Goal: Task Accomplishment & Management: Complete application form

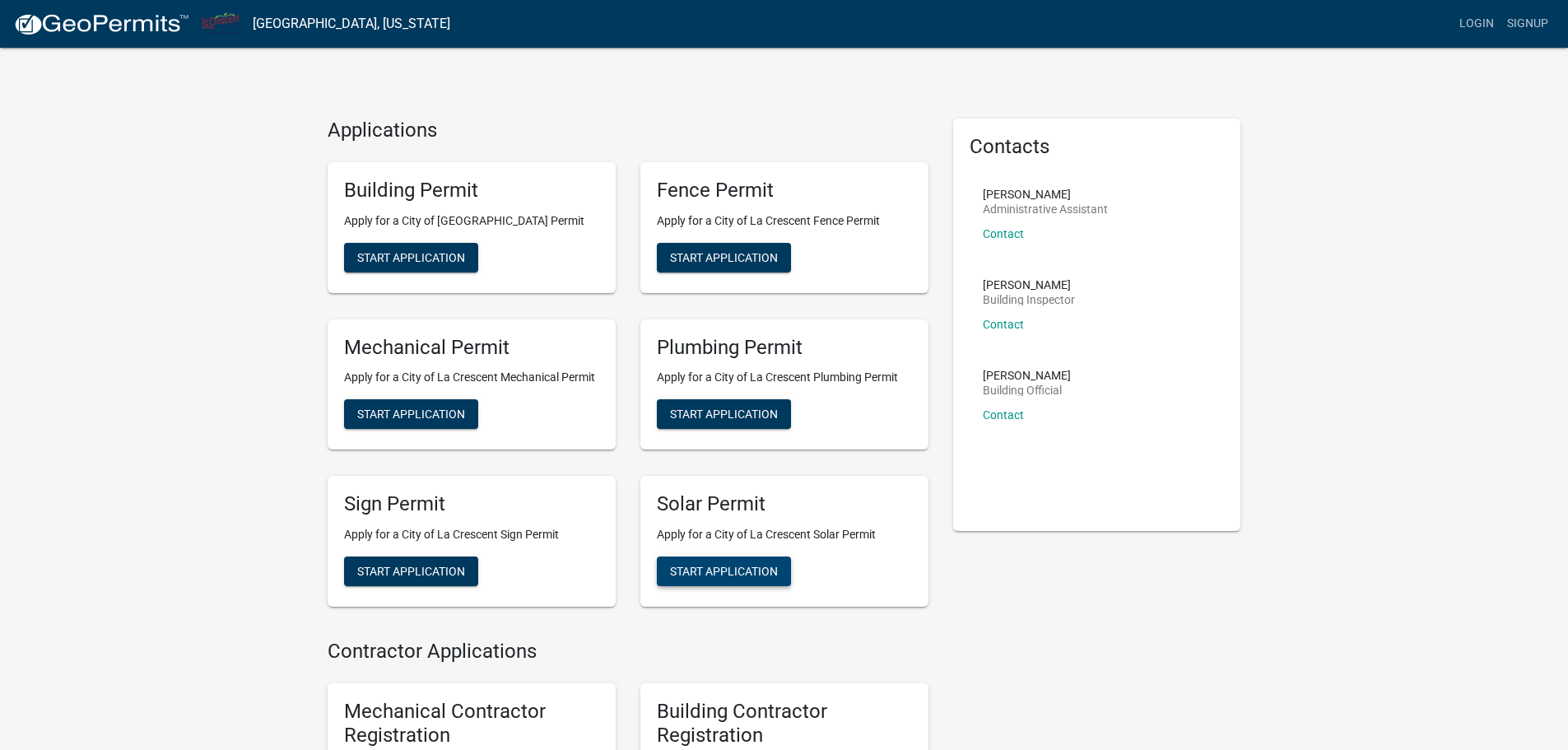
click at [739, 568] on span "Start Application" at bounding box center [724, 571] width 108 height 13
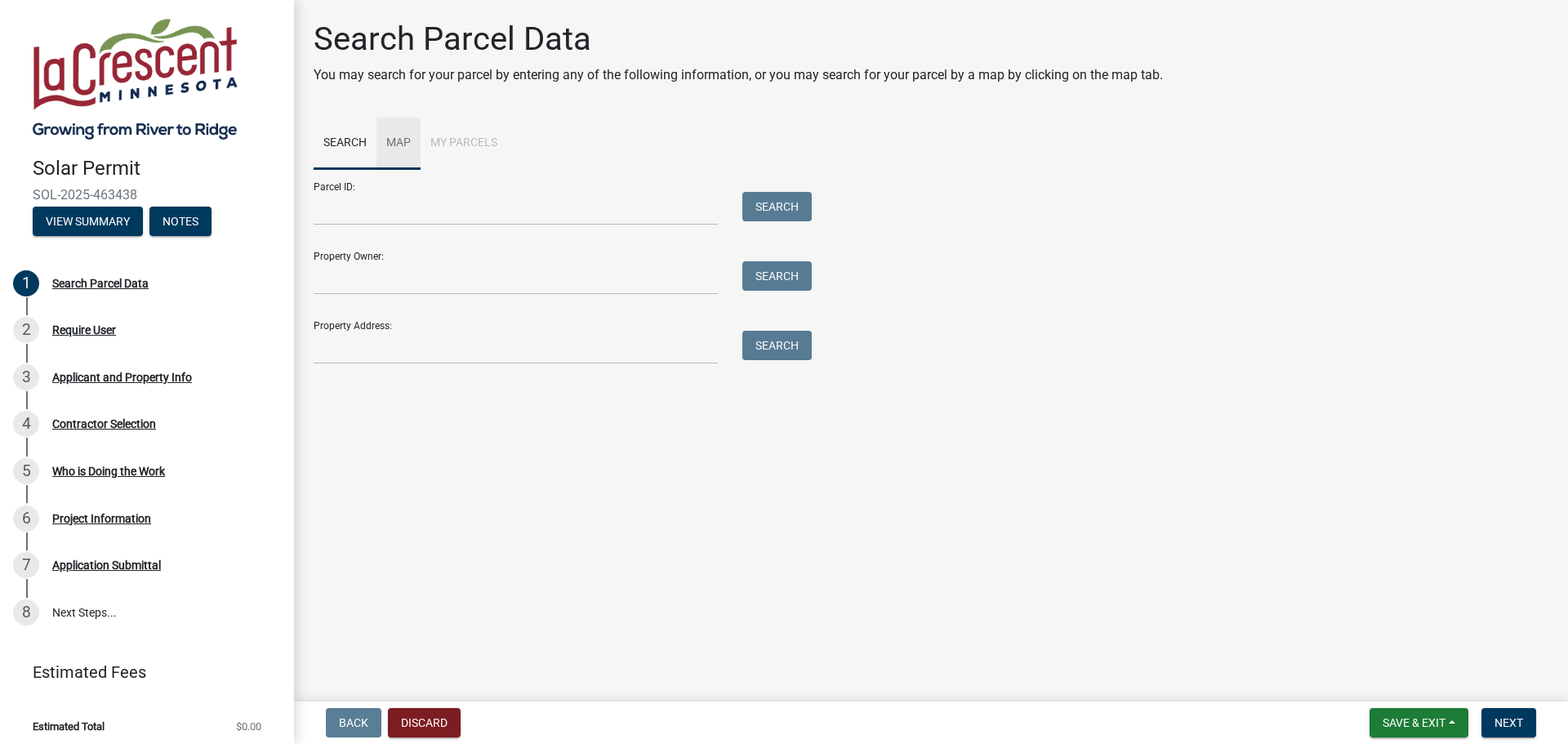
click at [416, 143] on link "Map" at bounding box center [398, 143] width 44 height 53
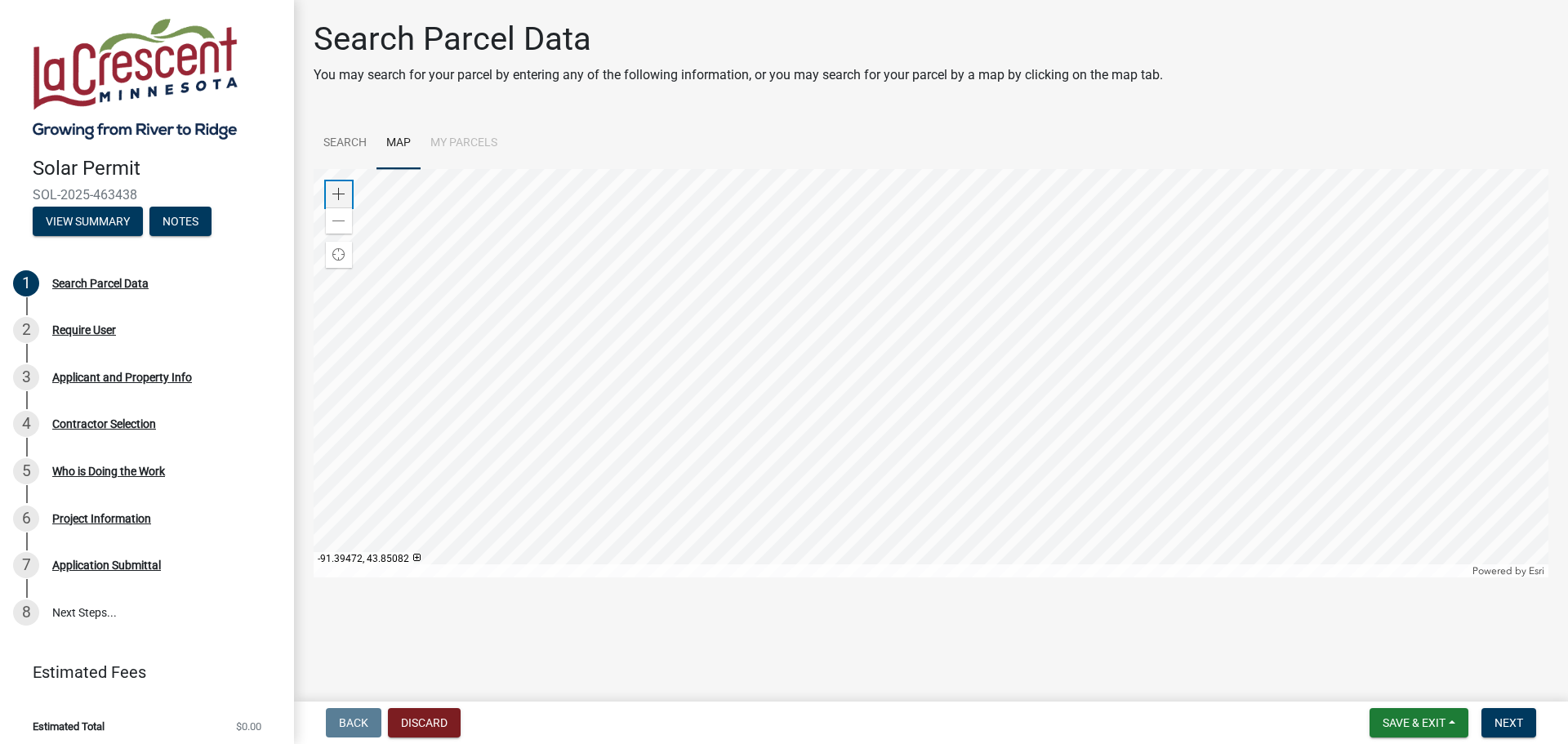
click at [344, 197] on span at bounding box center [338, 194] width 13 height 13
click at [864, 243] on div at bounding box center [930, 373] width 1234 height 409
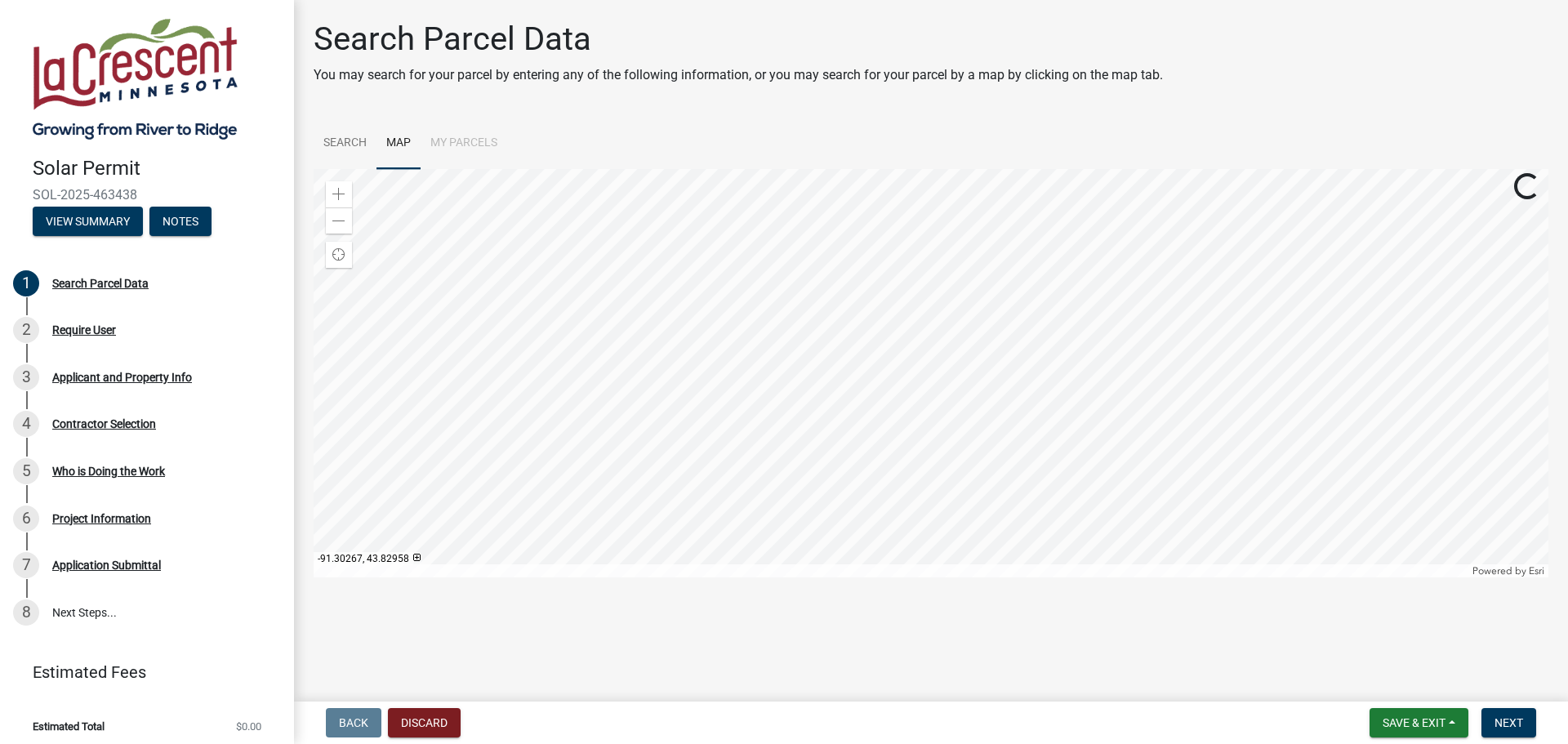
click at [1060, 259] on div at bounding box center [930, 373] width 1234 height 409
click at [1051, 169] on div at bounding box center [930, 373] width 1234 height 409
click at [346, 223] on div "Zoom out" at bounding box center [338, 220] width 26 height 26
click at [1080, 199] on div at bounding box center [930, 373] width 1234 height 409
click at [1025, 185] on div at bounding box center [930, 373] width 1234 height 409
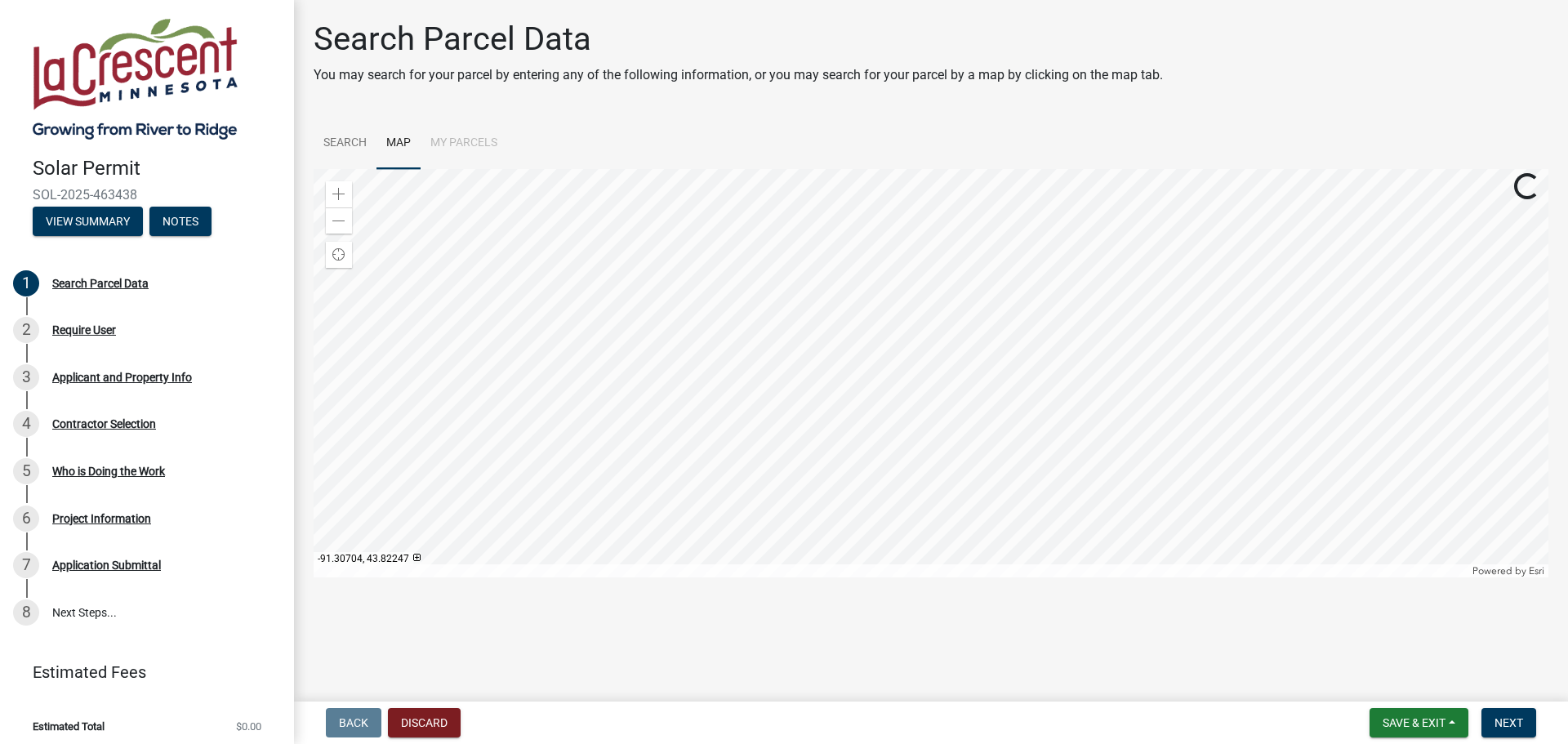
click at [981, 243] on div at bounding box center [930, 373] width 1234 height 409
click at [931, 189] on div at bounding box center [930, 373] width 1234 height 409
click at [947, 191] on div at bounding box center [930, 373] width 1234 height 409
click at [346, 198] on div "Zoom in" at bounding box center [338, 194] width 26 height 26
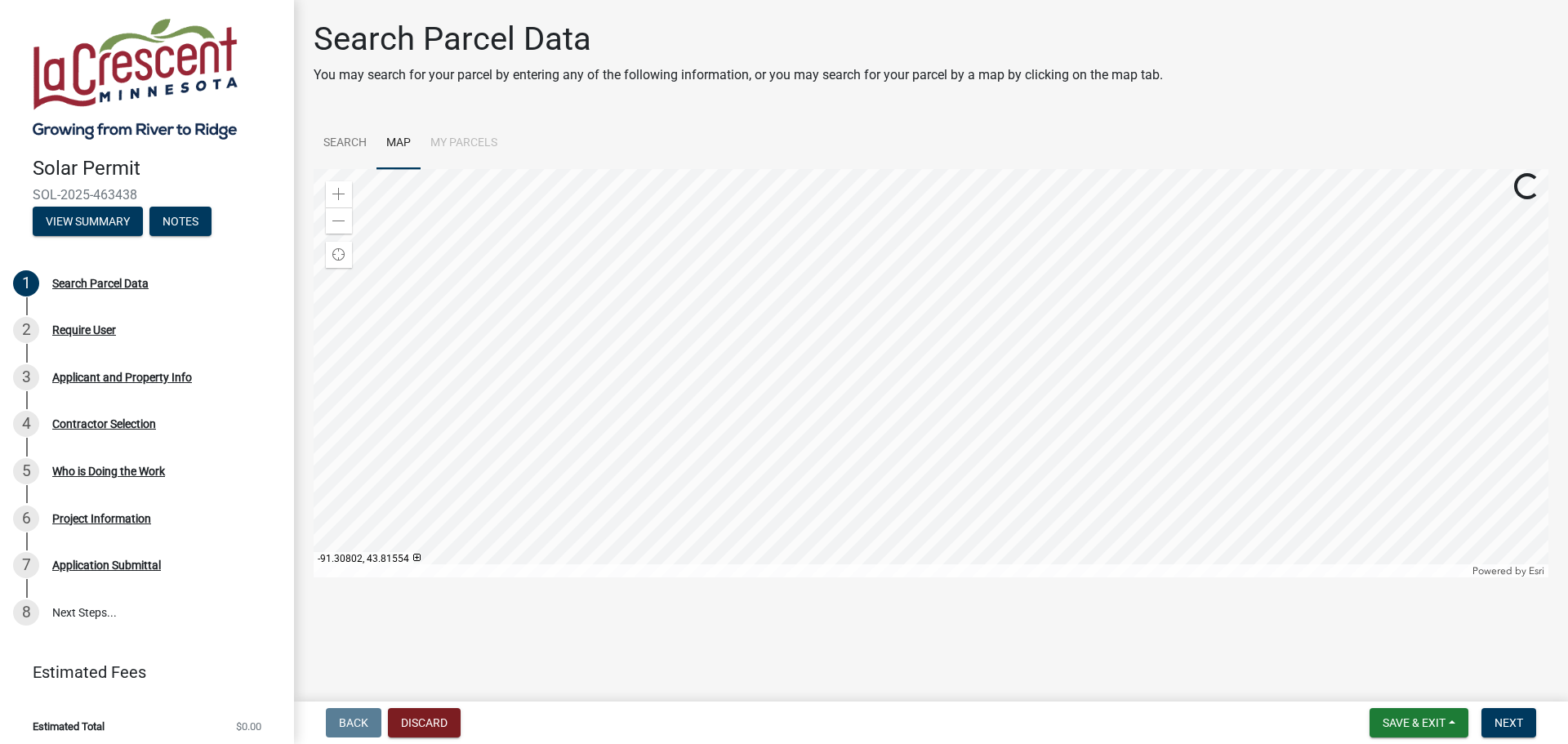
click at [1055, 542] on div at bounding box center [930, 373] width 1234 height 409
click at [978, 510] on div at bounding box center [930, 373] width 1234 height 409
click at [980, 393] on div at bounding box center [930, 373] width 1234 height 409
click at [331, 192] on div "Zoom in" at bounding box center [338, 194] width 26 height 26
click at [977, 269] on div at bounding box center [930, 373] width 1234 height 409
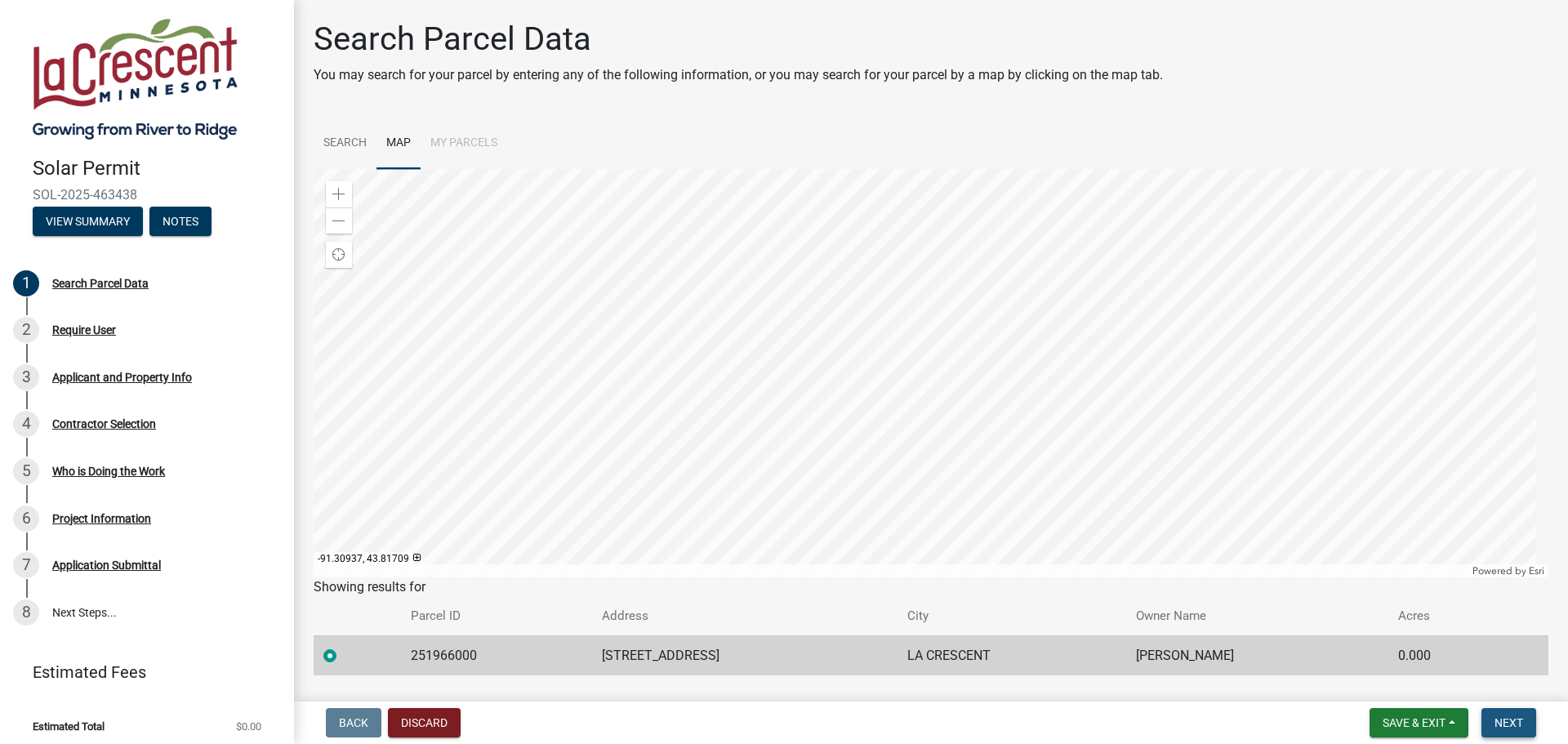
click at [1514, 719] on span "Next" at bounding box center [1508, 723] width 29 height 13
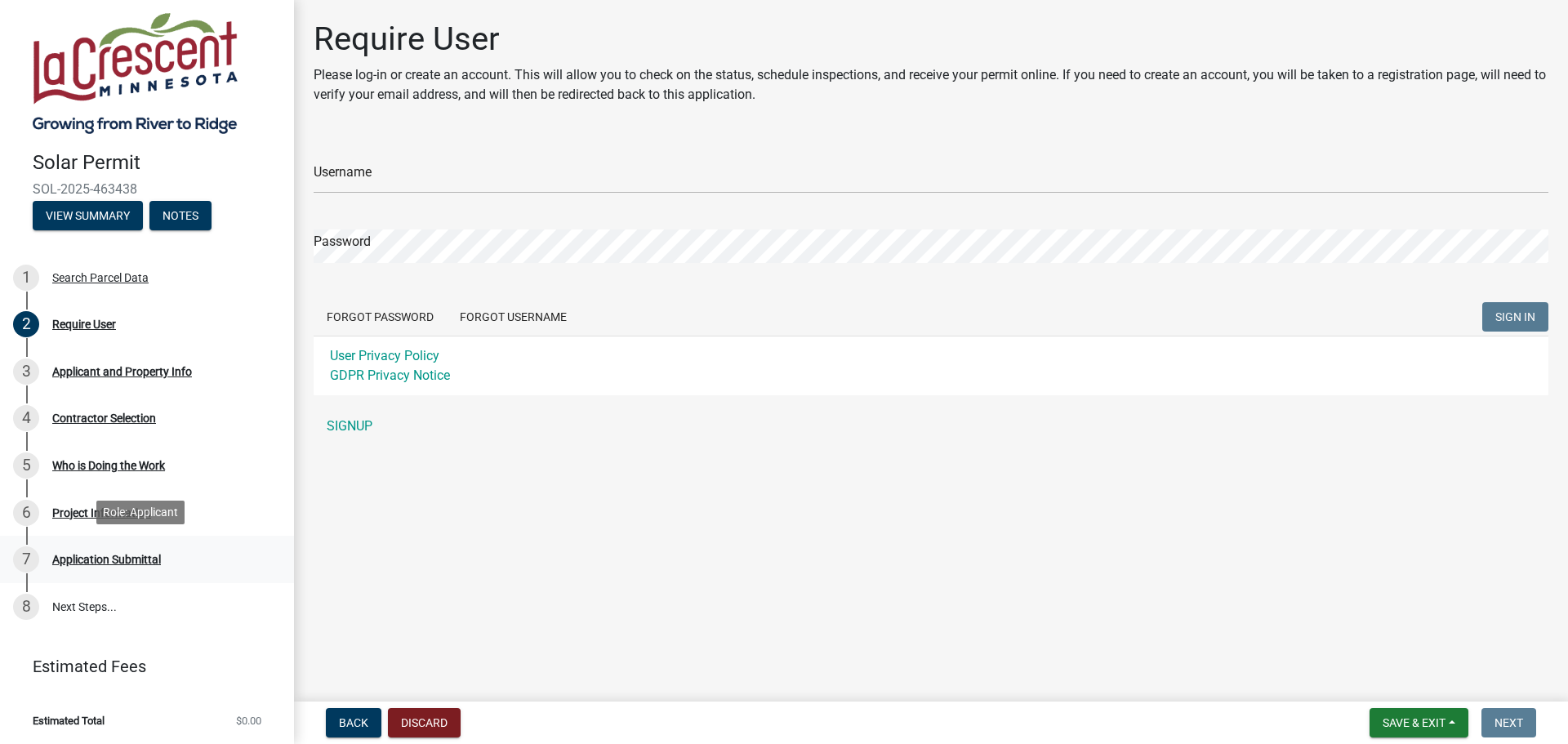
scroll to position [7, 0]
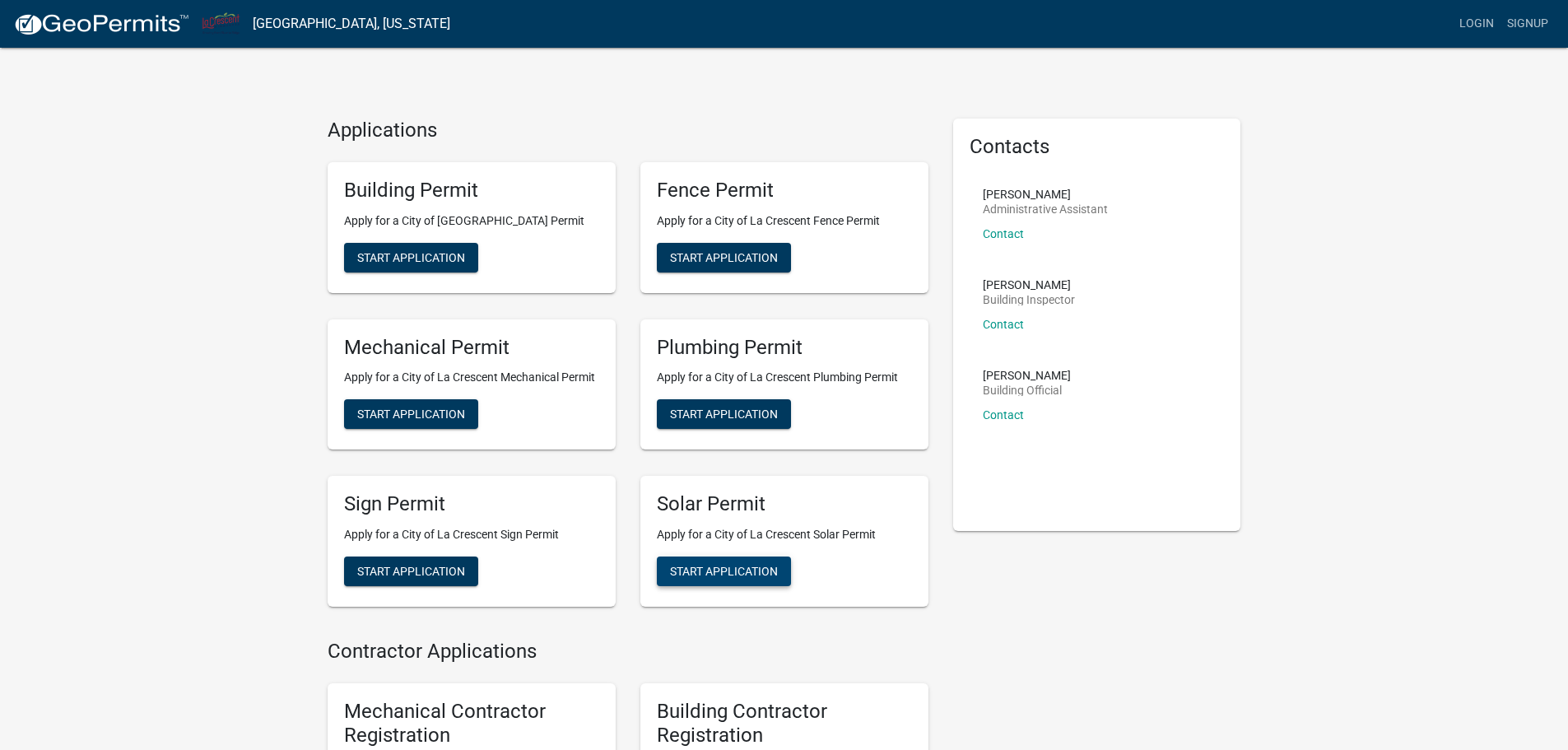
click at [719, 573] on span "Start Application" at bounding box center [724, 571] width 108 height 13
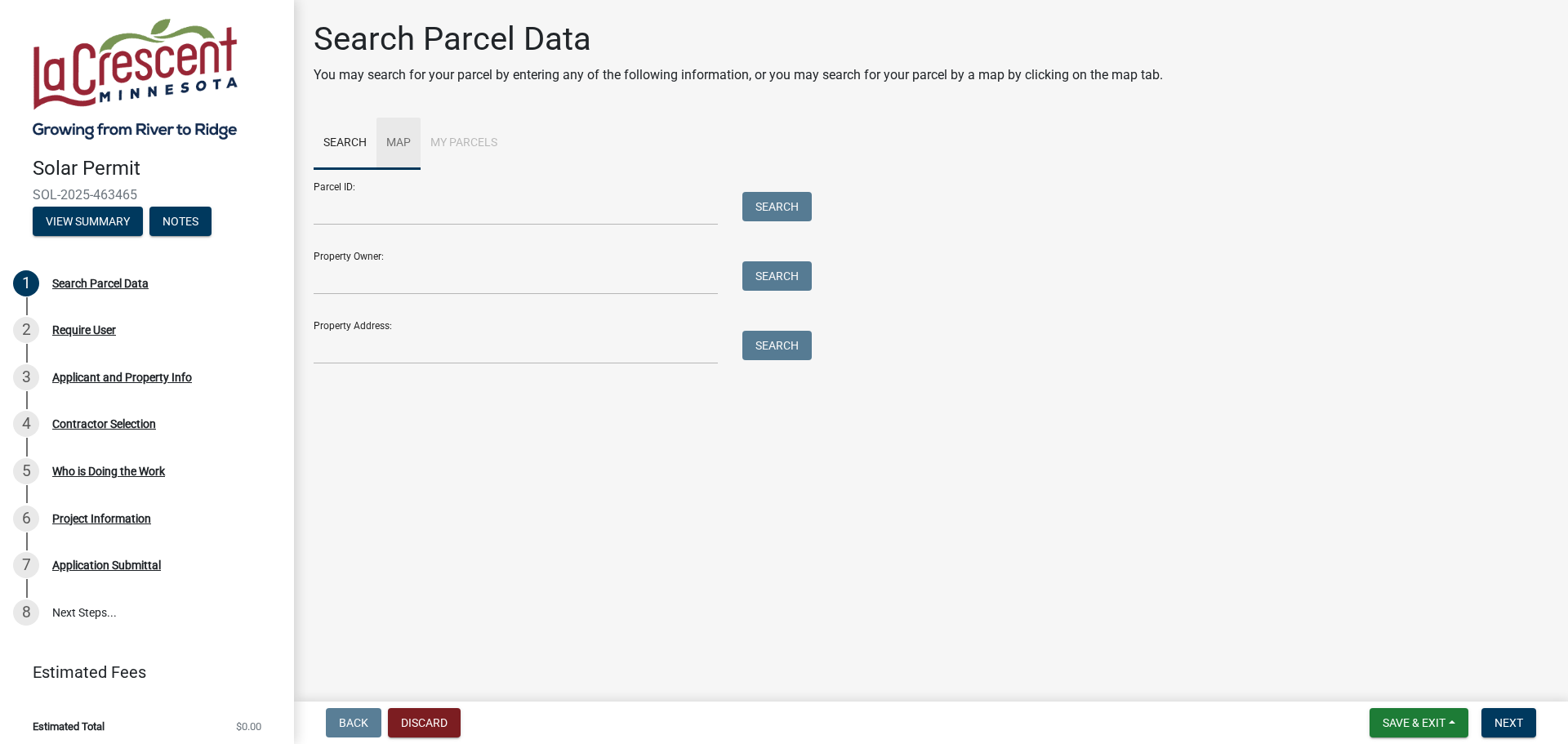
click at [386, 151] on link "Map" at bounding box center [398, 143] width 44 height 53
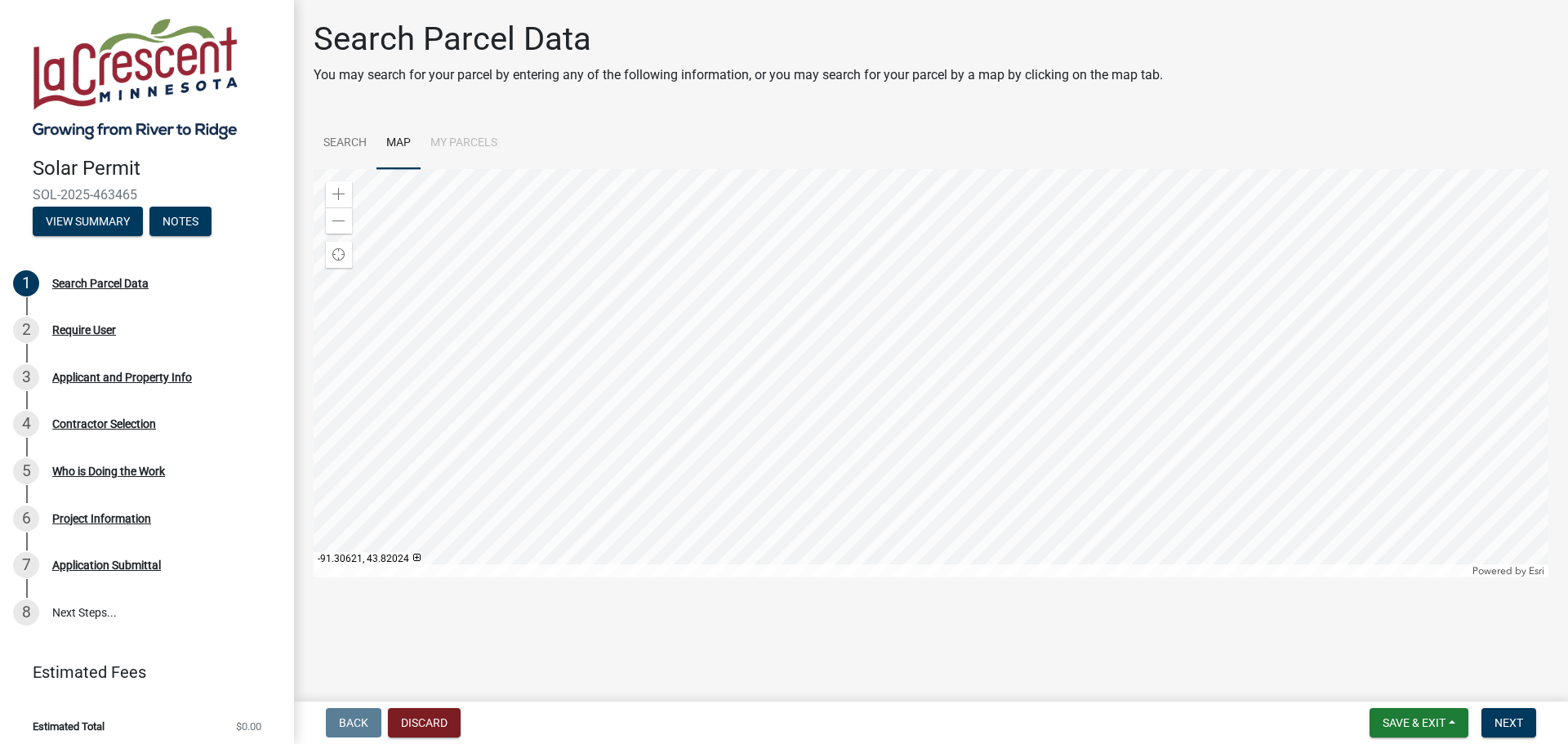
click at [919, 381] on div at bounding box center [930, 373] width 1234 height 409
click at [337, 189] on span at bounding box center [338, 194] width 13 height 13
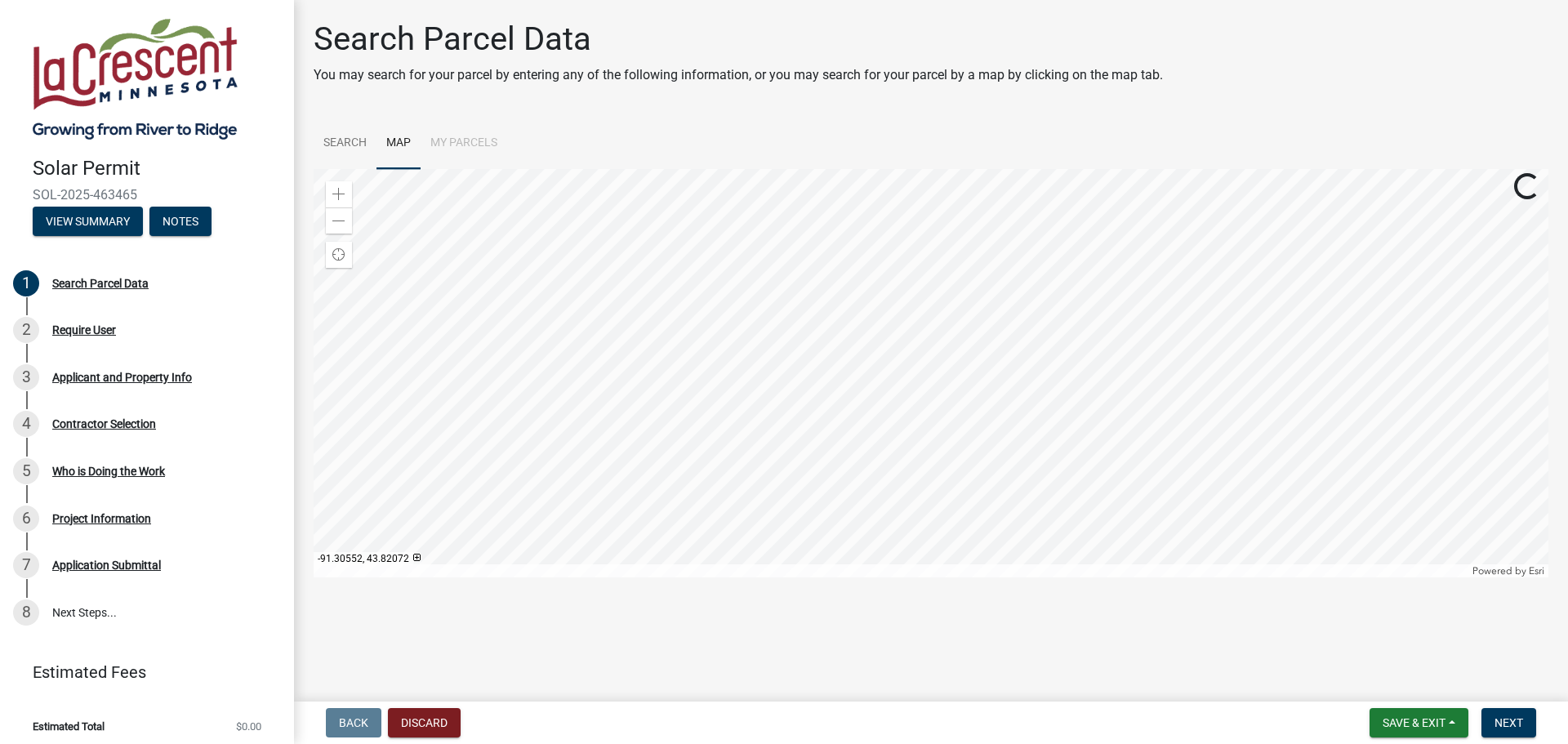
click at [1152, 213] on div at bounding box center [930, 373] width 1234 height 409
click at [1134, 295] on div at bounding box center [930, 373] width 1234 height 409
click at [861, 492] on div at bounding box center [930, 373] width 1234 height 409
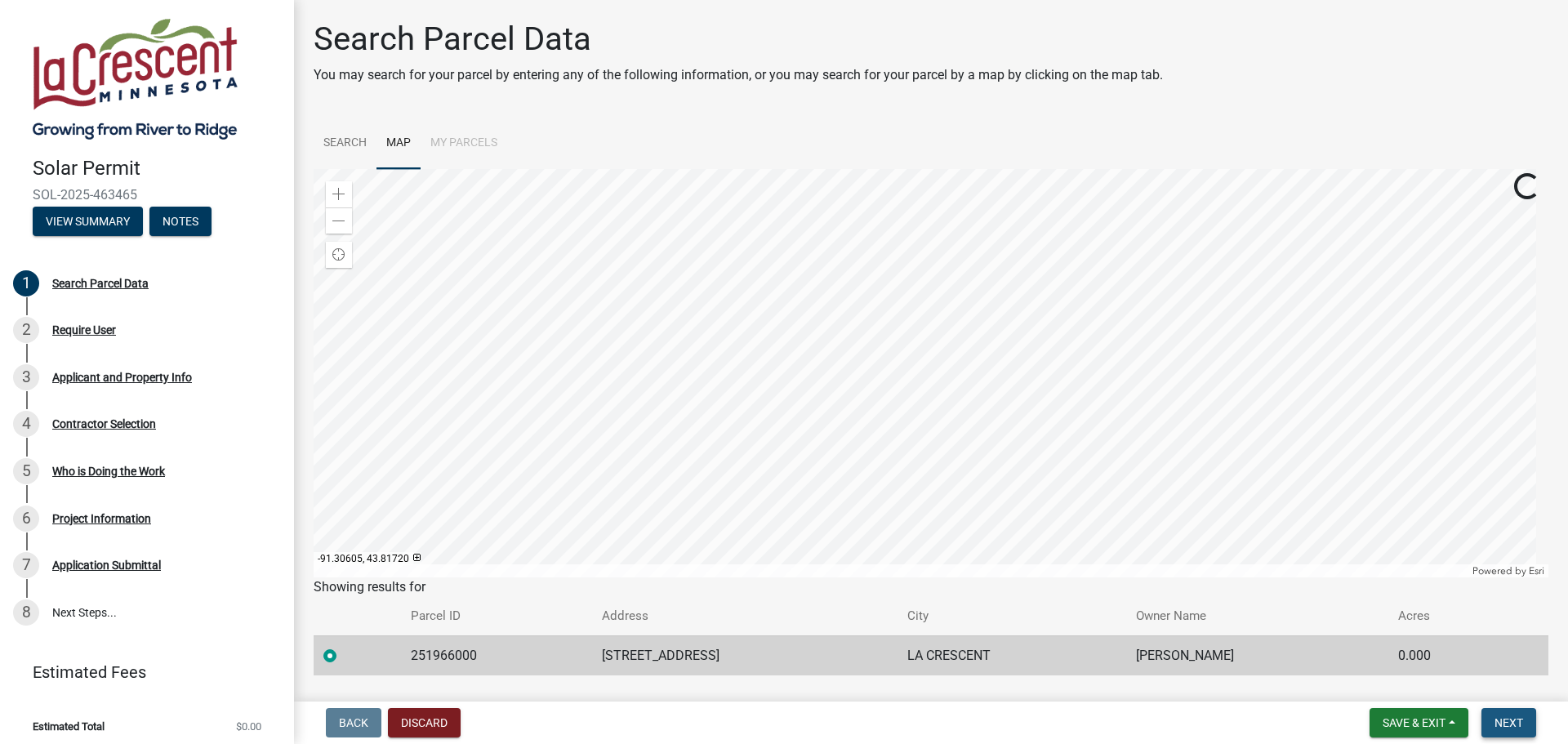
click at [1501, 728] on span "Next" at bounding box center [1508, 723] width 29 height 13
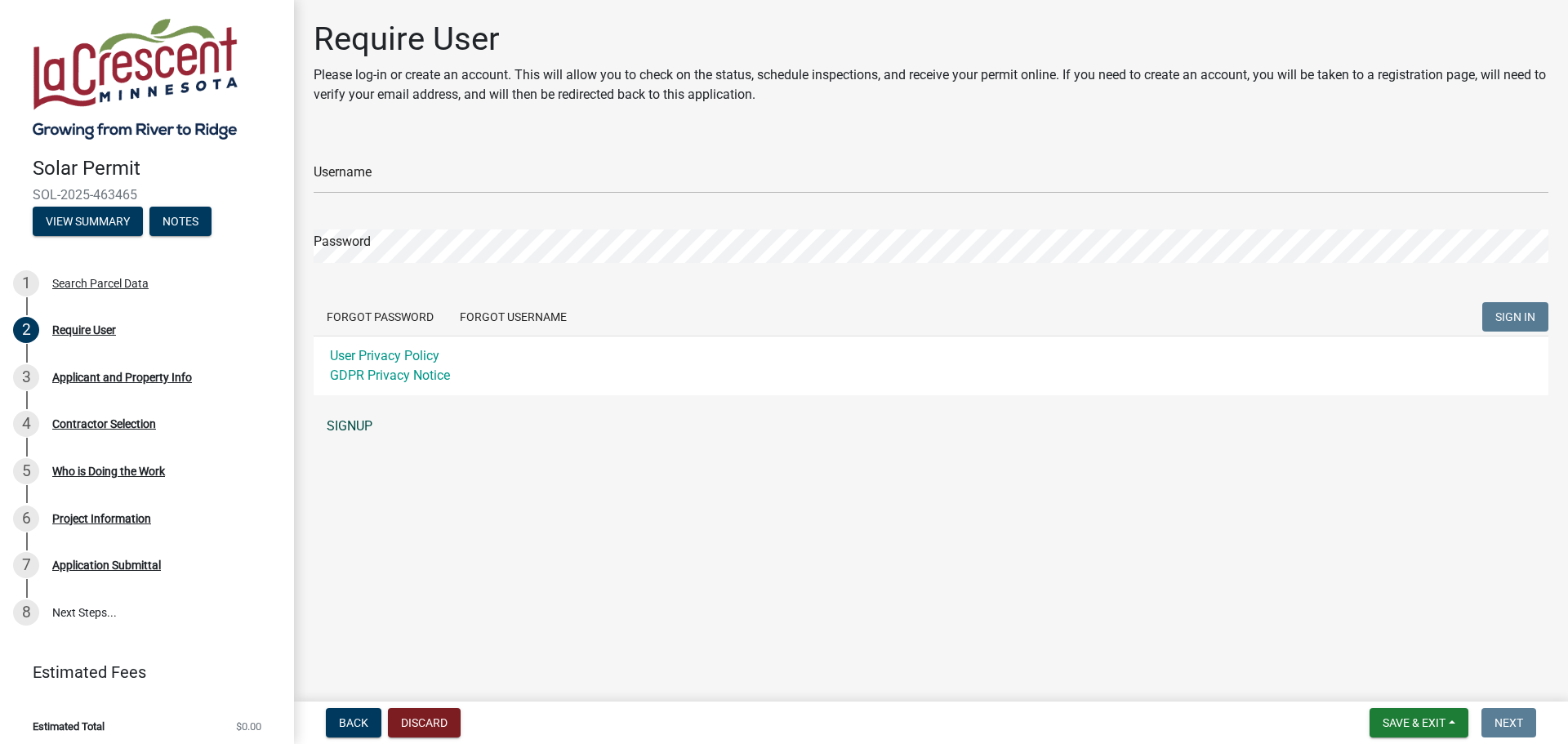
click at [361, 423] on link "SIGNUP" at bounding box center [930, 425] width 1234 height 32
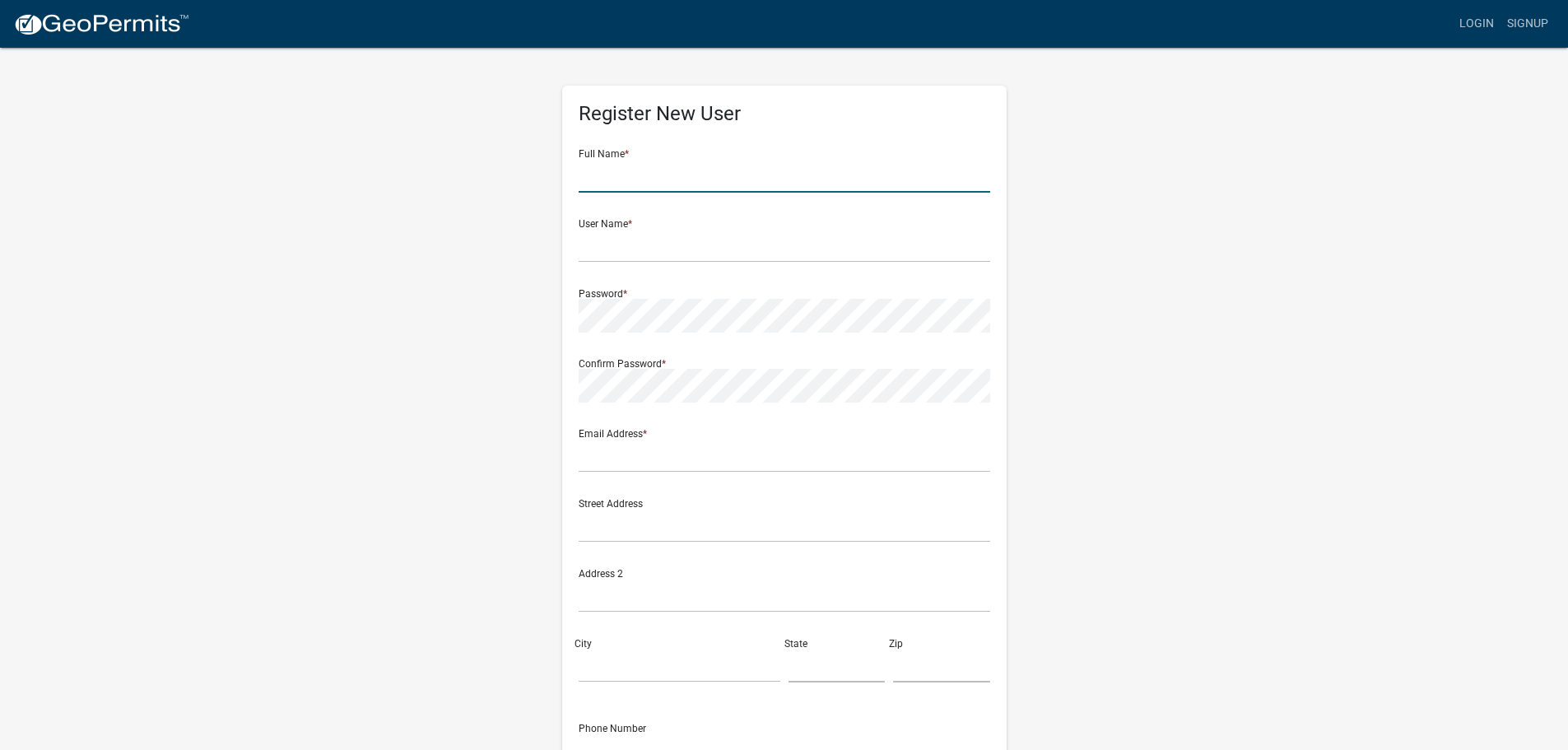
click at [686, 188] on input "text" at bounding box center [785, 175] width 412 height 34
type input "Carson"
type input "CarsonPS"
click at [684, 188] on input "Carson" at bounding box center [785, 175] width 412 height 34
type input "Carson Paul Steffes"
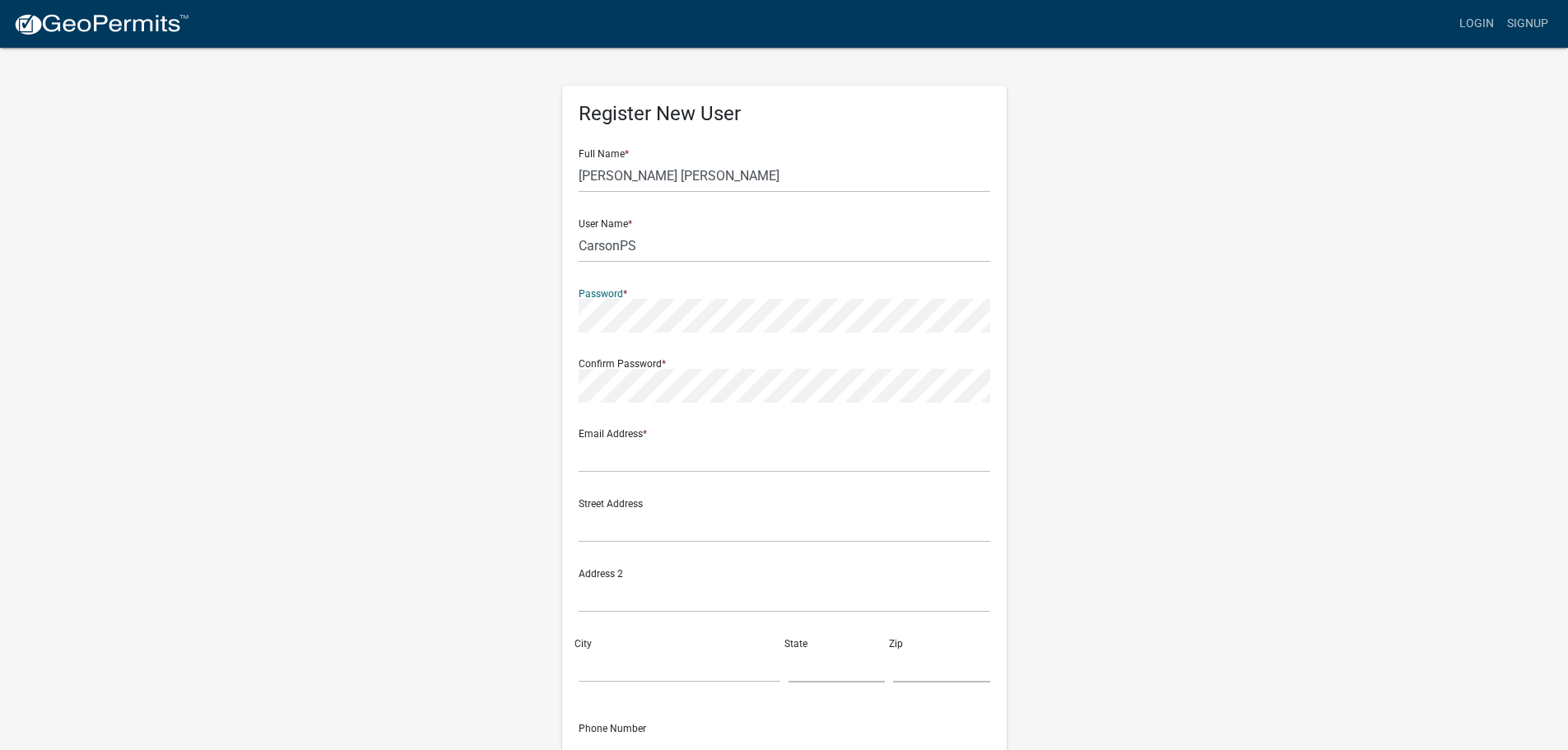
click at [695, 182] on input "text" at bounding box center [785, 175] width 412 height 34
type input "Carson Paul Steffes"
click at [710, 244] on input "text" at bounding box center [785, 246] width 412 height 34
type input "CarsonPS"
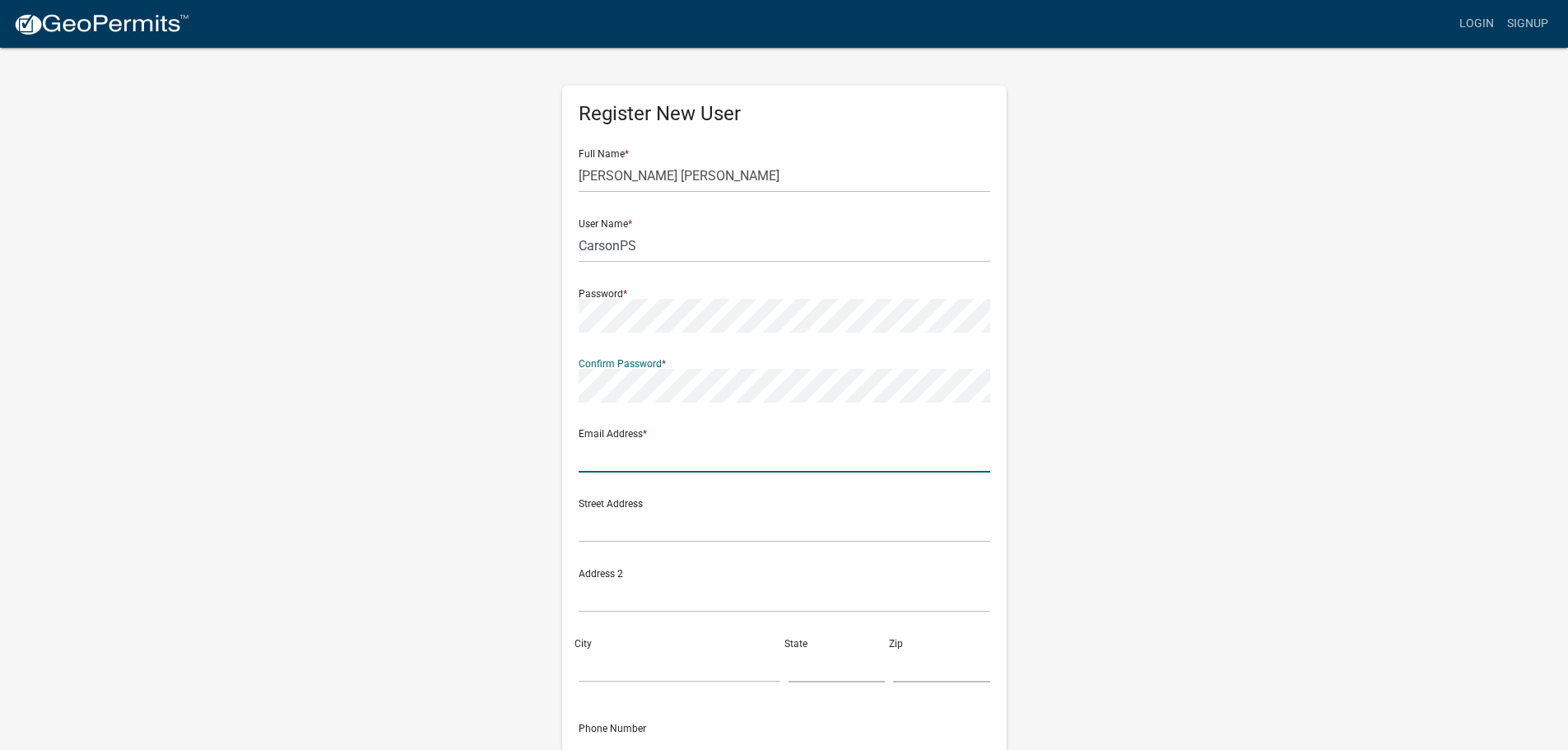
click at [683, 448] on input "text" at bounding box center [785, 456] width 412 height 34
type input "cpruppert7@gmail.com"
click at [660, 513] on input "text" at bounding box center [785, 525] width 412 height 34
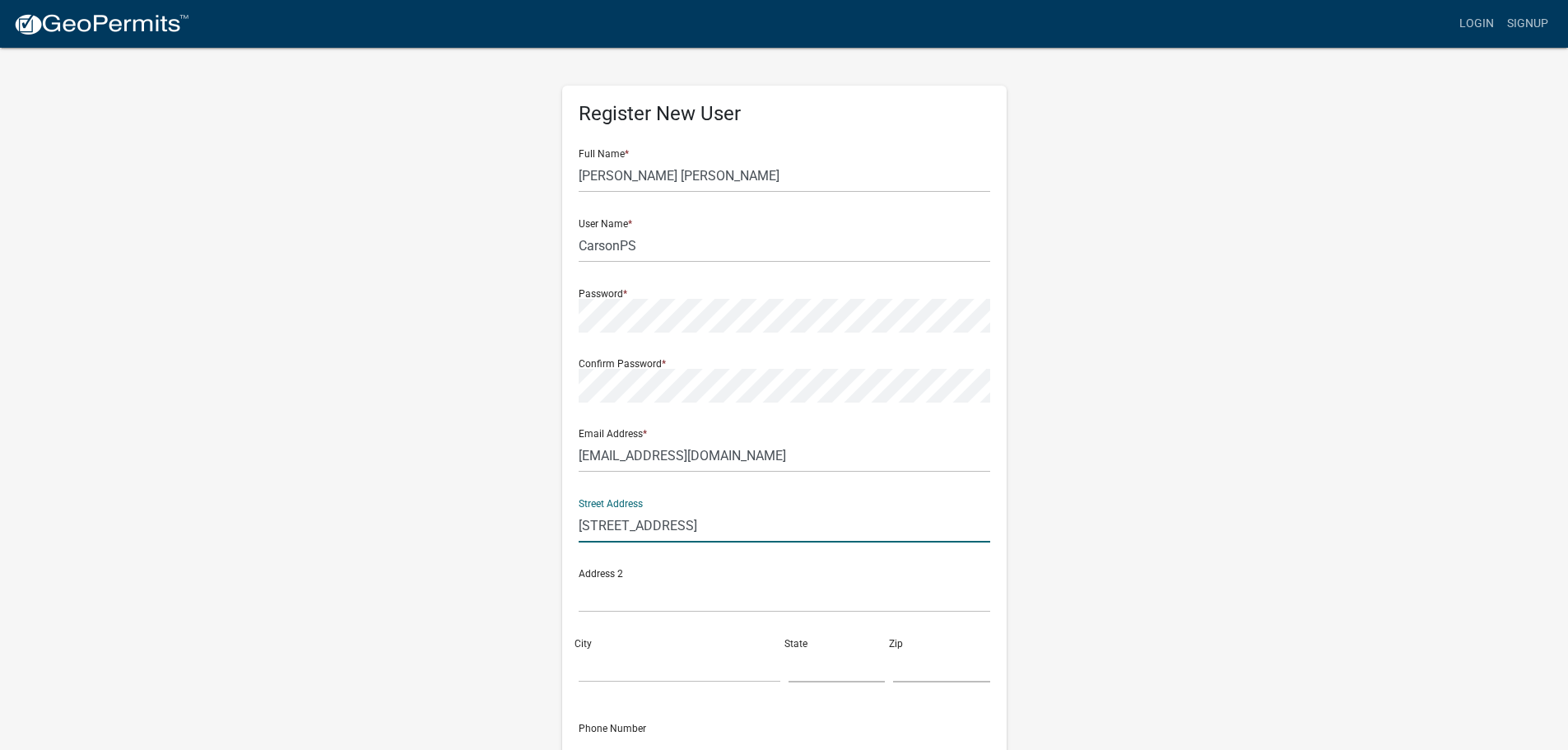
type input "1143 Cedar Drive"
click at [655, 672] on input "City" at bounding box center [680, 665] width 201 height 34
type input "La Crescent"
type input "MN"
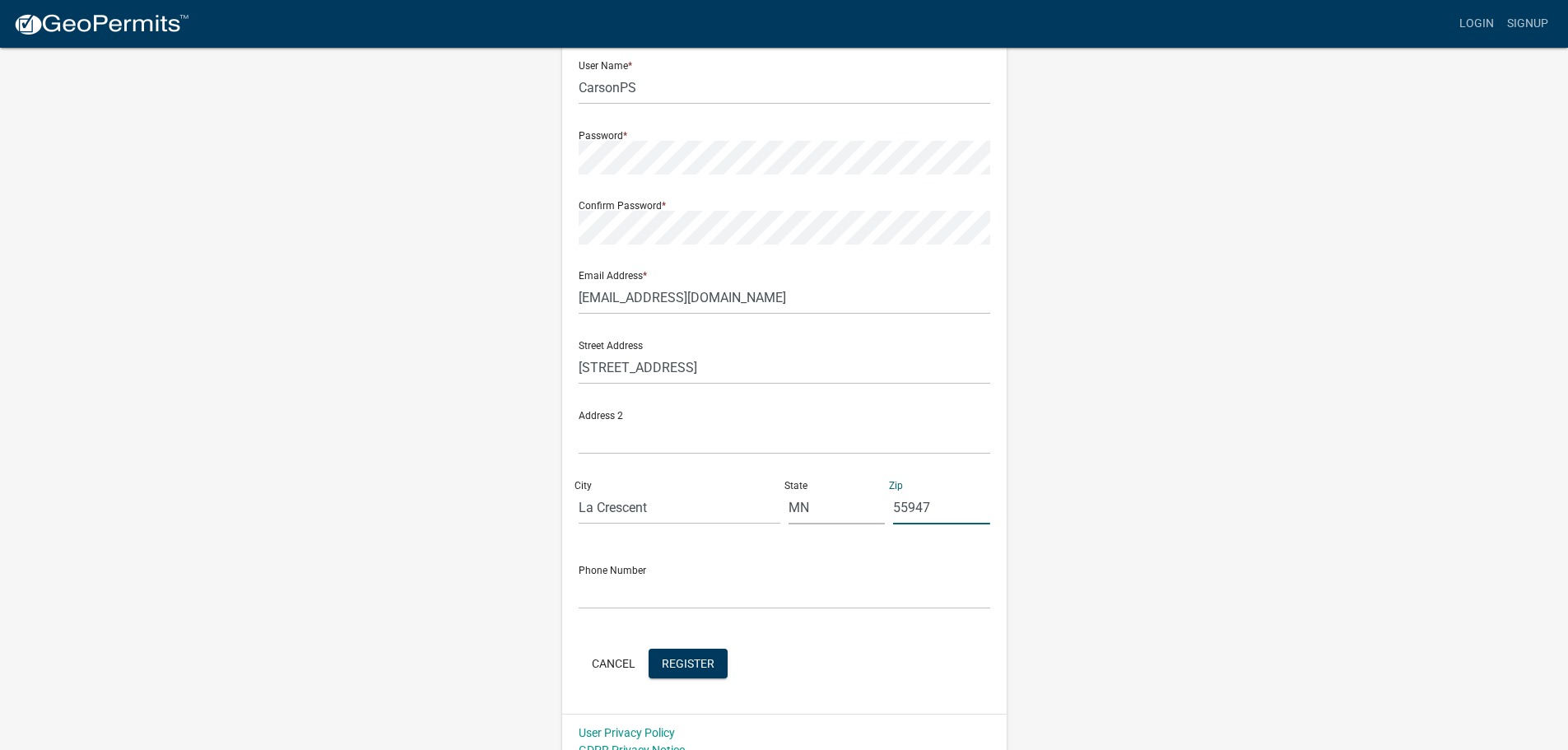
scroll to position [165, 0]
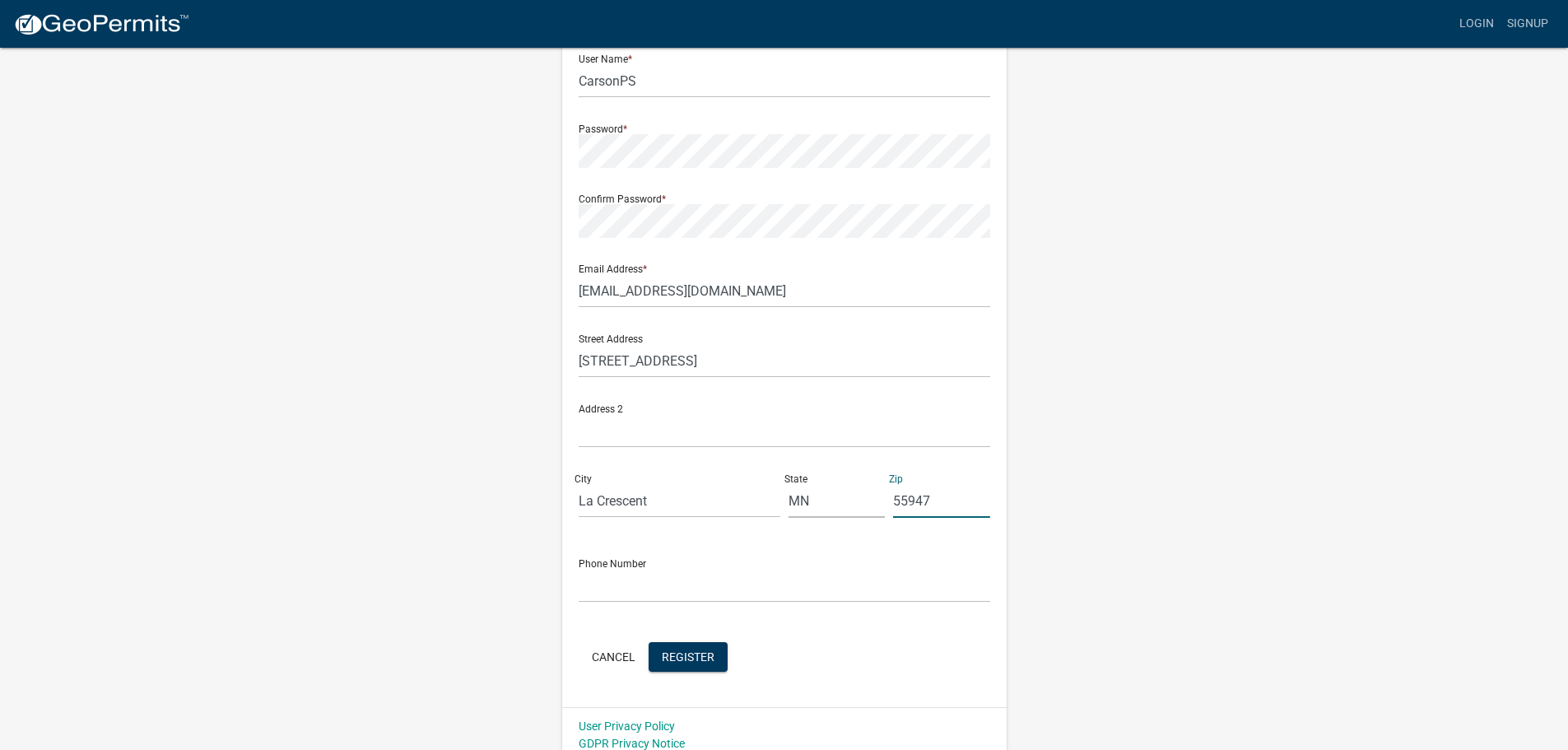
type input "55947"
click at [650, 594] on input "text" at bounding box center [785, 585] width 412 height 34
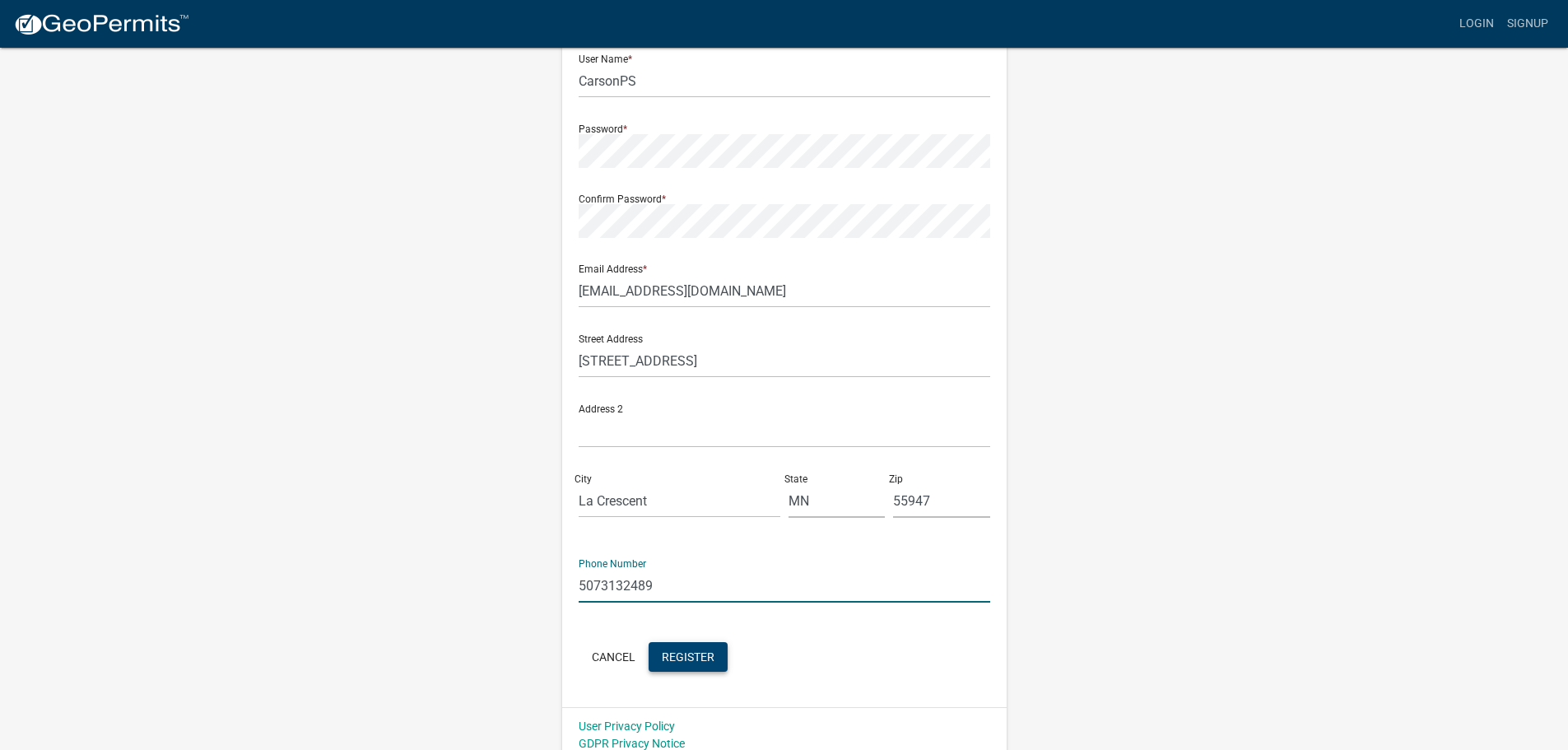
type input "5073132489"
click at [675, 661] on span "Register" at bounding box center [688, 656] width 53 height 13
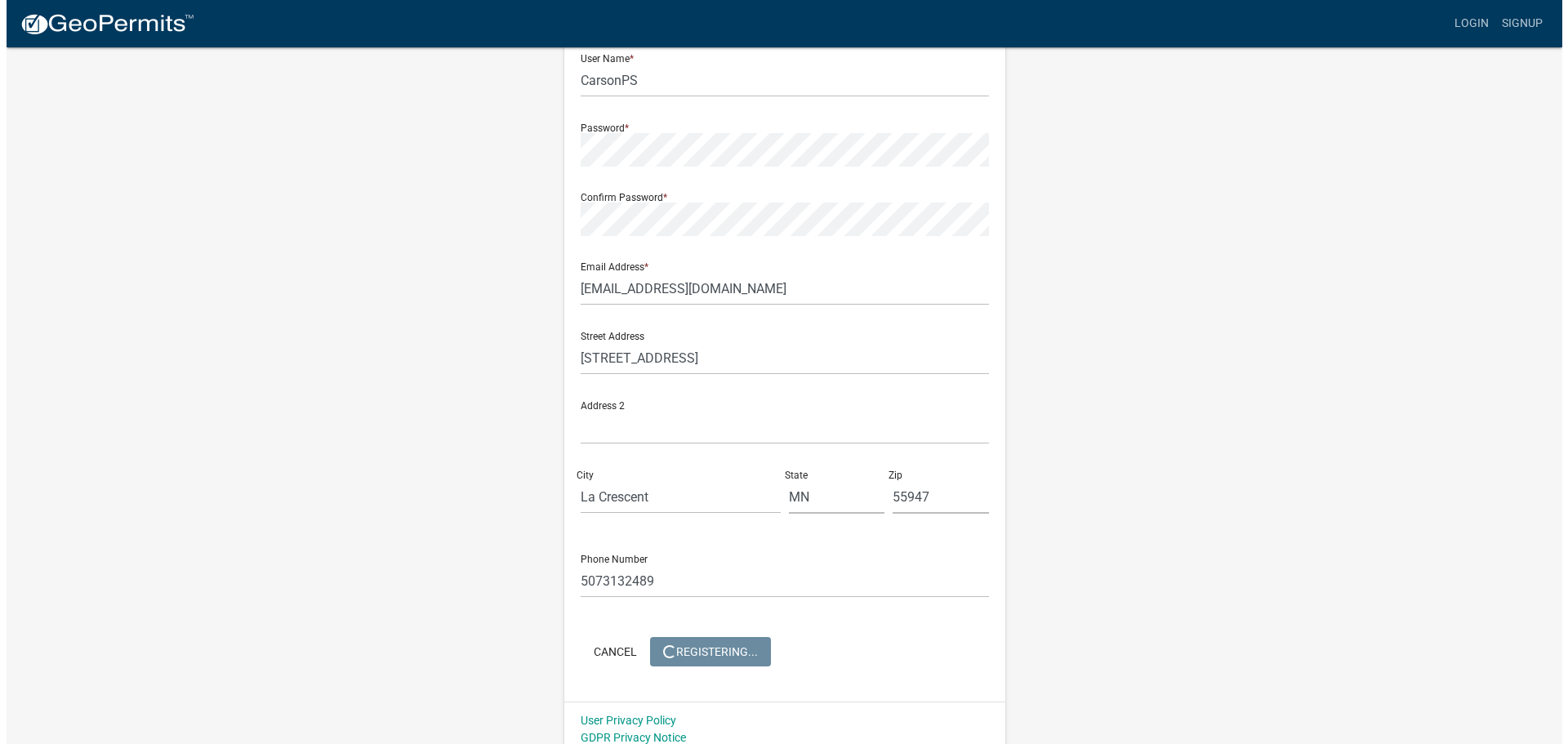
scroll to position [0, 0]
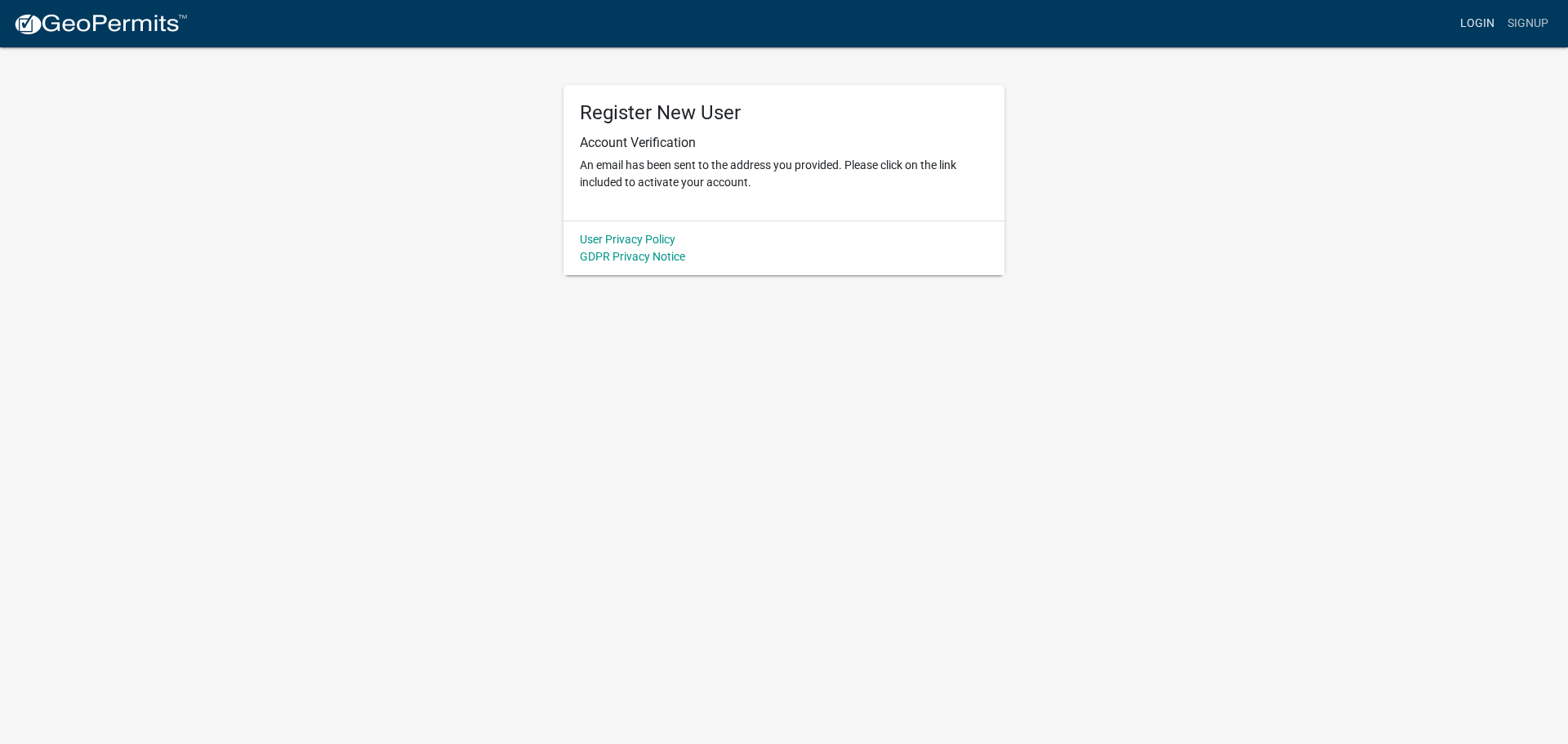
click at [1469, 18] on link "Login" at bounding box center [1476, 24] width 47 height 31
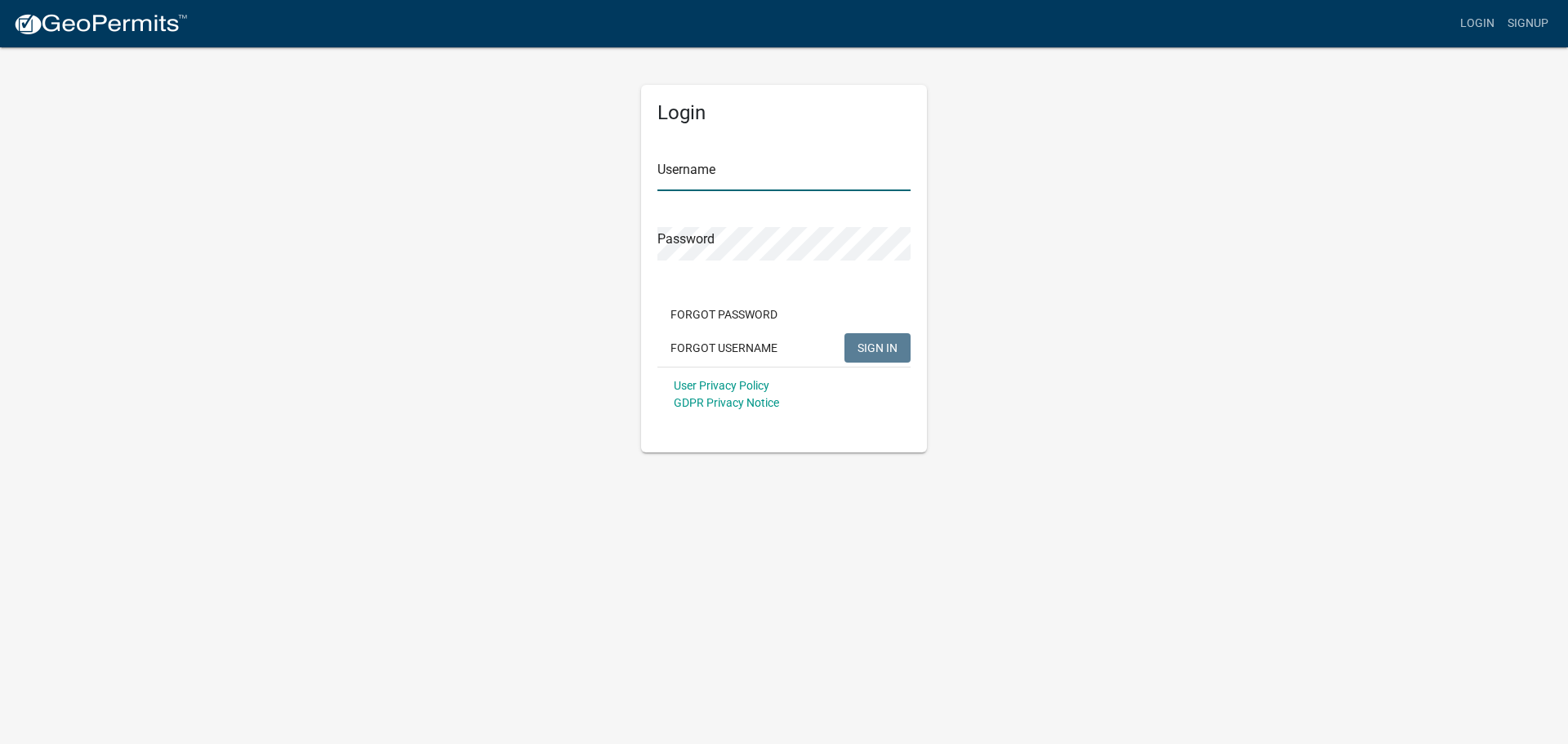
type input "CarsonPS"
click at [890, 346] on span "SIGN IN" at bounding box center [876, 347] width 40 height 13
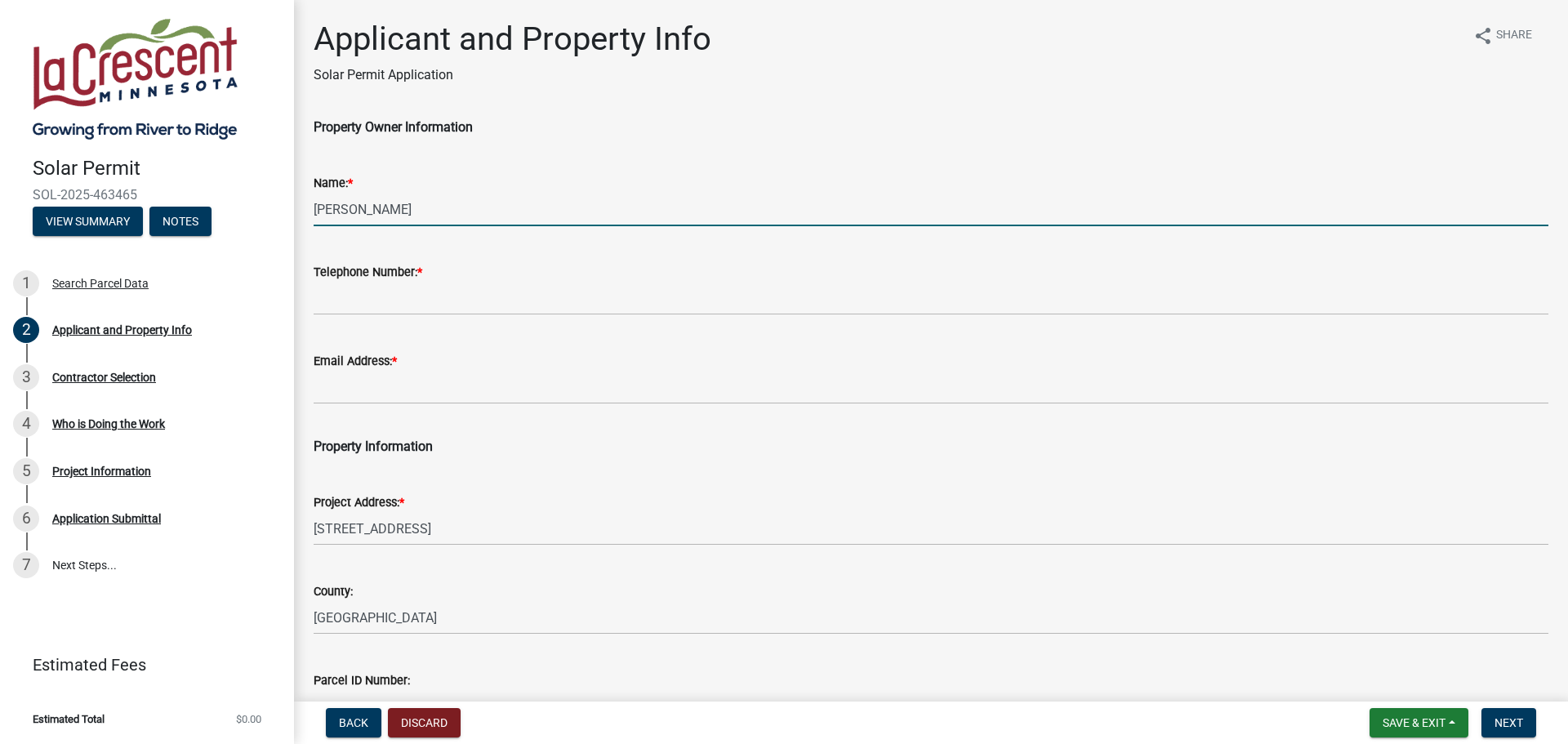
drag, startPoint x: 427, startPoint y: 213, endPoint x: 227, endPoint y: 206, distance: 200.1
click at [227, 206] on div "Solar Permit SOL-2025-463465 View Summary Notes 1 Search Parcel Data 2 Applican…" at bounding box center [784, 372] width 1568 height 744
type input "S"
type input "Carson Steffes"
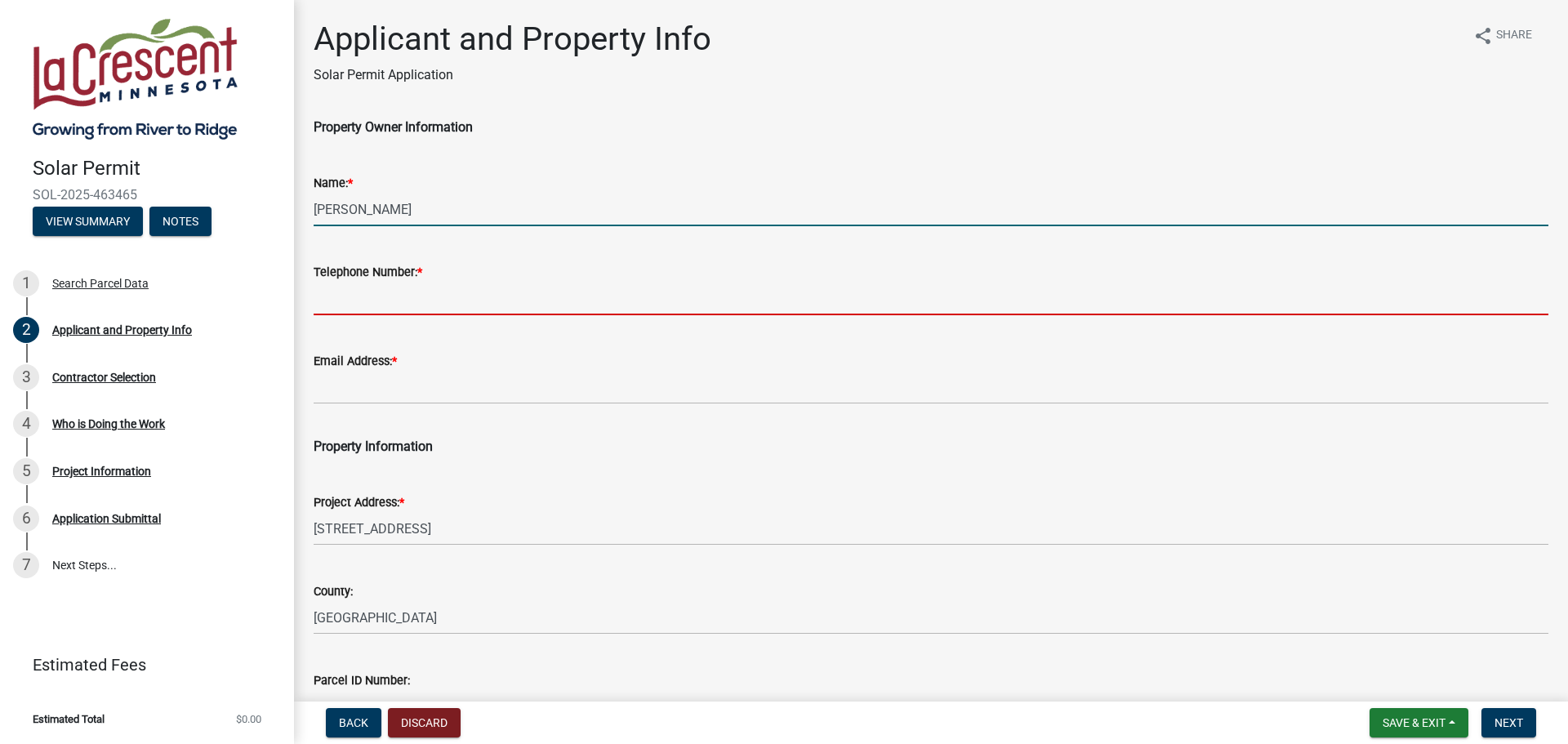
click at [420, 311] on input "Telephone Number: *" at bounding box center [930, 299] width 1234 height 33
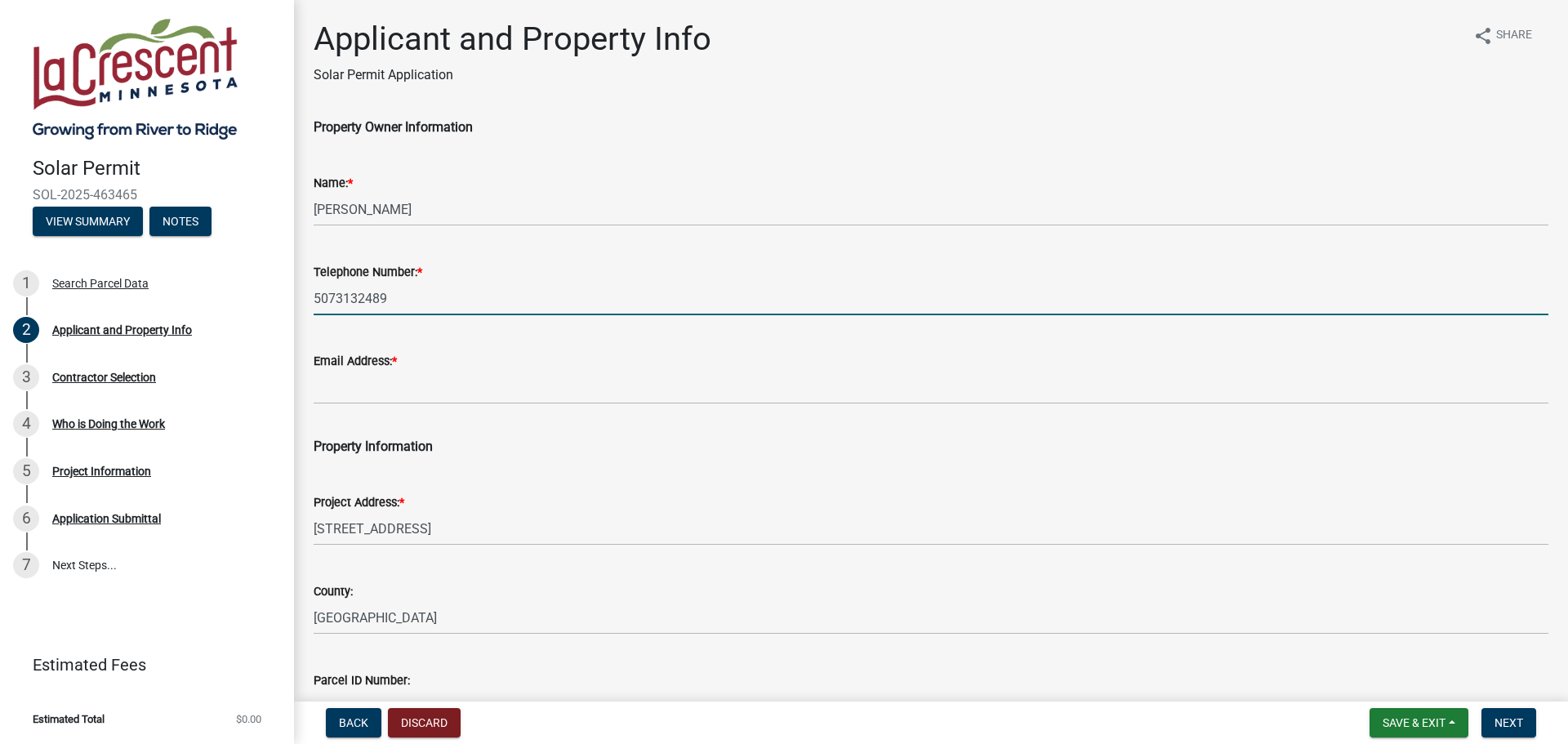
type input "5073132489"
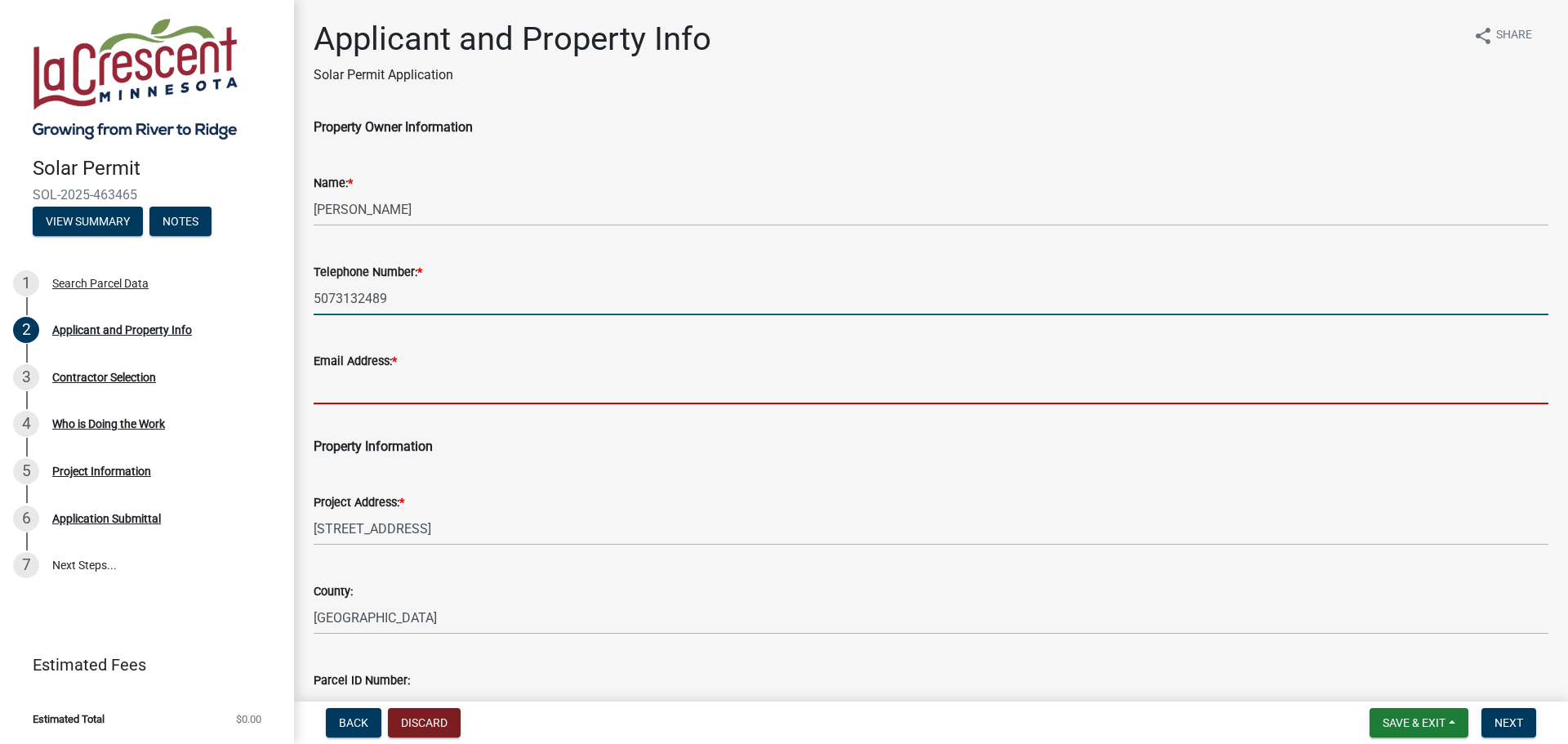
click at [424, 387] on input "Email Address: *" at bounding box center [930, 387] width 1234 height 33
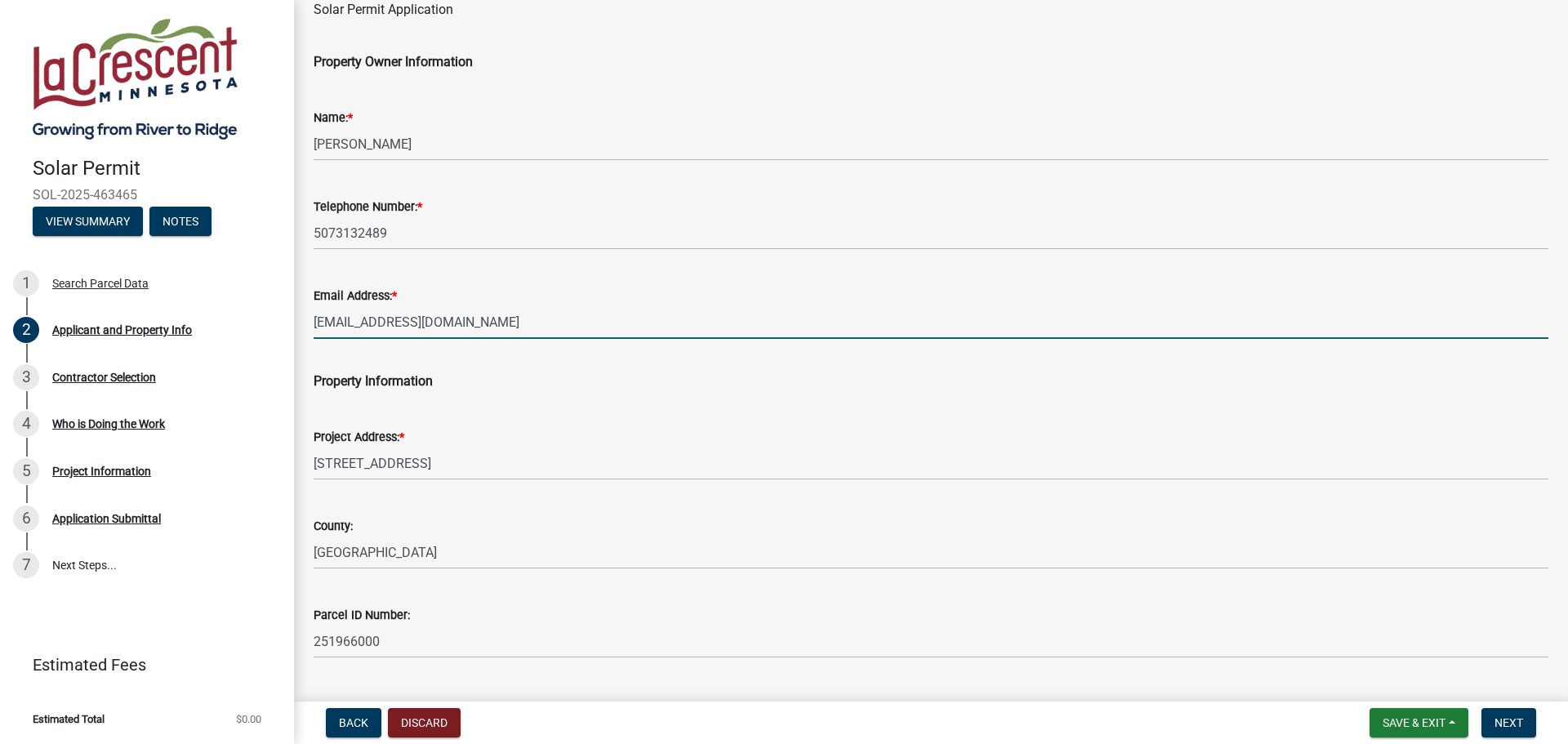
scroll to position [1, 0]
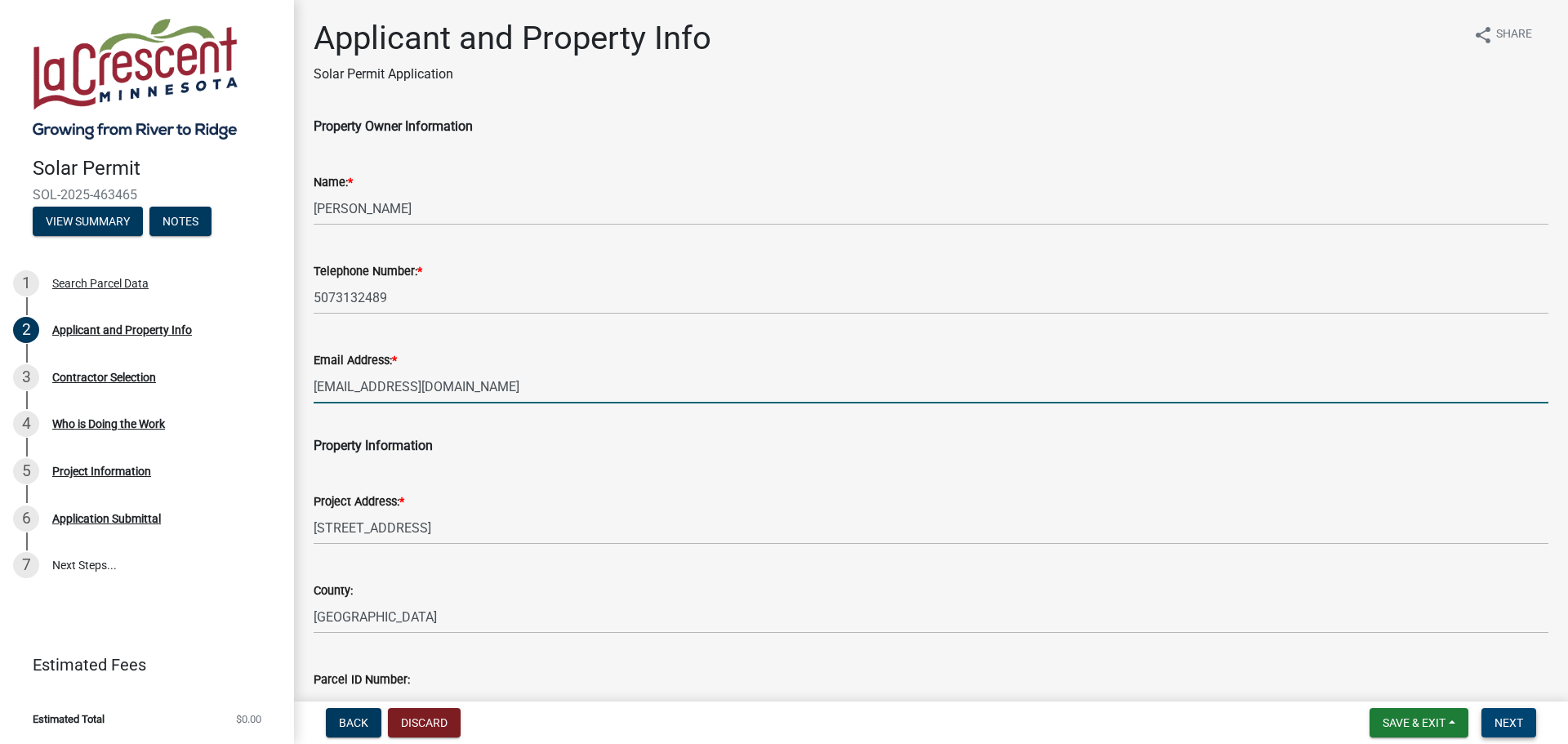
type input "cpruppert7@gmail.com"
click at [1524, 723] on button "Next" at bounding box center [1508, 723] width 55 height 30
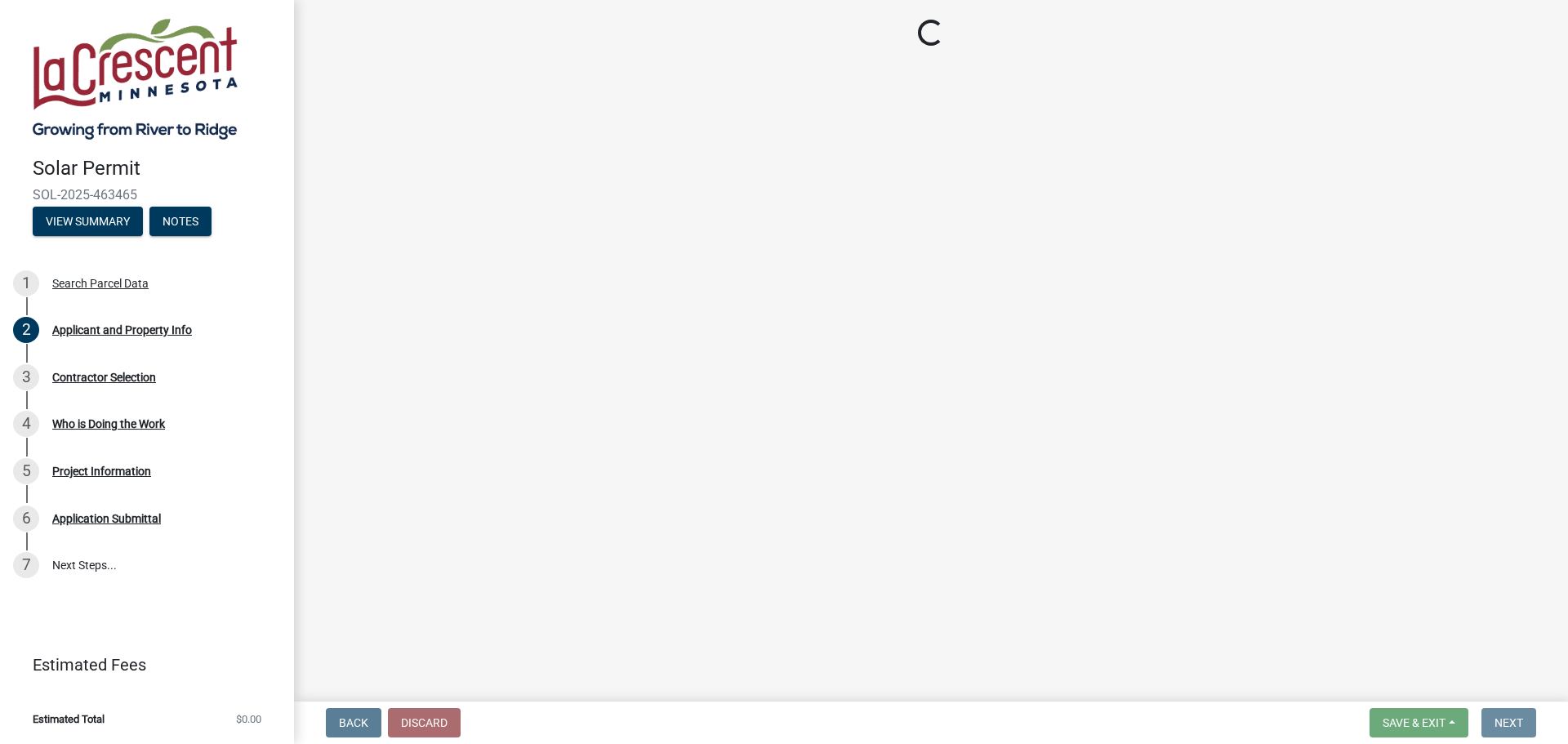
scroll to position [0, 0]
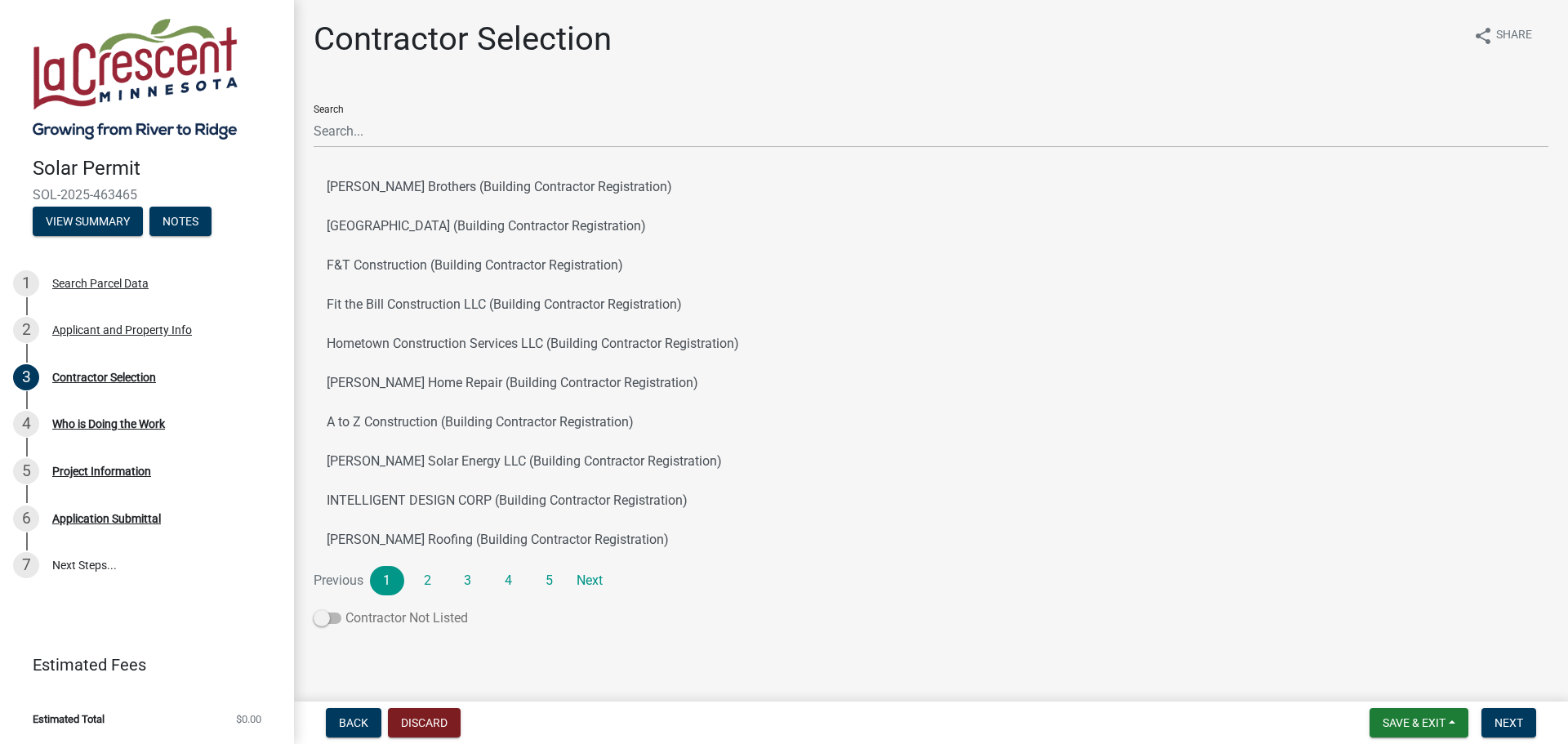
click at [323, 619] on span at bounding box center [327, 617] width 28 height 11
click at [346, 608] on input "Contractor Not Listed" at bounding box center [346, 608] width 0 height 0
click at [430, 580] on link "2" at bounding box center [427, 578] width 34 height 30
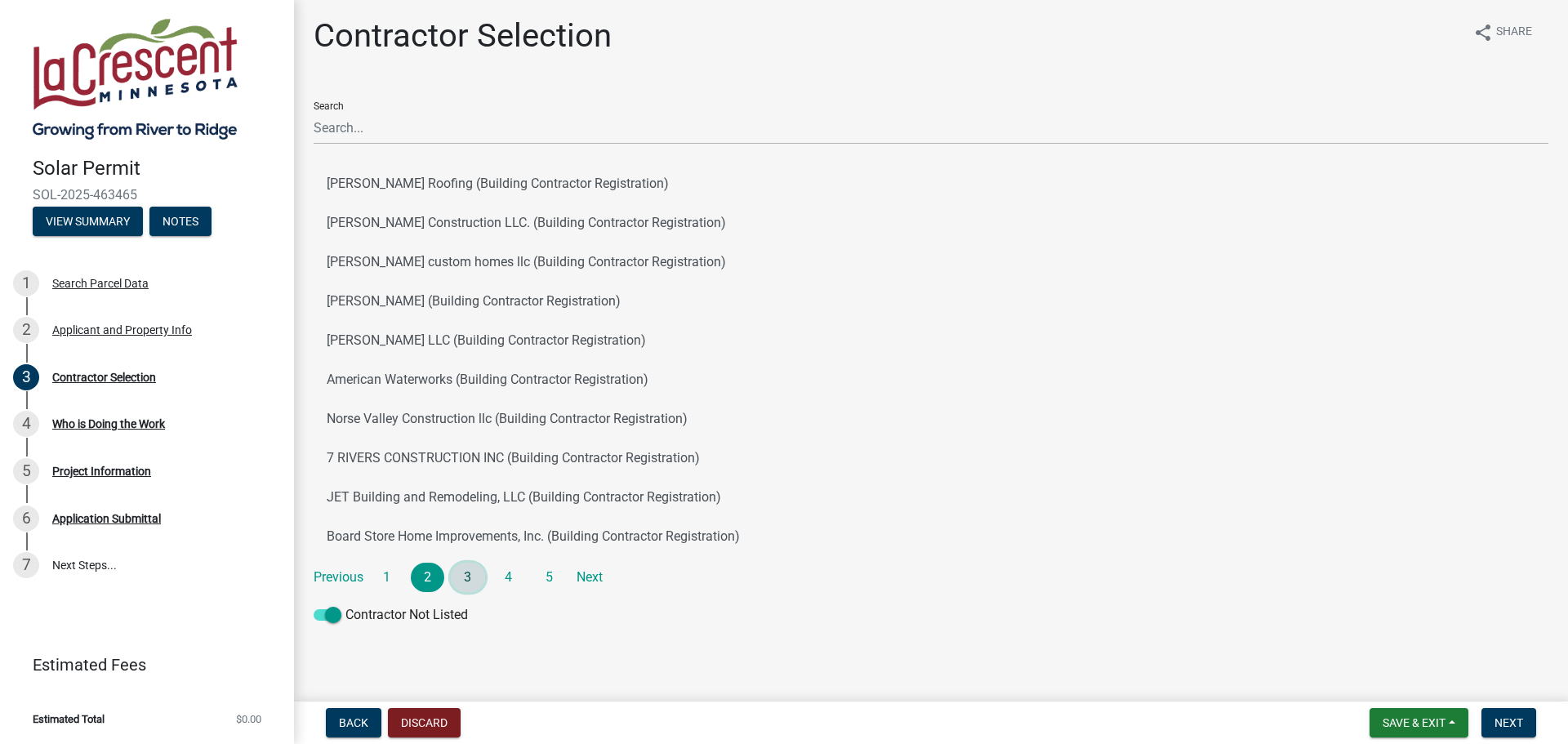
click at [459, 573] on link "3" at bounding box center [468, 578] width 34 height 30
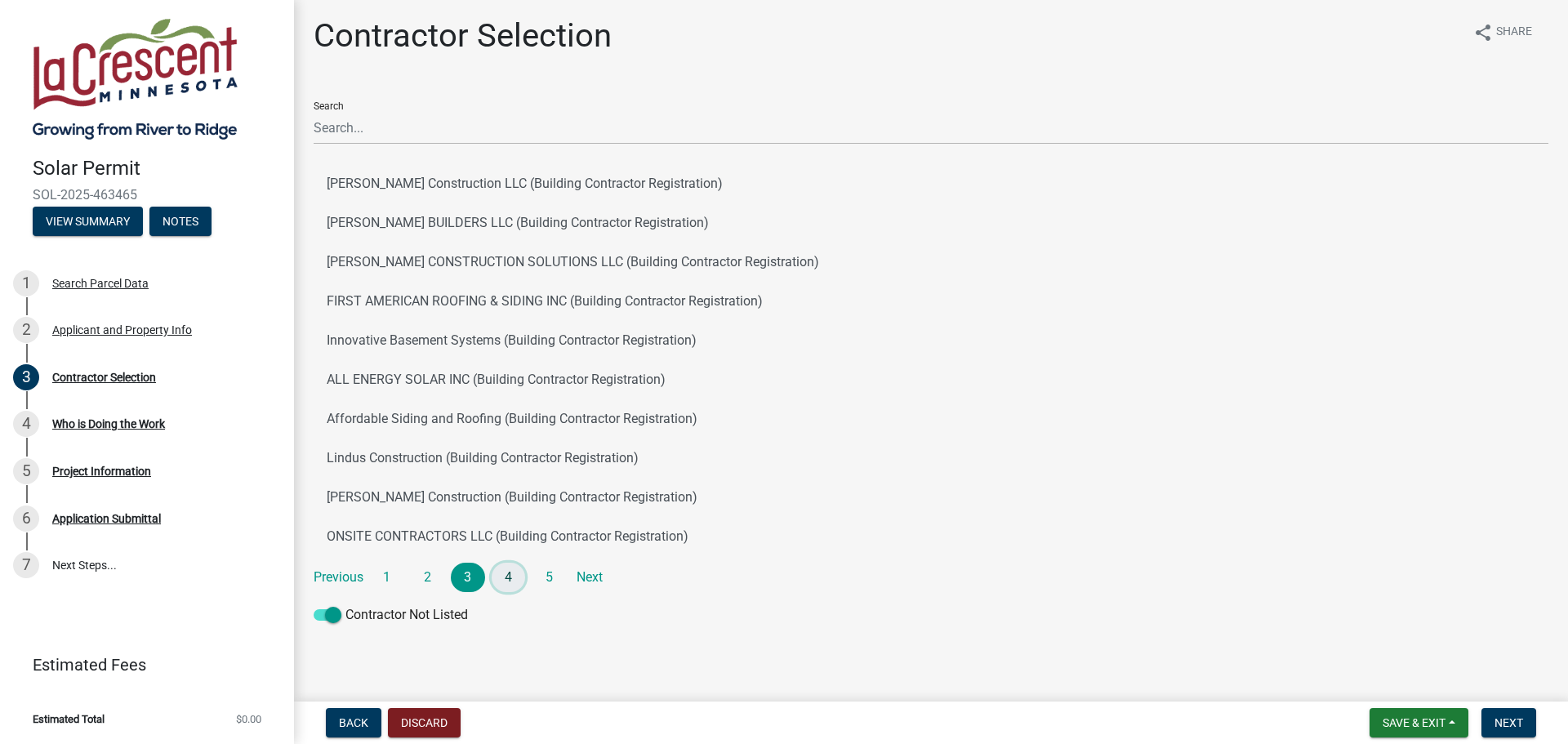
click at [503, 573] on link "4" at bounding box center [508, 578] width 34 height 30
click at [537, 577] on link "5" at bounding box center [548, 578] width 34 height 30
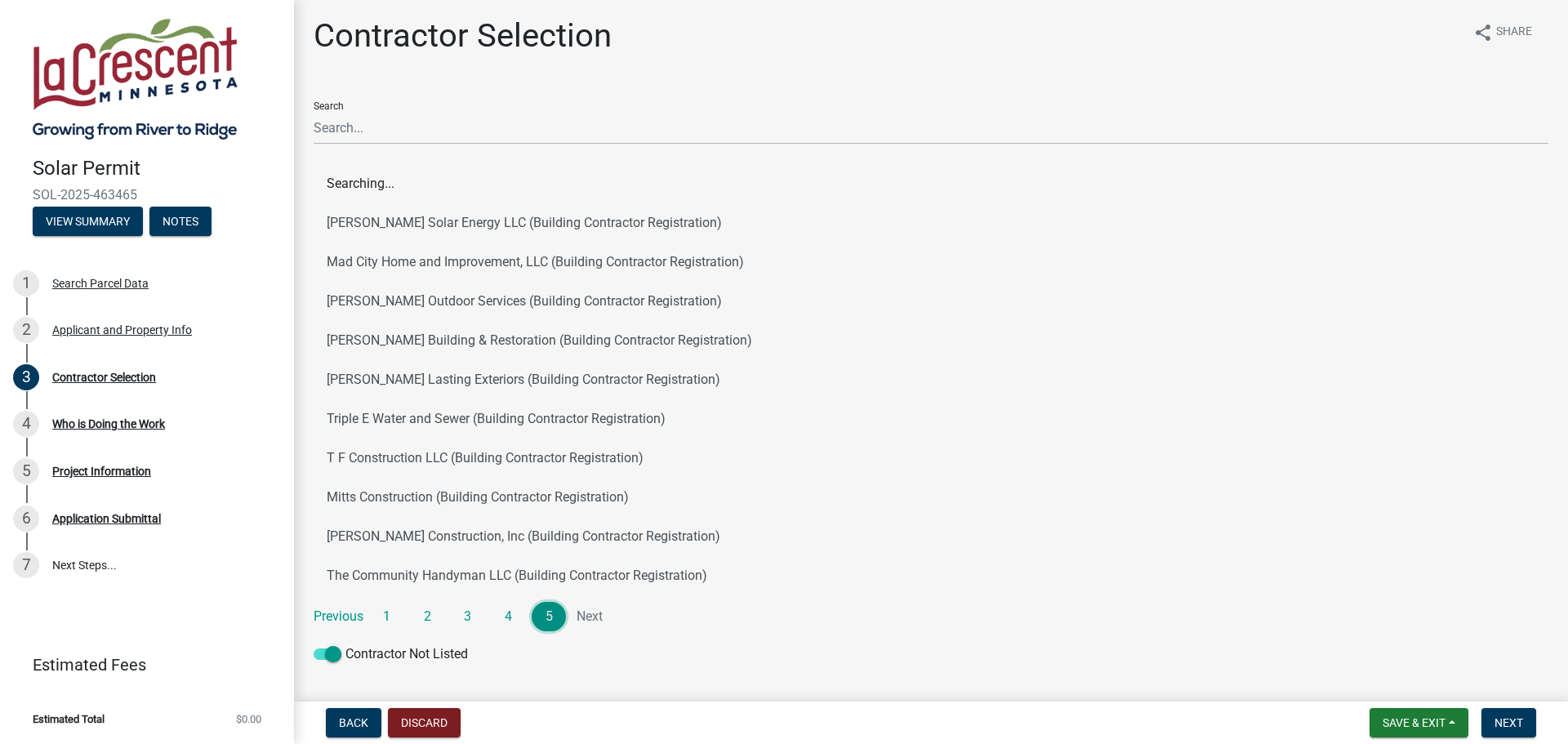
scroll to position [0, 0]
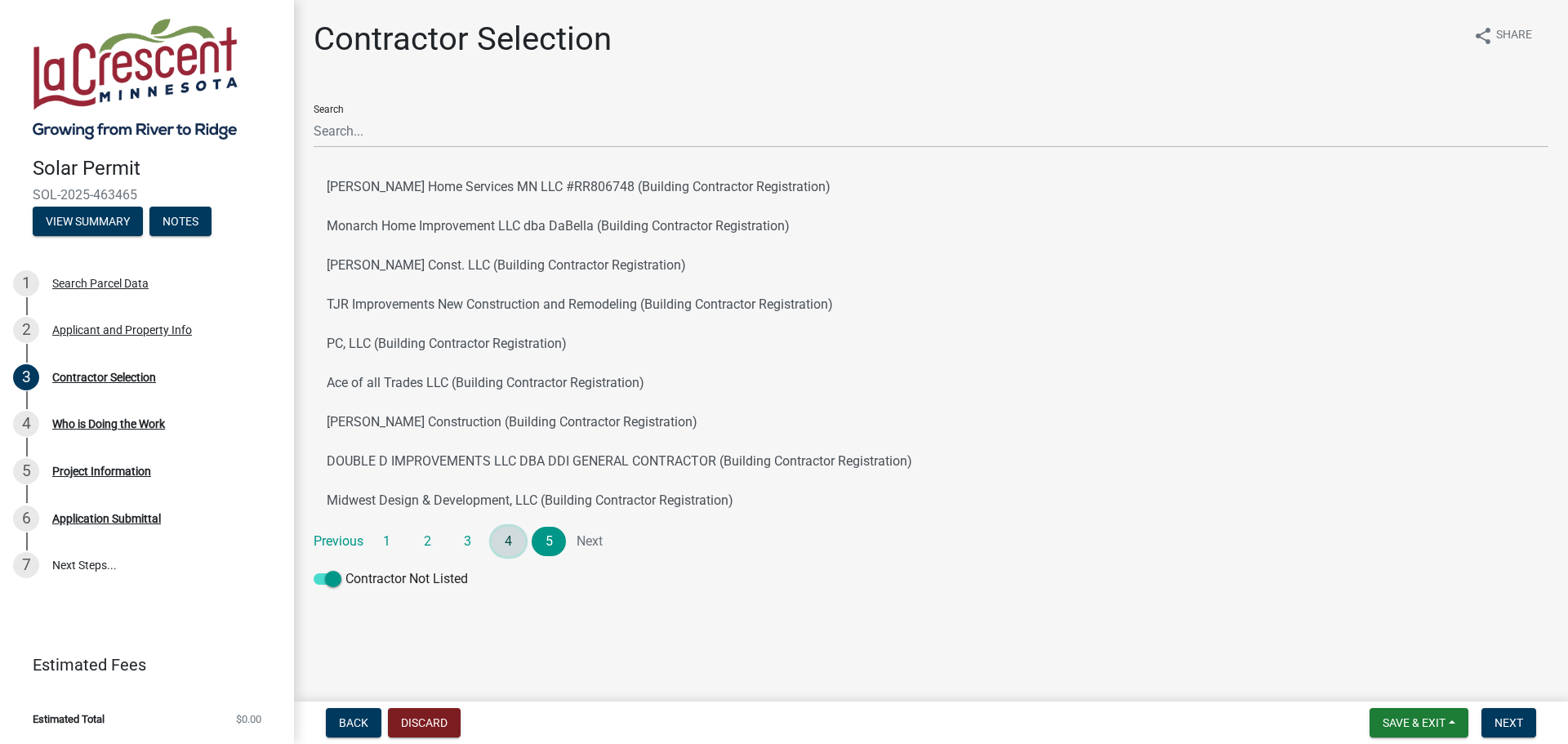
click at [514, 539] on link "4" at bounding box center [508, 542] width 34 height 30
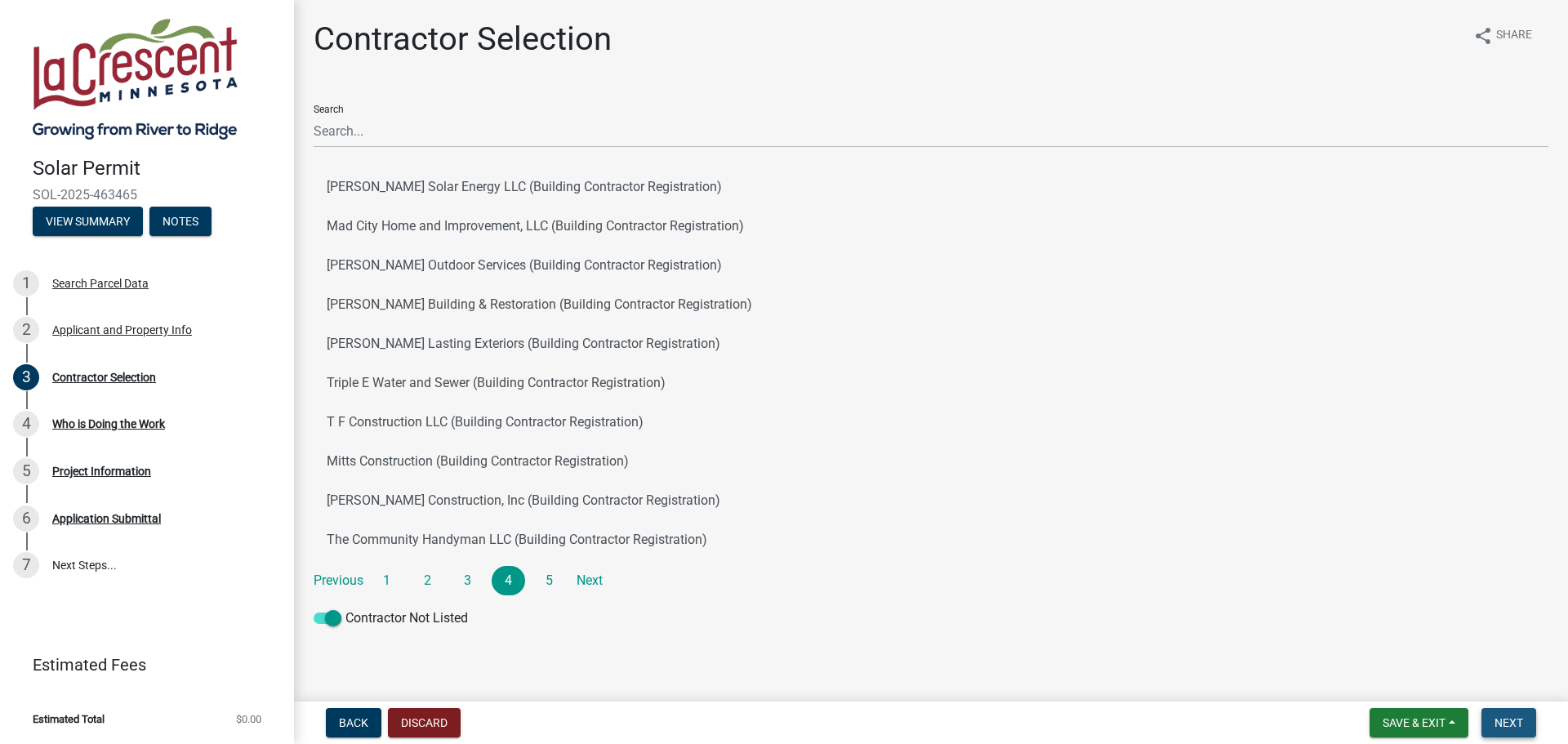
click at [1513, 723] on span "Next" at bounding box center [1508, 723] width 29 height 13
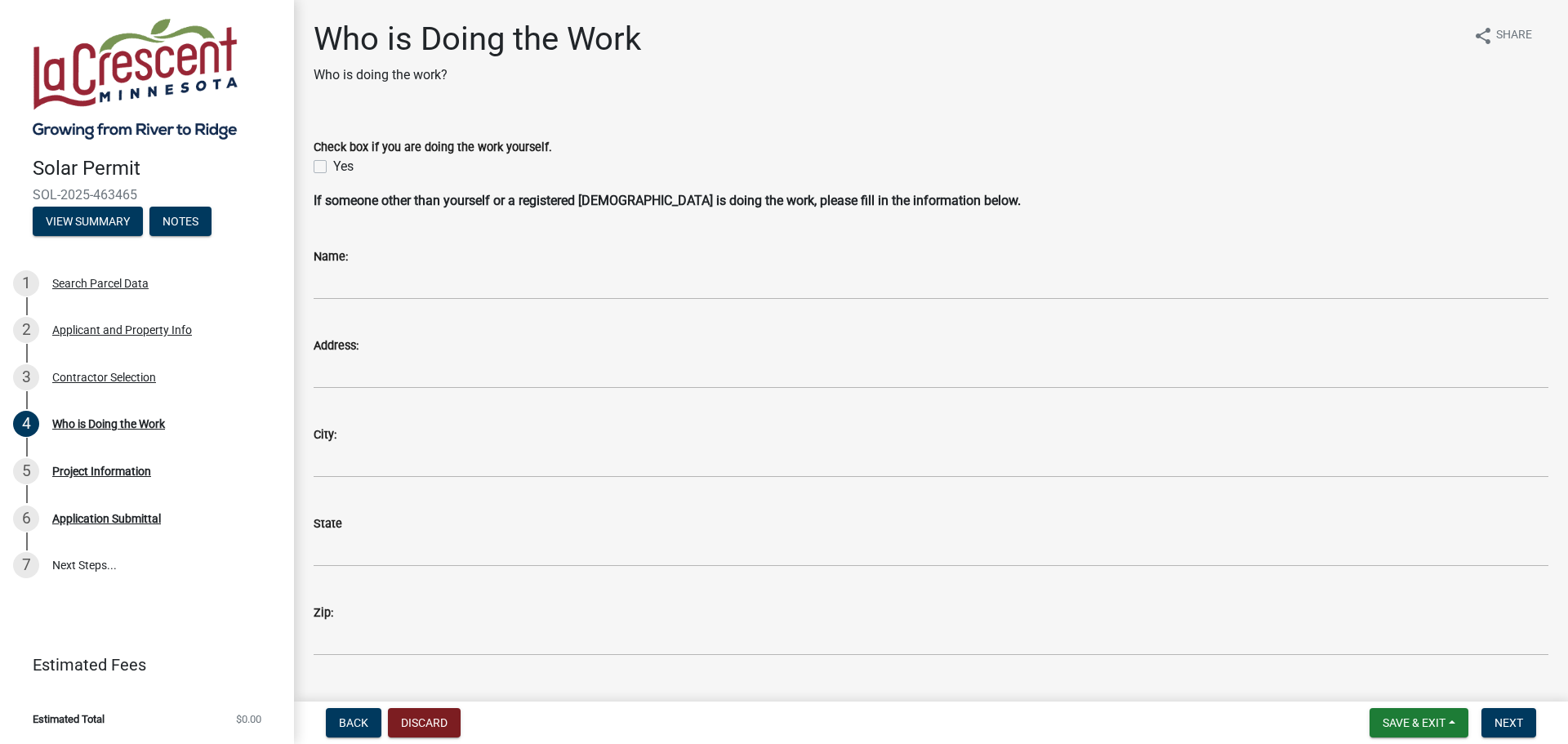
click at [305, 159] on div "Check box if you are doing the work yourself. Yes" at bounding box center [931, 147] width 1259 height 59
click at [312, 166] on div "Check box if you are doing the work yourself. Yes" at bounding box center [931, 147] width 1259 height 59
click at [333, 168] on label "Yes" at bounding box center [343, 166] width 20 height 19
click at [333, 167] on input "Yes" at bounding box center [337, 162] width 10 height 10
checkbox input "true"
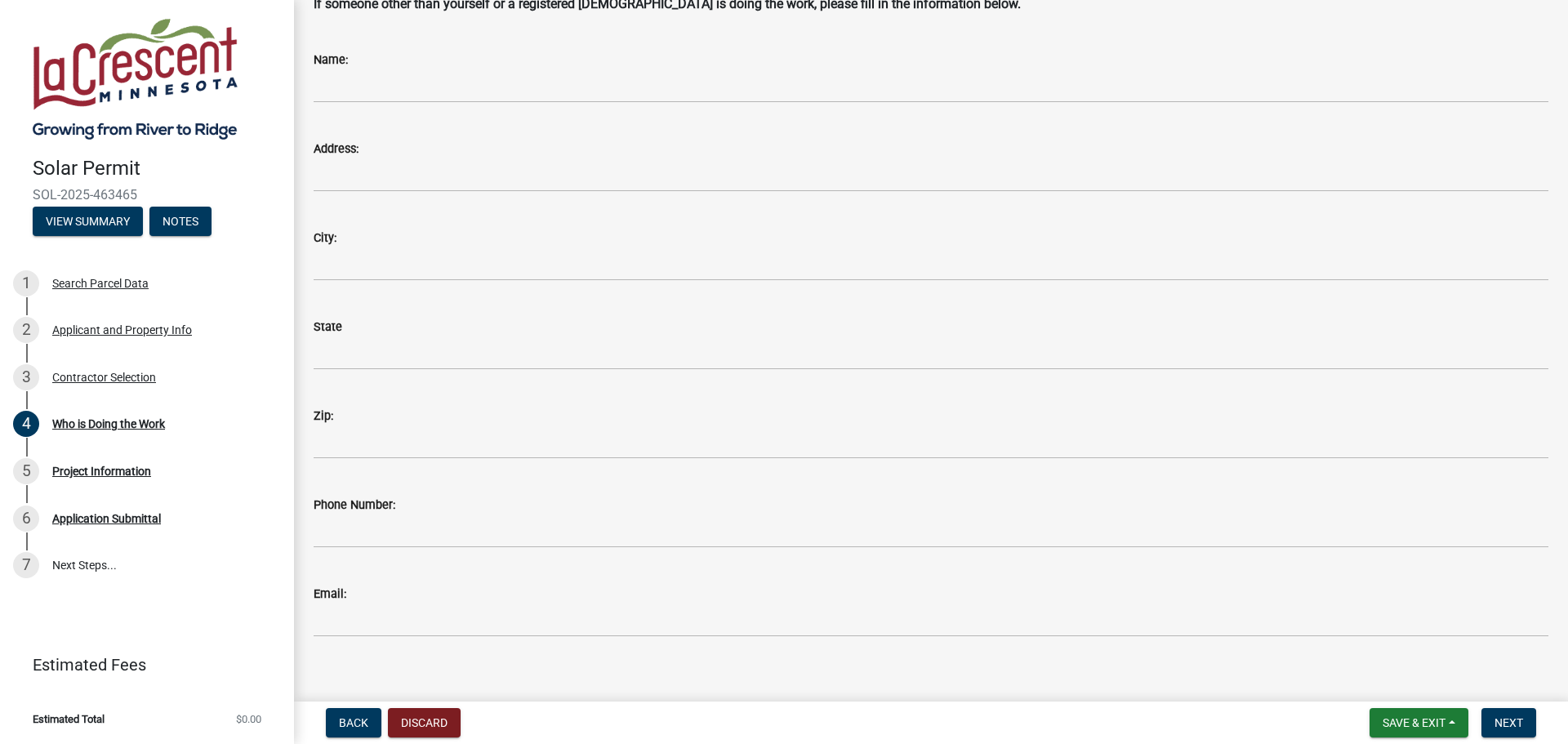
scroll to position [215, 0]
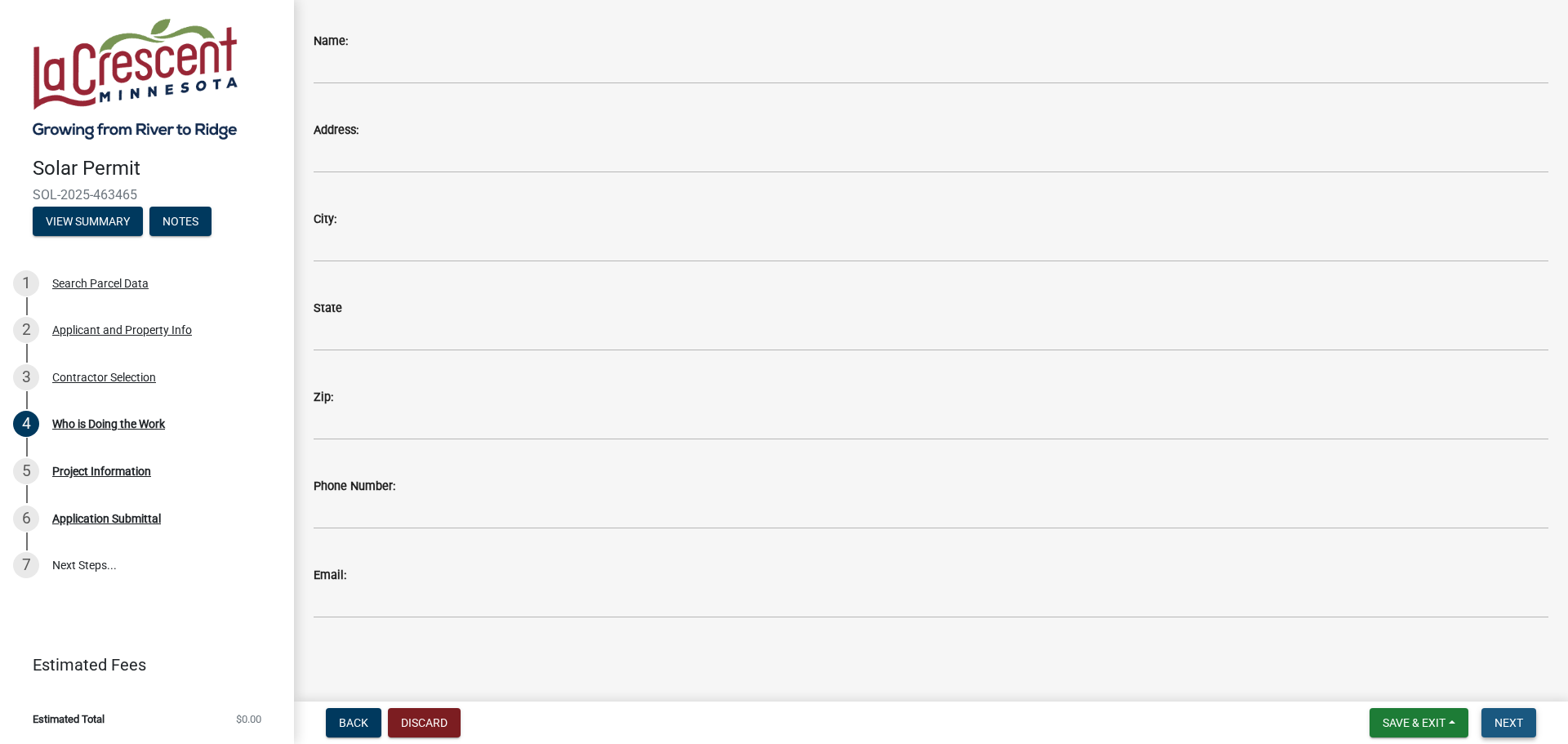
click at [1520, 726] on span "Next" at bounding box center [1508, 723] width 29 height 13
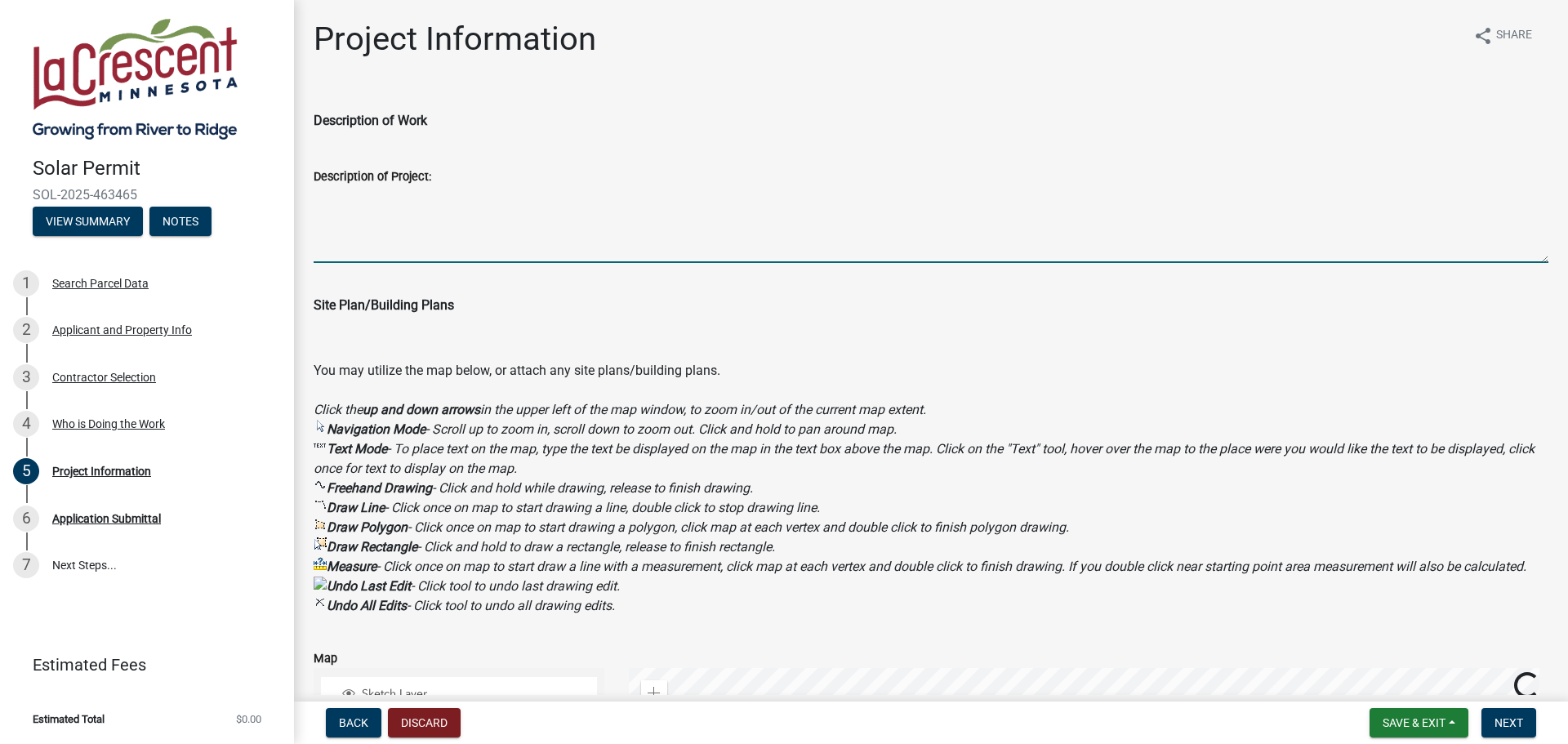
click at [418, 255] on textarea "Description of Project:" at bounding box center [930, 224] width 1234 height 77
click at [1019, 193] on textarea "I have a Anker F3800 portable solar bank and 2 410W solar panels. I would like …" at bounding box center [930, 224] width 1234 height 77
click at [1160, 189] on textarea "I have a Anker F3800 portable solar bank and 2 410W solar panels. I would like …" at bounding box center [930, 224] width 1234 height 77
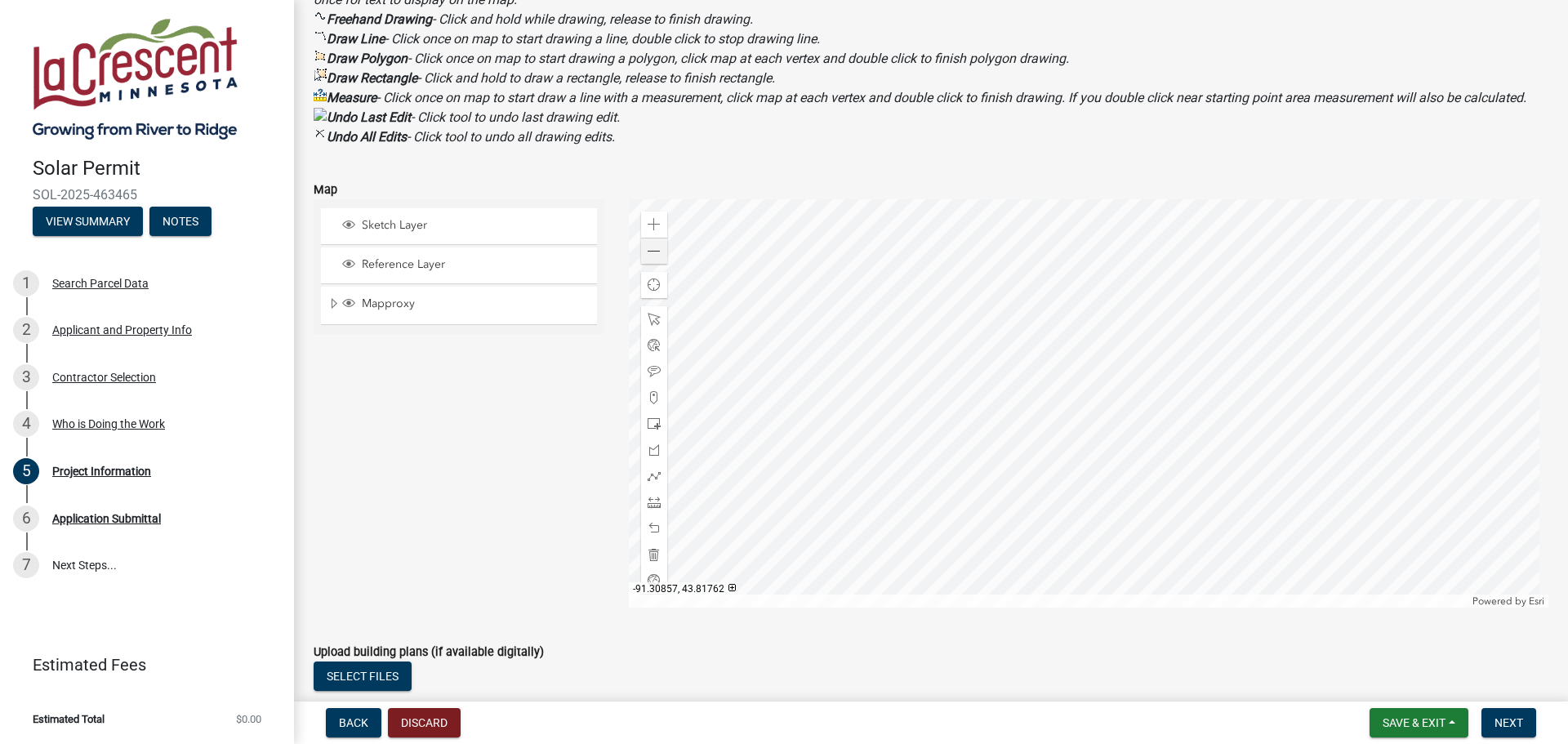
scroll to position [490, 0]
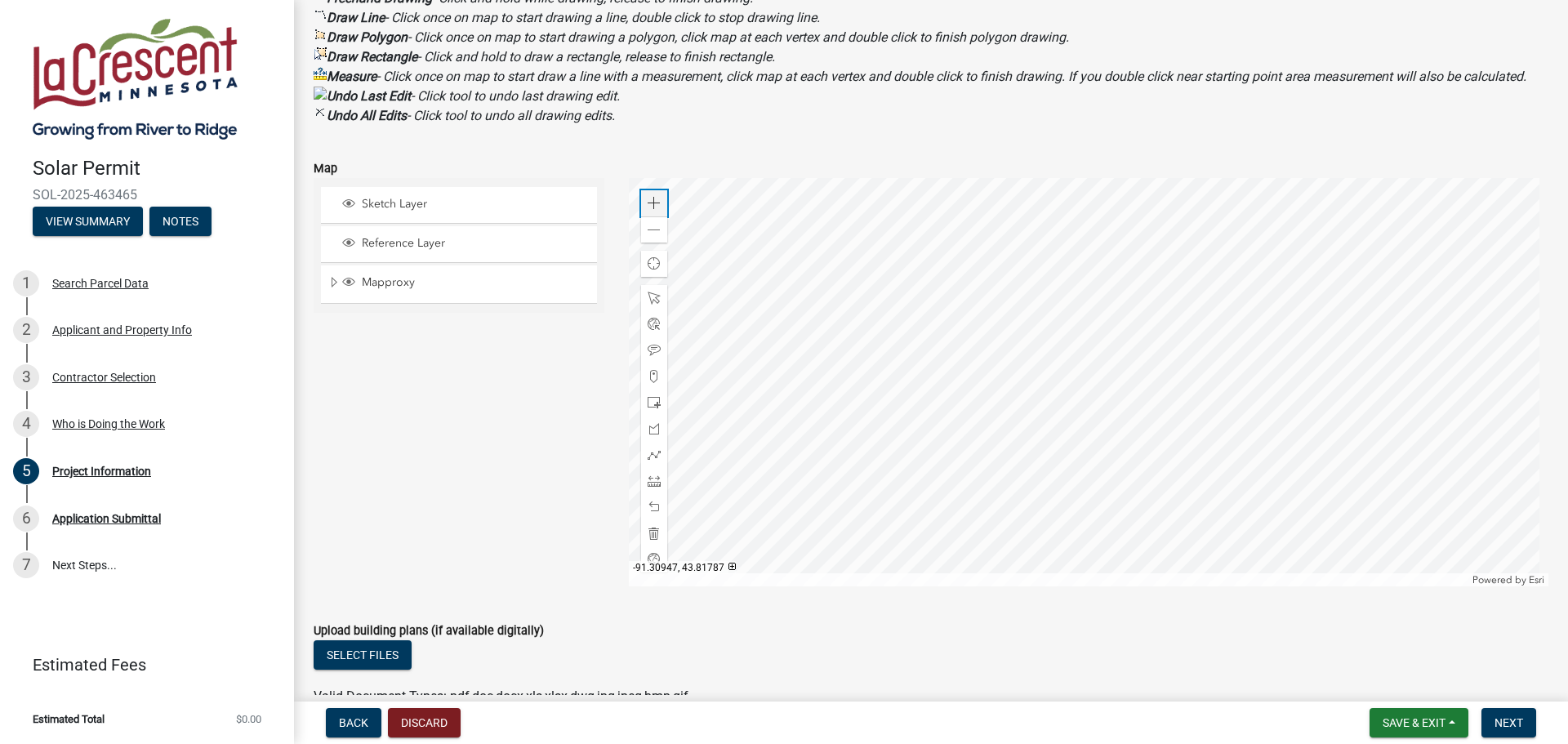
click at [642, 216] on div "Zoom in" at bounding box center [654, 203] width 26 height 26
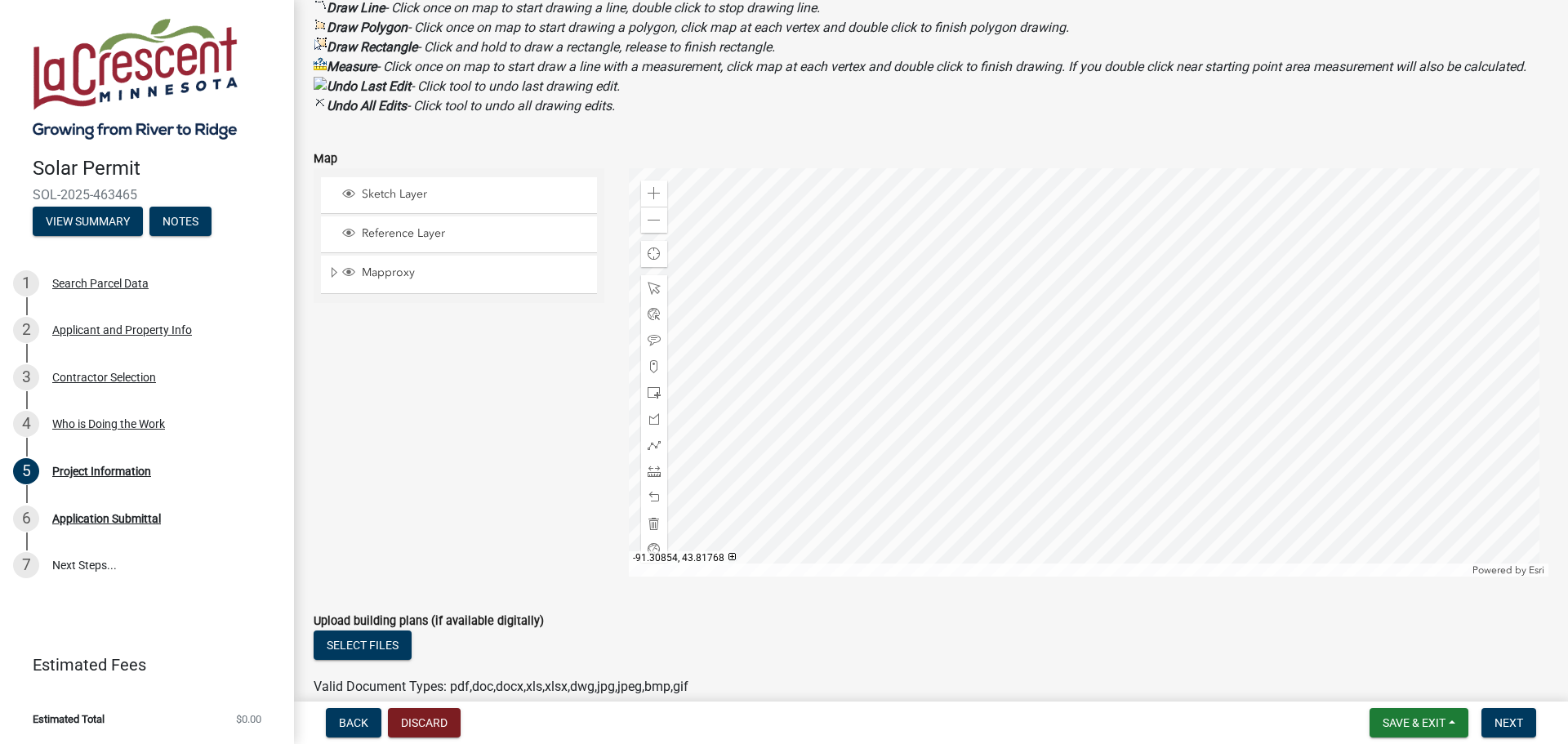
scroll to position [501, 0]
click at [649, 397] on span at bounding box center [654, 391] width 13 height 13
click at [1013, 247] on div at bounding box center [1088, 371] width 920 height 409
click at [1051, 285] on div at bounding box center [1088, 371] width 920 height 409
click at [1065, 284] on div at bounding box center [1088, 371] width 920 height 409
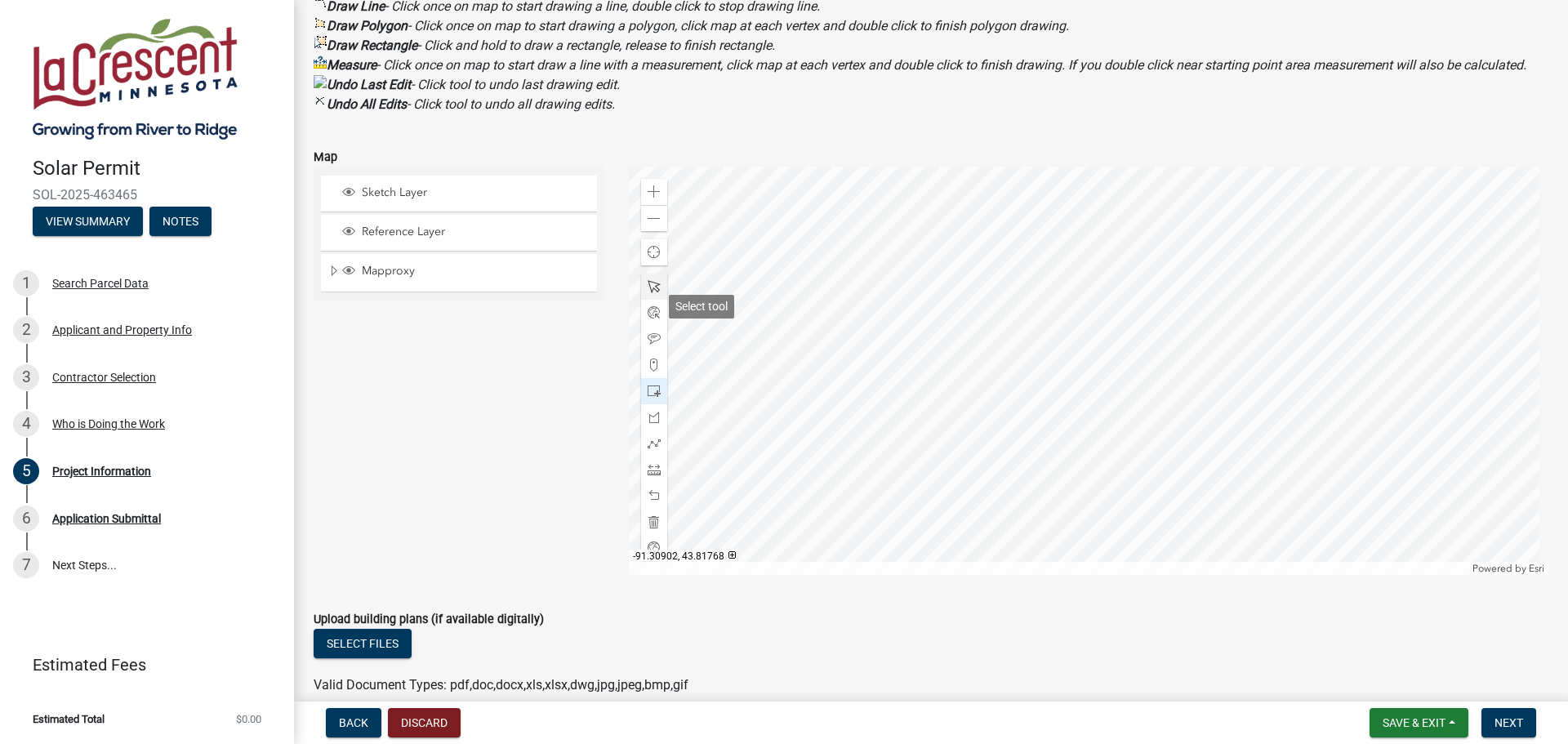
click at [647, 293] on span at bounding box center [654, 287] width 13 height 13
click at [1054, 287] on div at bounding box center [1088, 371] width 920 height 409
click at [1066, 267] on div at bounding box center [1088, 371] width 920 height 409
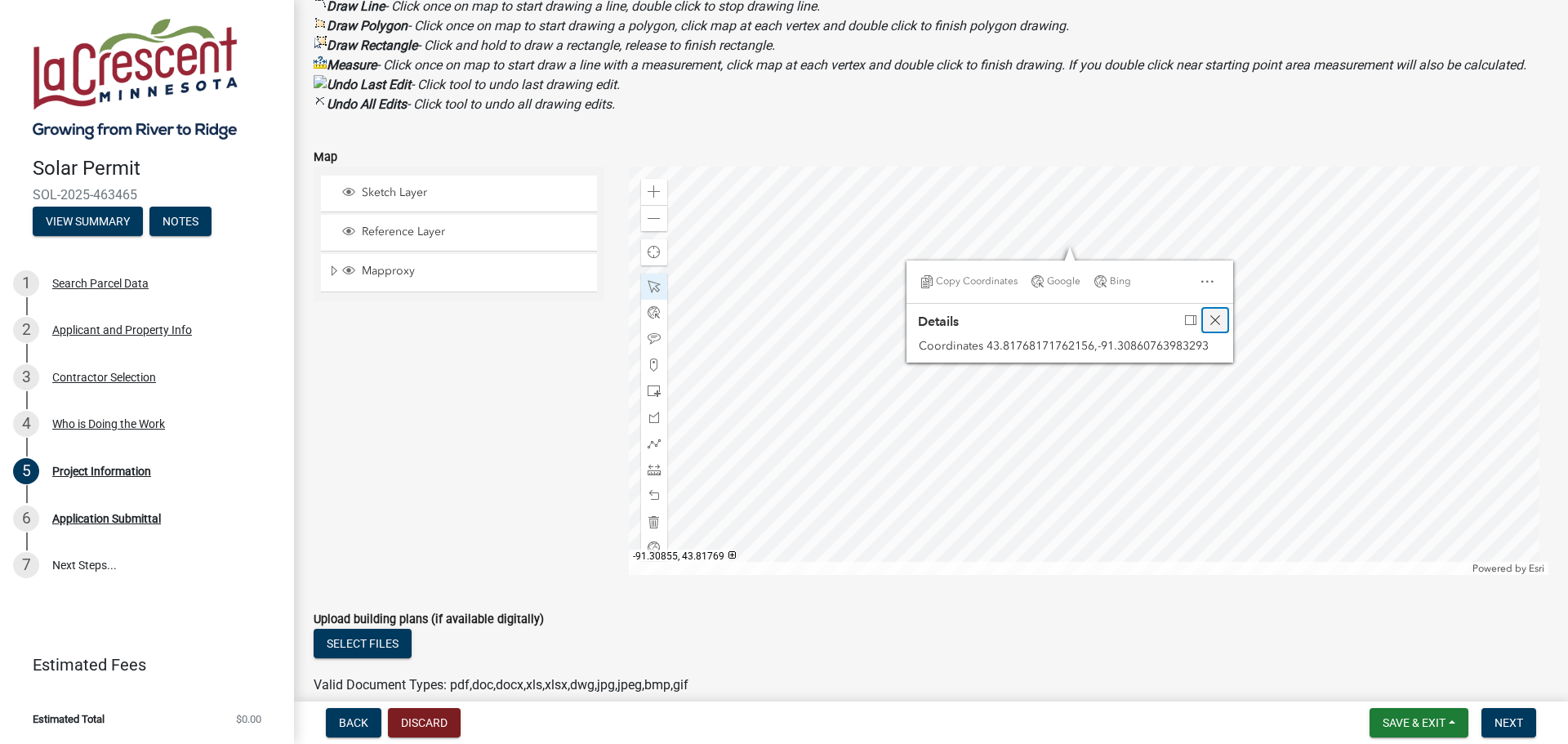
click at [1212, 326] on span "Close" at bounding box center [1215, 320] width 13 height 13
click at [1034, 274] on div at bounding box center [1088, 371] width 920 height 409
click at [1062, 268] on div at bounding box center [1088, 371] width 920 height 409
click at [1055, 251] on div at bounding box center [1088, 371] width 920 height 409
click at [996, 261] on div at bounding box center [1088, 371] width 920 height 409
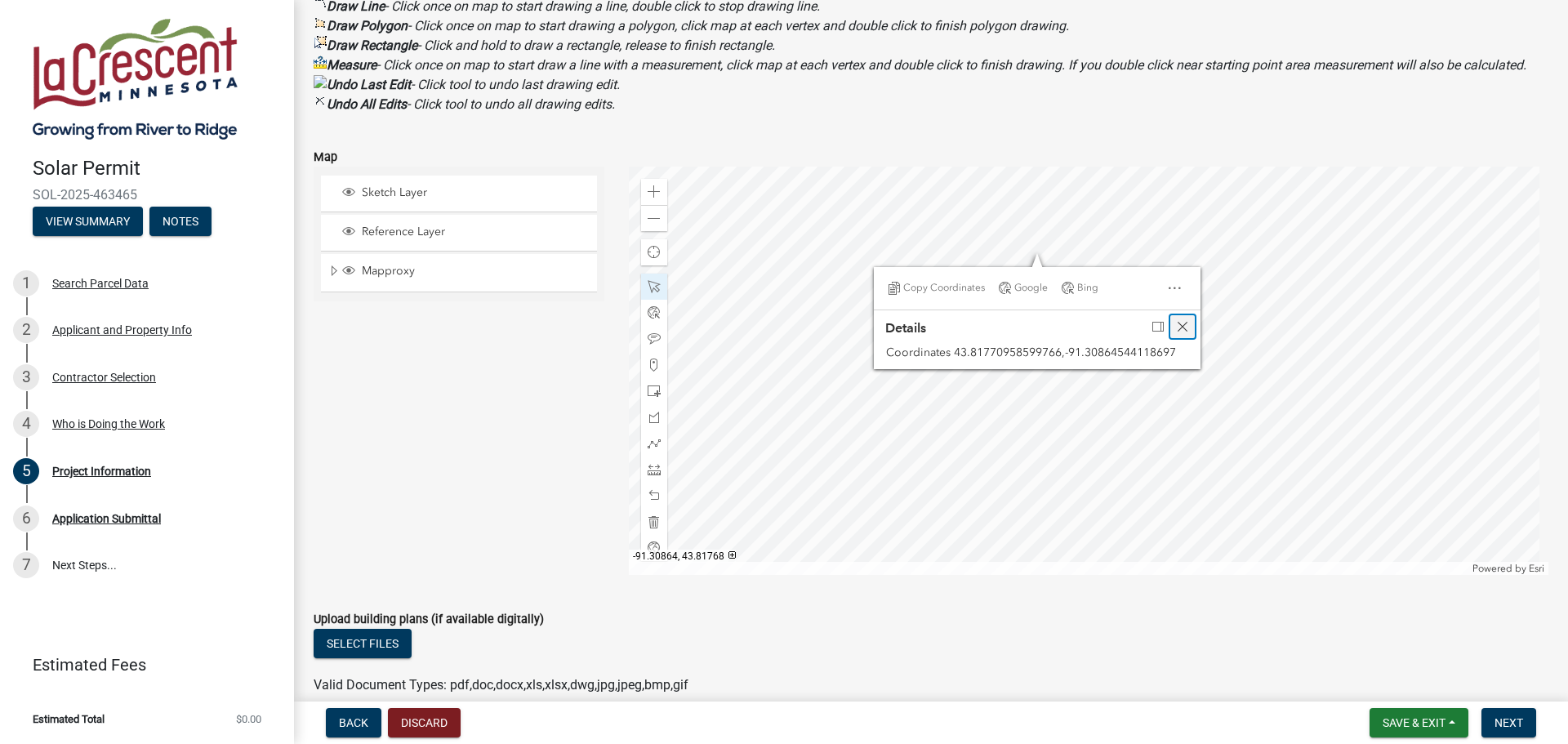
click at [1179, 333] on span "Close" at bounding box center [1182, 326] width 13 height 13
click at [1045, 255] on div at bounding box center [1088, 371] width 920 height 409
click at [332, 279] on span "Expand" at bounding box center [334, 271] width 13 height 16
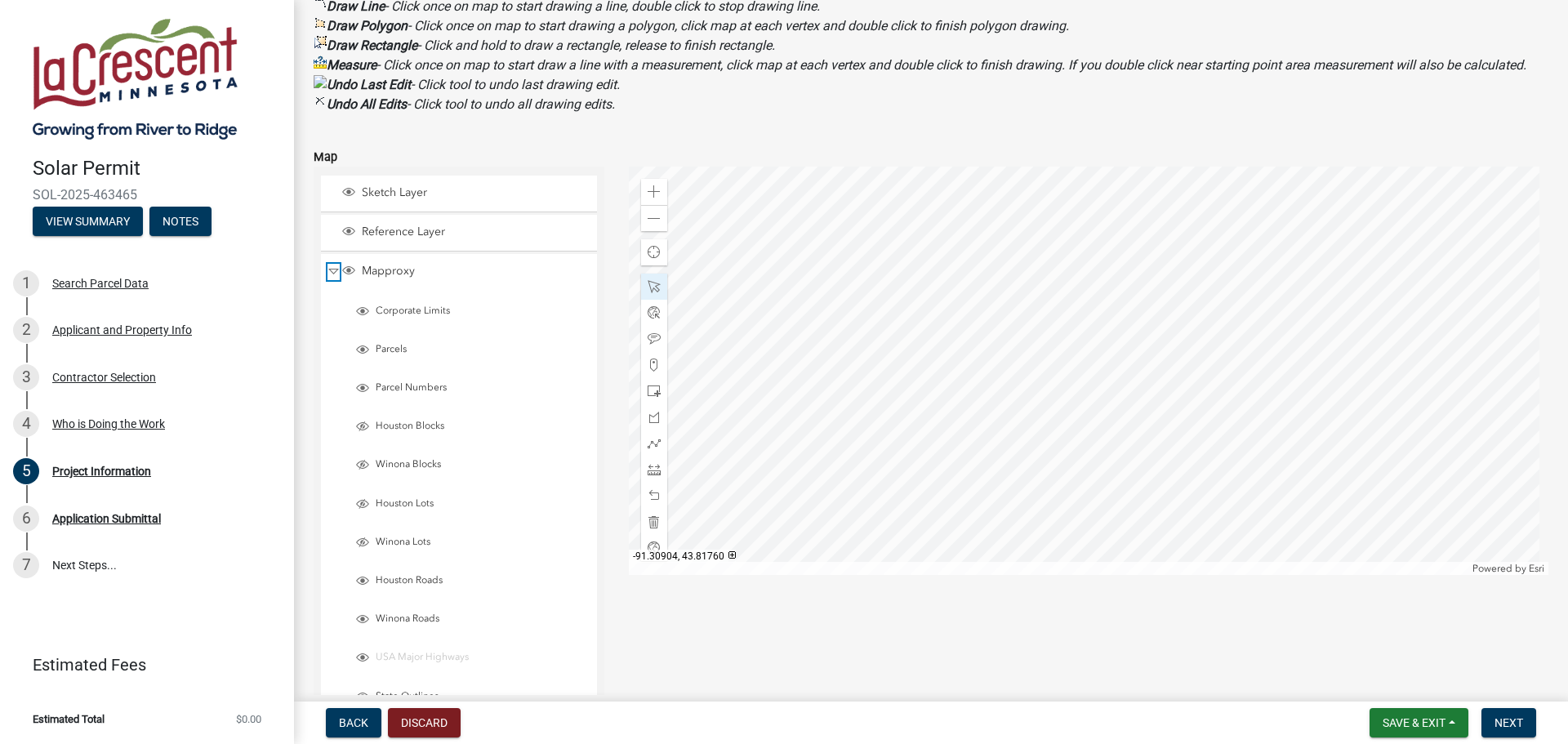
click at [332, 279] on span "Collapse" at bounding box center [333, 271] width 12 height 16
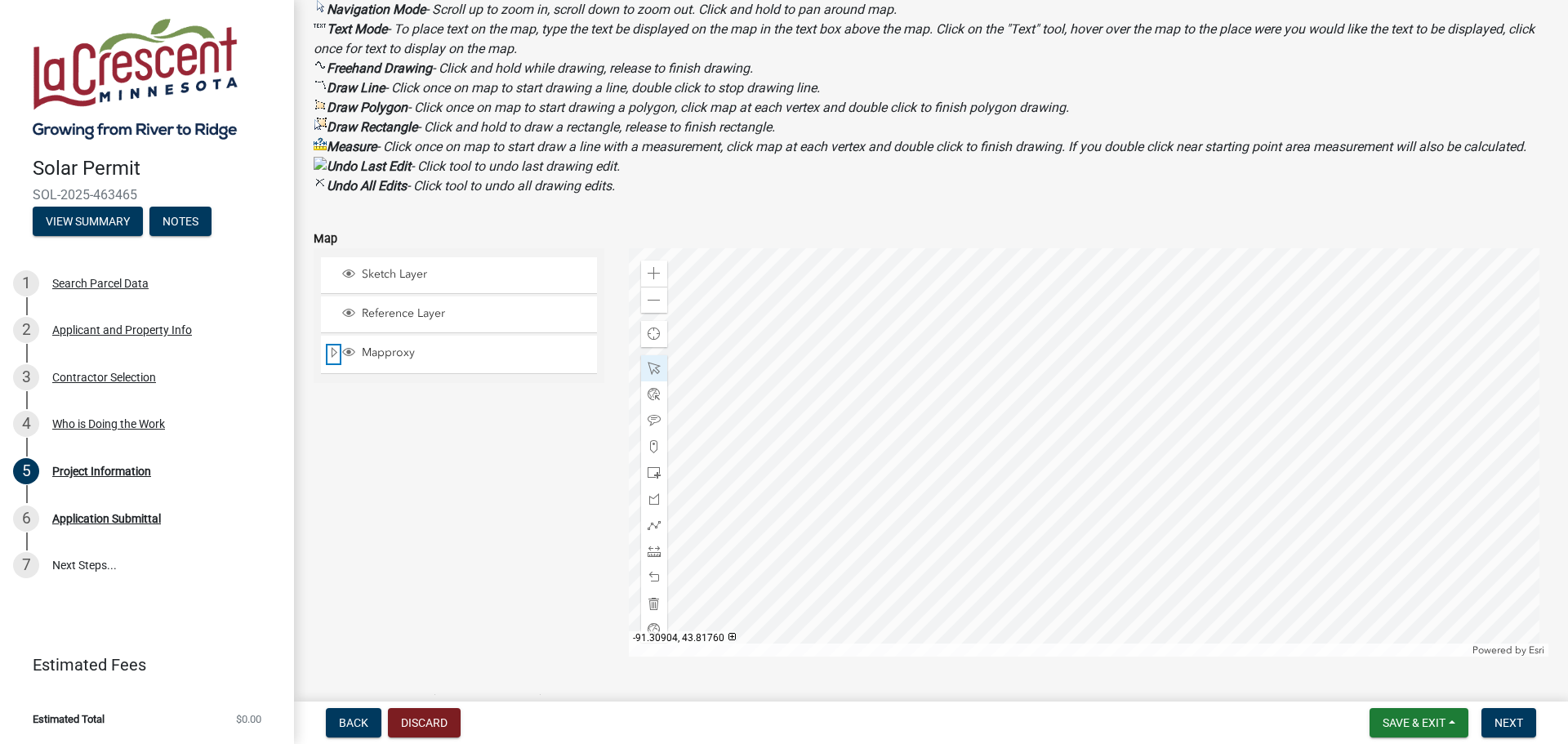
scroll to position [338, 0]
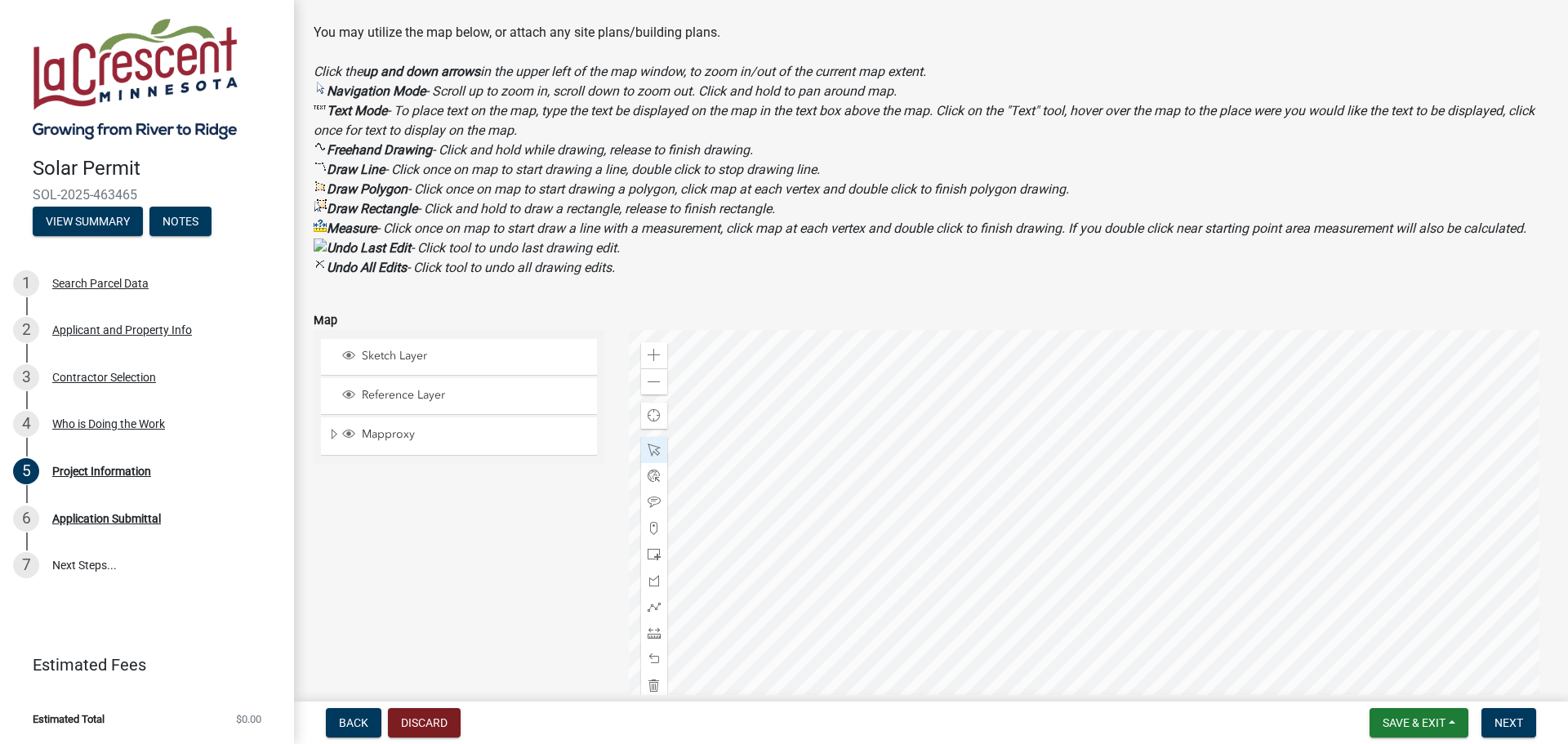
click at [720, 277] on p "Click the up and down arrows in the upper left of the map window, to zoom in/ou…" at bounding box center [930, 169] width 1234 height 215
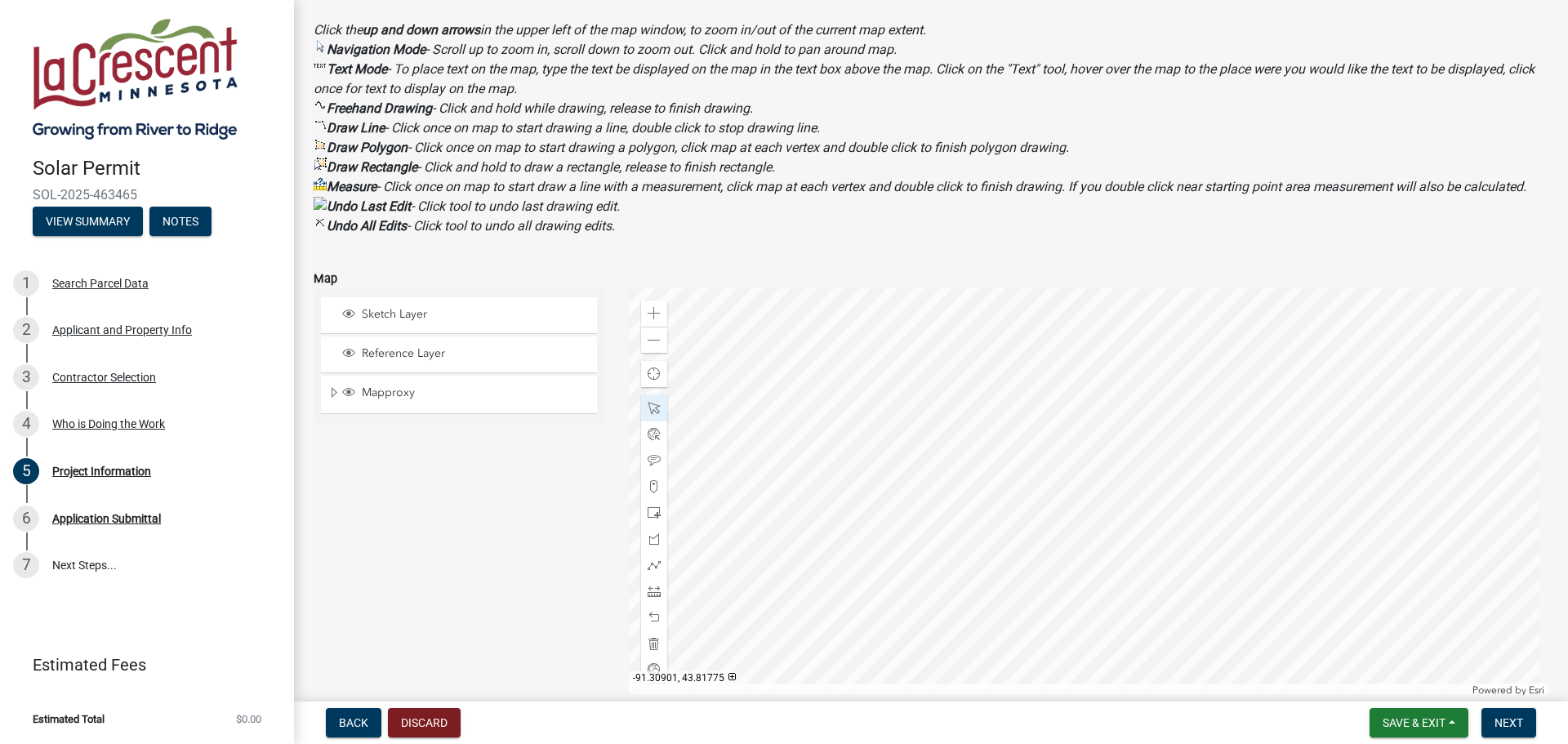
scroll to position [420, 0]
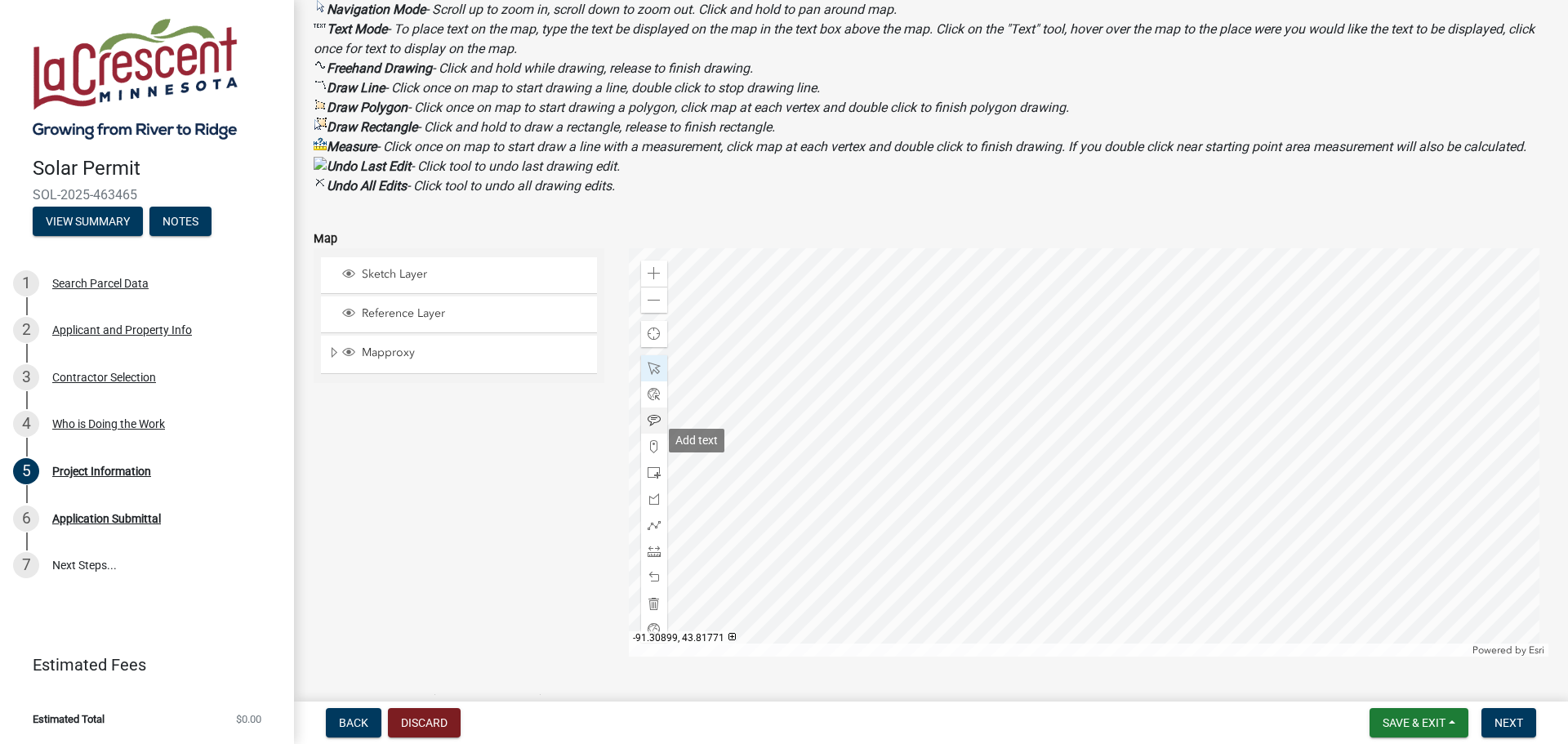
click at [651, 427] on span at bounding box center [654, 421] width 13 height 13
click at [1003, 308] on div at bounding box center [1088, 452] width 920 height 409
click at [1009, 303] on div at bounding box center [1088, 452] width 920 height 409
click at [647, 374] on span at bounding box center [654, 368] width 13 height 13
click at [1006, 297] on div at bounding box center [1088, 452] width 920 height 409
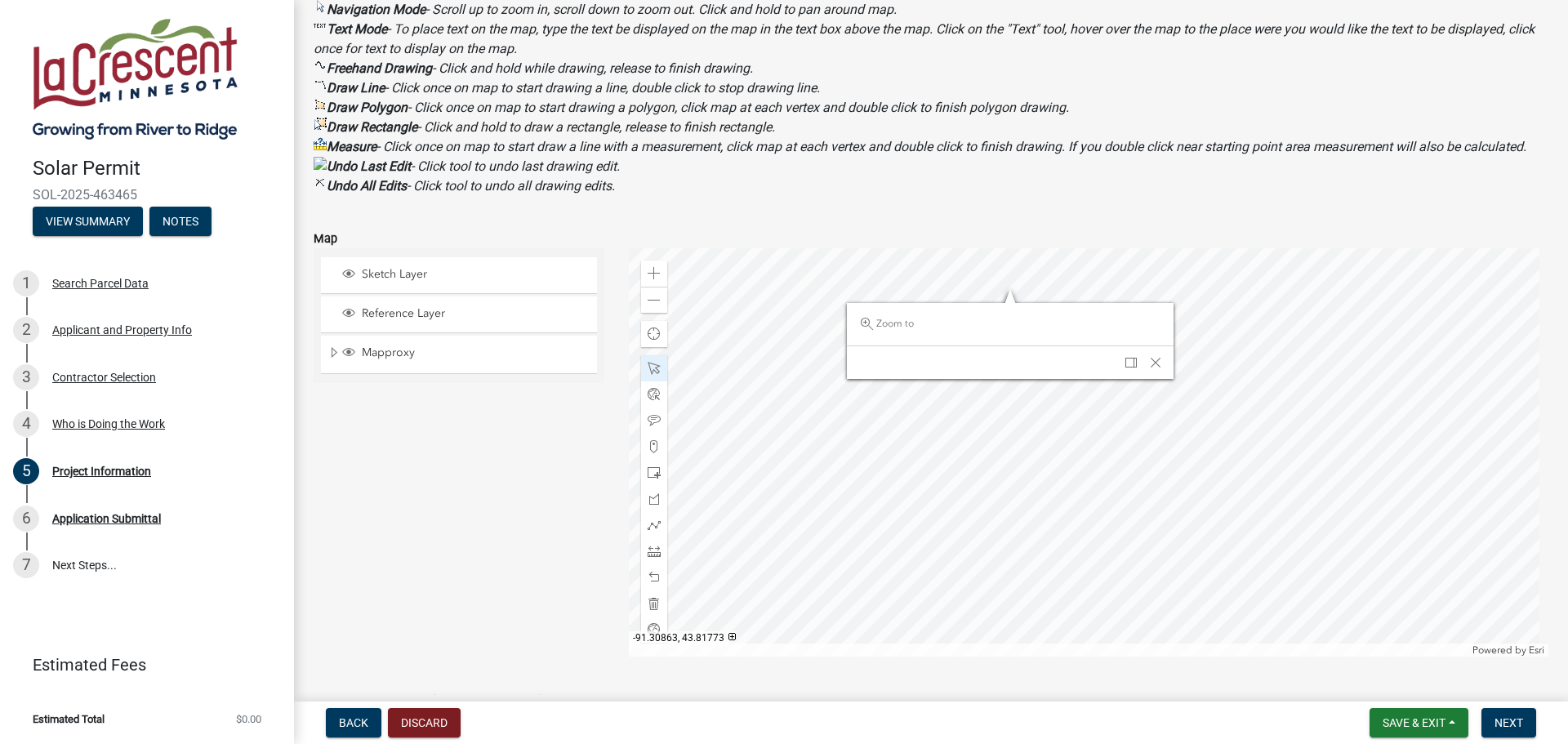
click at [1003, 308] on div at bounding box center [1088, 452] width 920 height 409
click at [1145, 364] on span "Close" at bounding box center [1145, 358] width 13 height 13
click at [1000, 304] on div at bounding box center [1088, 452] width 920 height 409
click at [1148, 363] on span "Close" at bounding box center [1149, 357] width 13 height 13
click at [652, 427] on span at bounding box center [654, 421] width 13 height 13
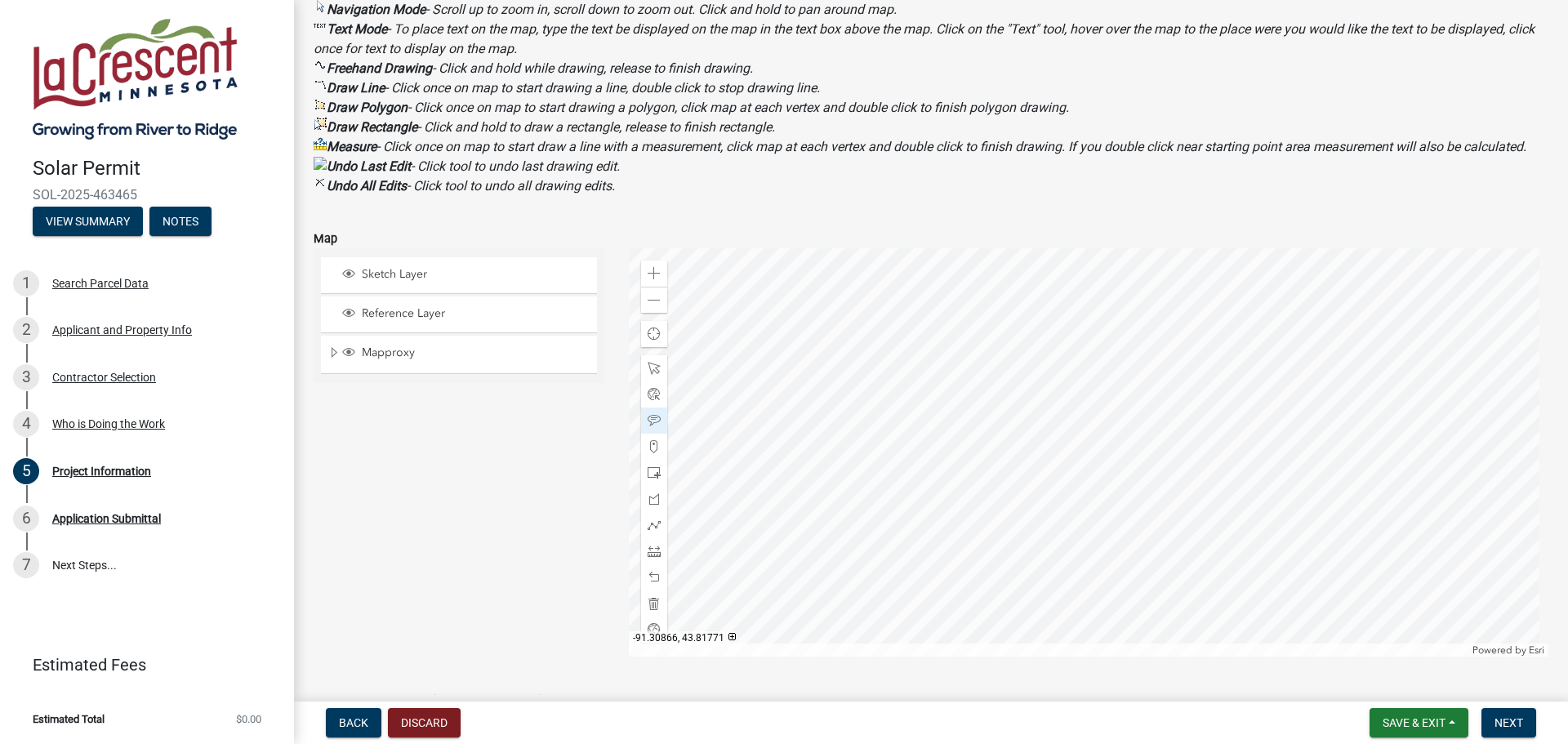
click at [975, 336] on div at bounding box center [1088, 452] width 920 height 409
type textarea "I have a Anker F3800 portable solar bank and 2 410W solar panels. I would like …"
click at [961, 330] on div at bounding box center [1088, 452] width 920 height 409
click at [654, 374] on span at bounding box center [654, 368] width 13 height 13
click at [960, 328] on div at bounding box center [1088, 452] width 920 height 409
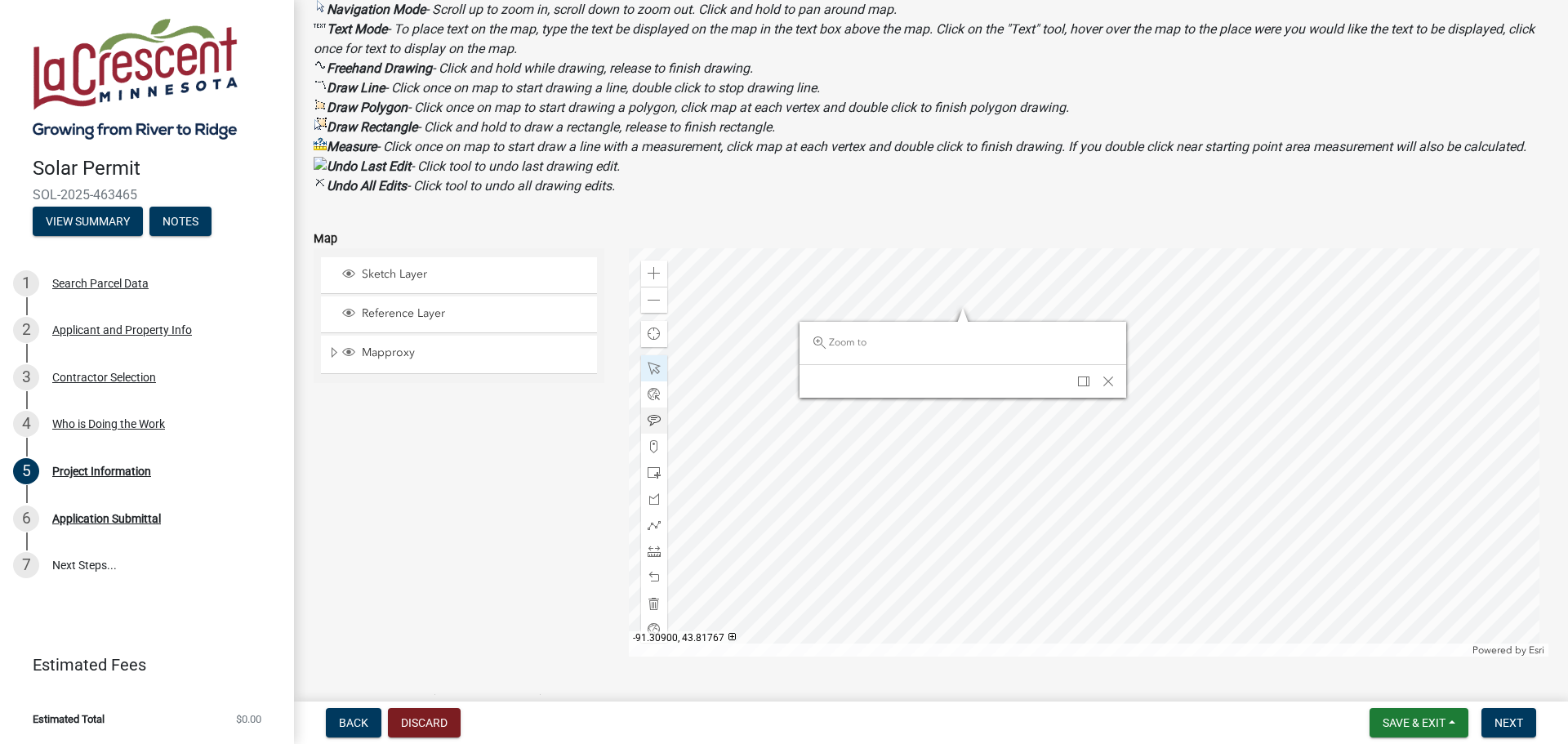
click at [652, 427] on span at bounding box center [654, 421] width 13 height 13
click at [1005, 337] on div at bounding box center [1088, 452] width 920 height 409
click at [1103, 388] on span "Close" at bounding box center [1108, 381] width 13 height 13
click at [658, 381] on div at bounding box center [654, 368] width 26 height 26
click at [1032, 328] on div at bounding box center [1088, 452] width 920 height 409
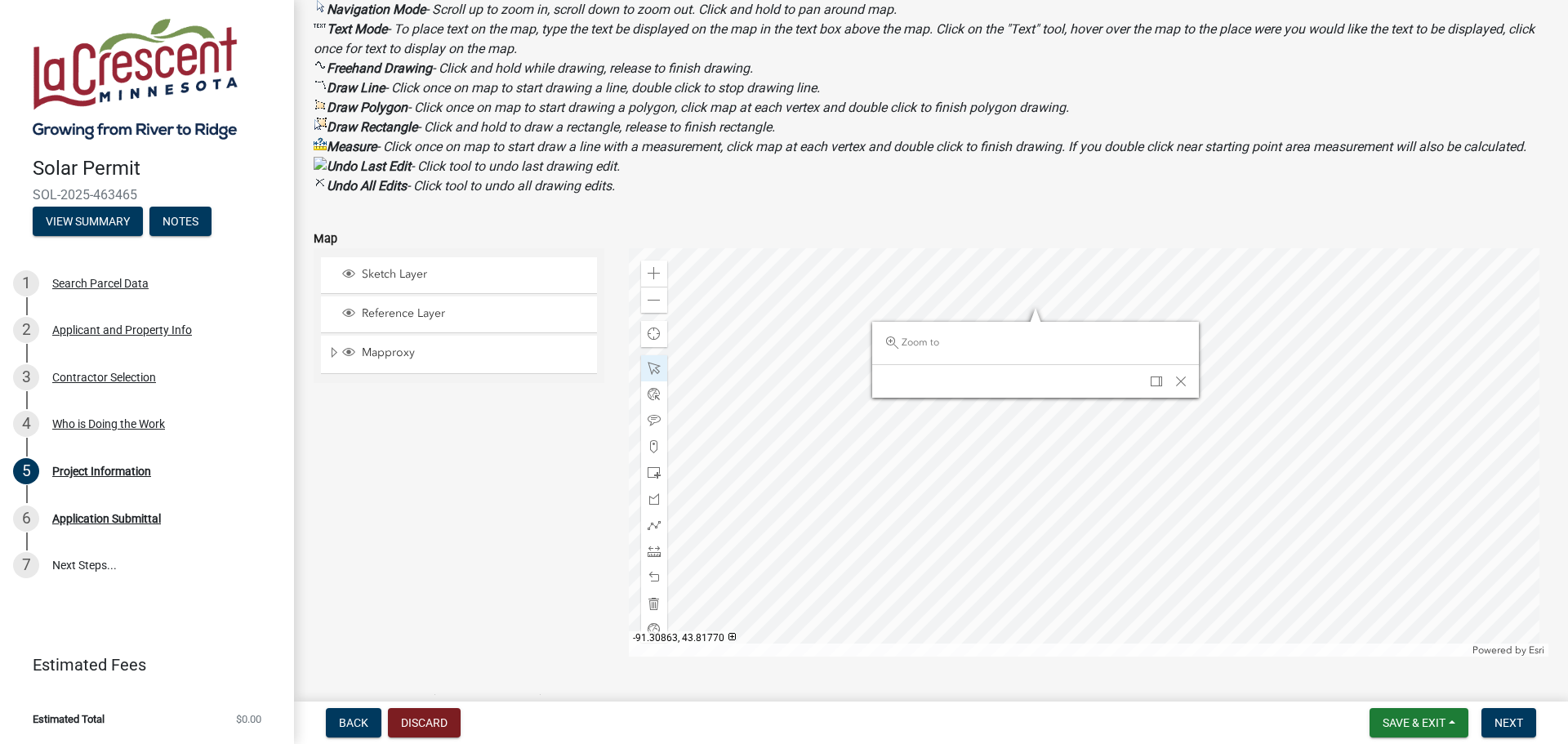
click at [1006, 345] on div at bounding box center [1088, 452] width 920 height 409
click at [1178, 388] on span "Close" at bounding box center [1181, 381] width 13 height 13
click at [827, 354] on div at bounding box center [1088, 452] width 920 height 409
click at [651, 479] on span at bounding box center [654, 472] width 13 height 13
click at [1031, 444] on div at bounding box center [1088, 452] width 920 height 409
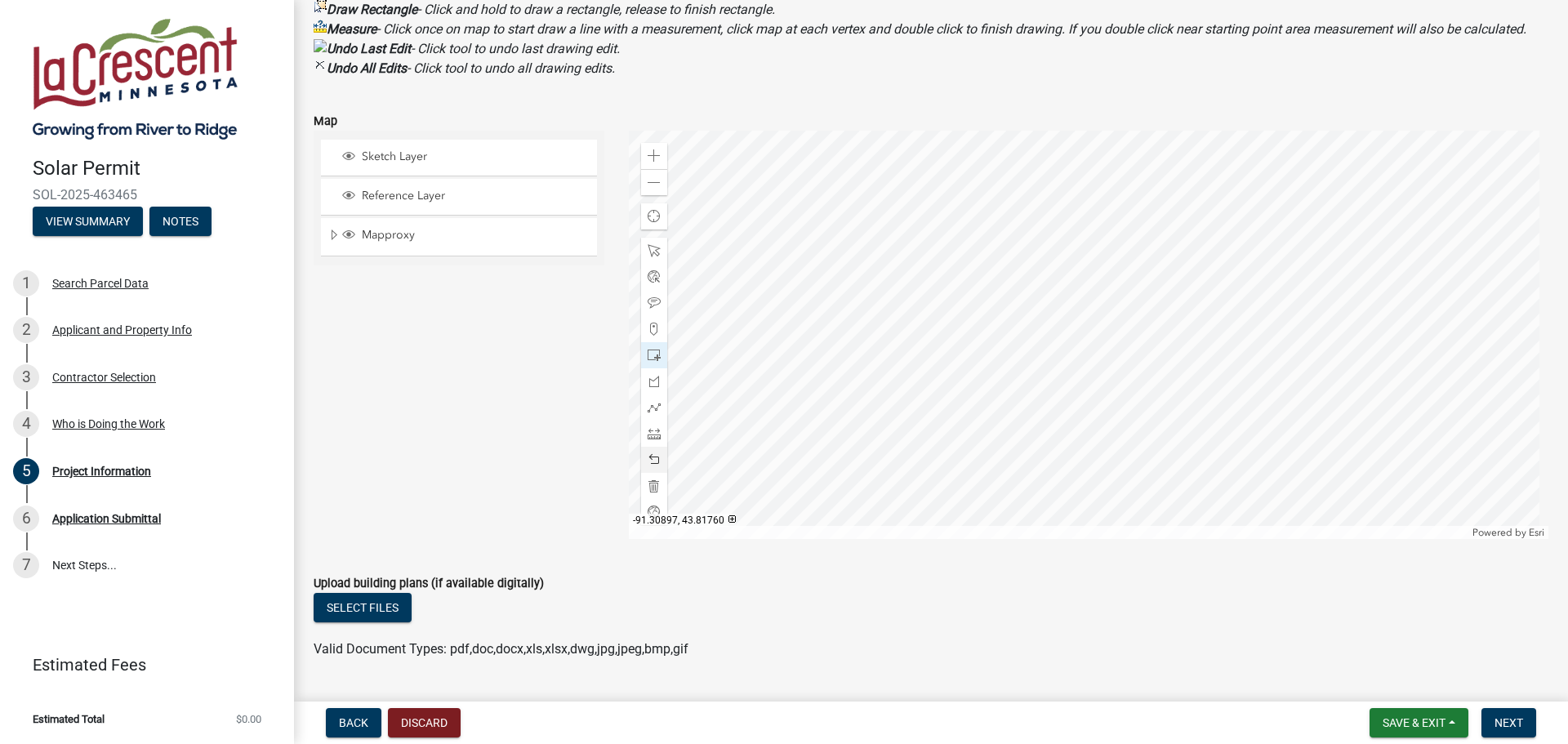
scroll to position [501, 0]
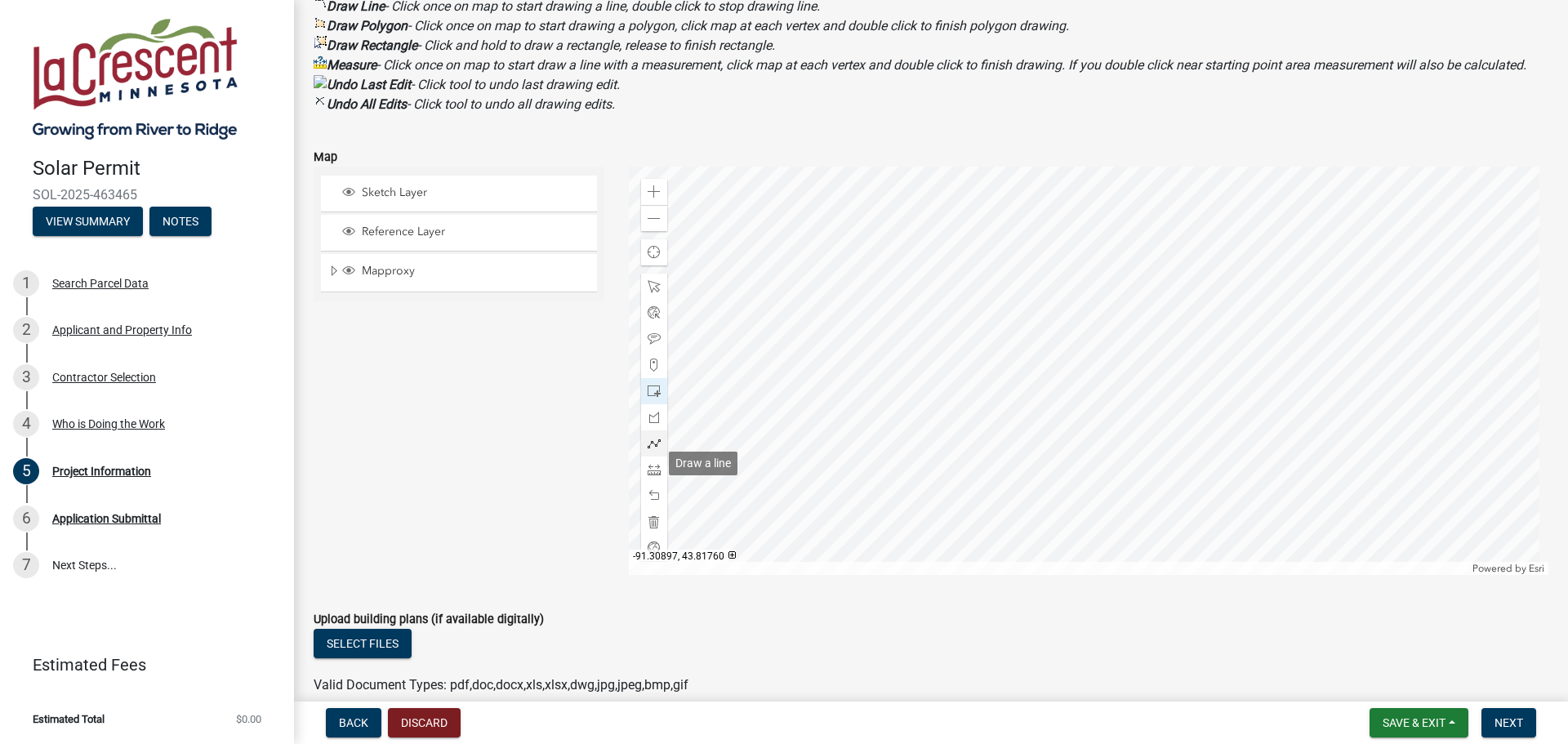
click at [650, 450] on span at bounding box center [654, 443] width 13 height 13
click at [1013, 373] on div at bounding box center [1088, 371] width 920 height 409
click at [1010, 377] on div at bounding box center [1088, 371] width 920 height 409
click at [1064, 351] on div at bounding box center [1088, 371] width 920 height 409
click at [648, 346] on span at bounding box center [654, 338] width 13 height 13
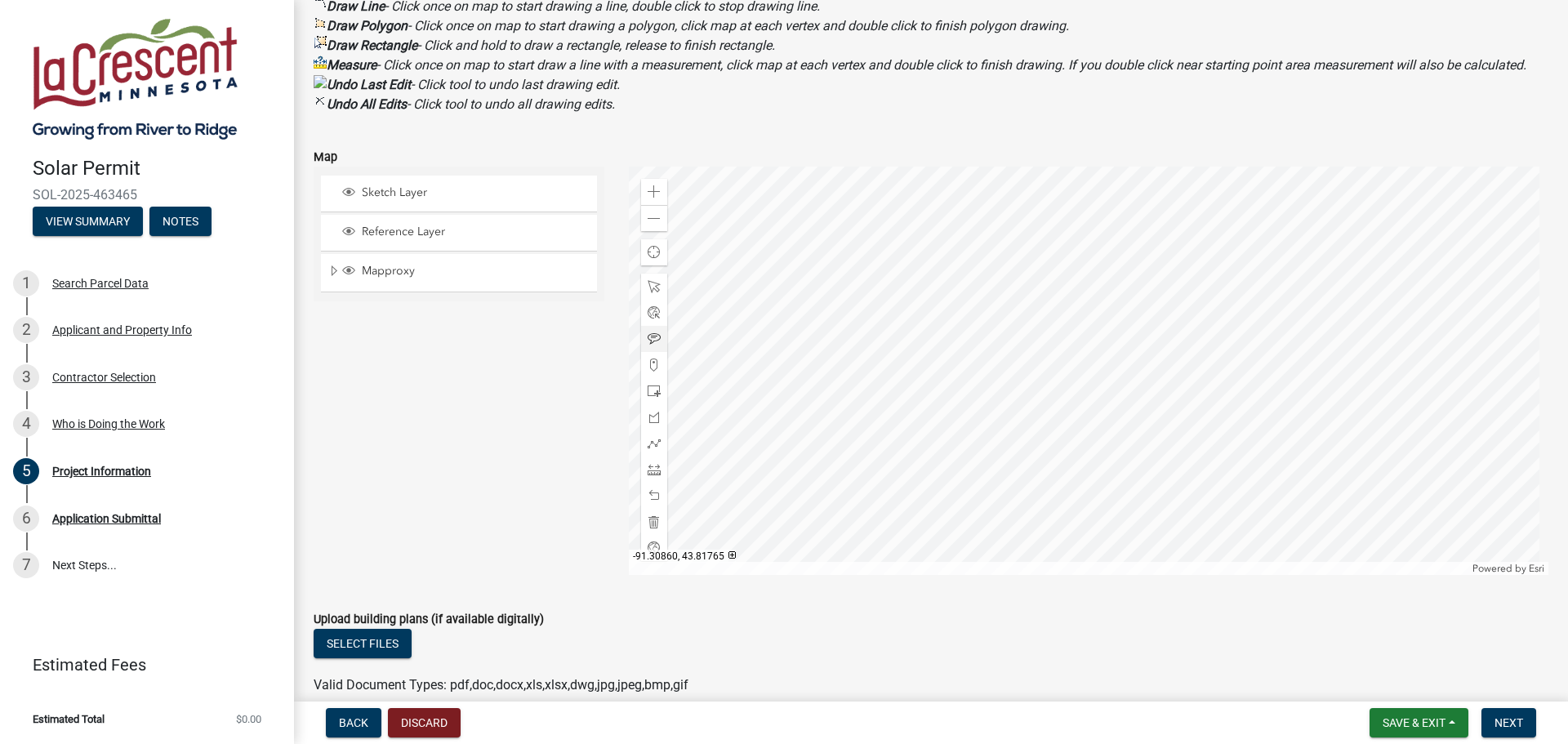
click at [1007, 360] on div at bounding box center [1088, 371] width 920 height 409
click at [652, 293] on span at bounding box center [654, 287] width 13 height 13
click at [1023, 351] on div at bounding box center [1088, 371] width 920 height 409
click at [1051, 381] on div at bounding box center [1088, 371] width 920 height 409
click at [1267, 325] on div at bounding box center [1088, 371] width 920 height 409
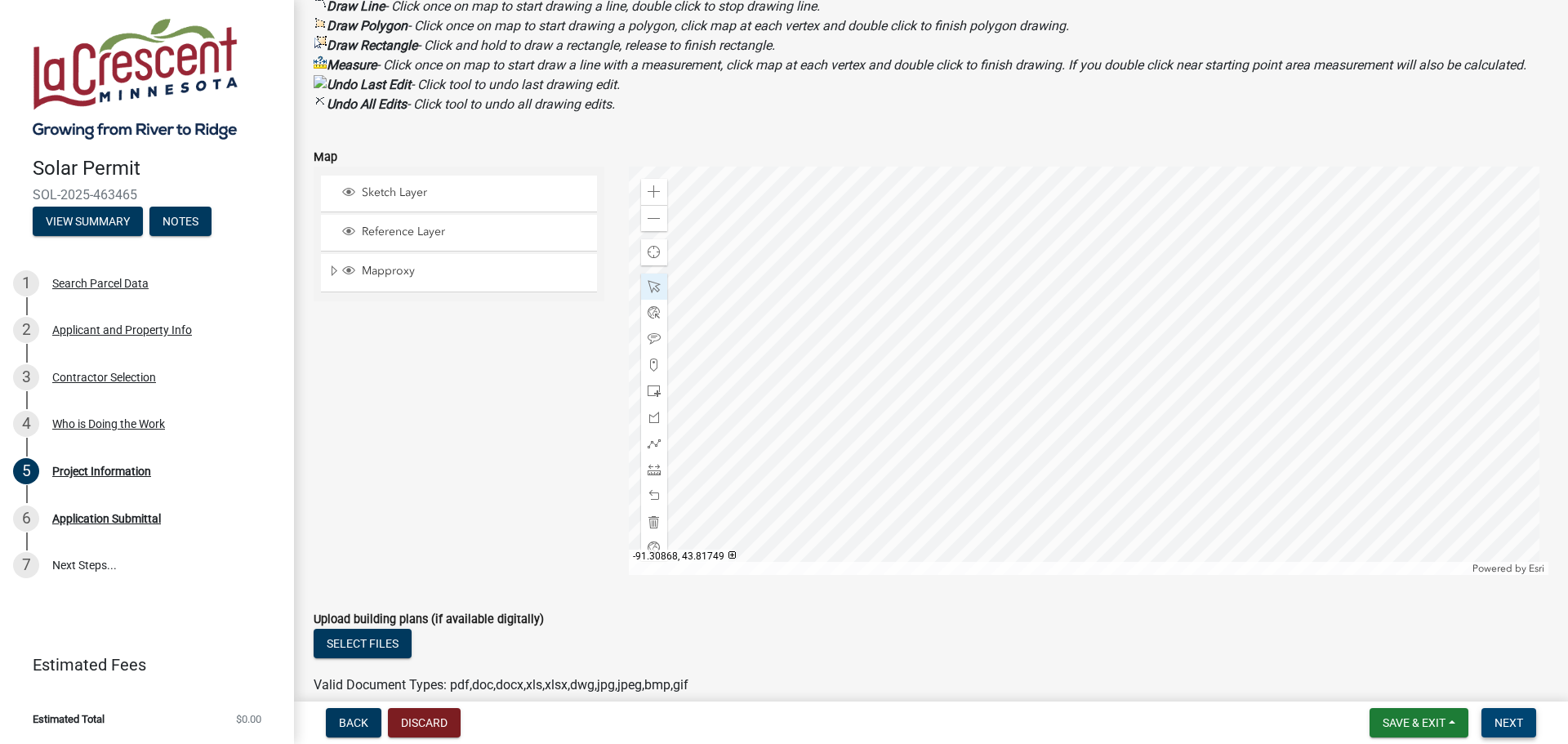
click at [1520, 729] on span "Next" at bounding box center [1508, 723] width 29 height 13
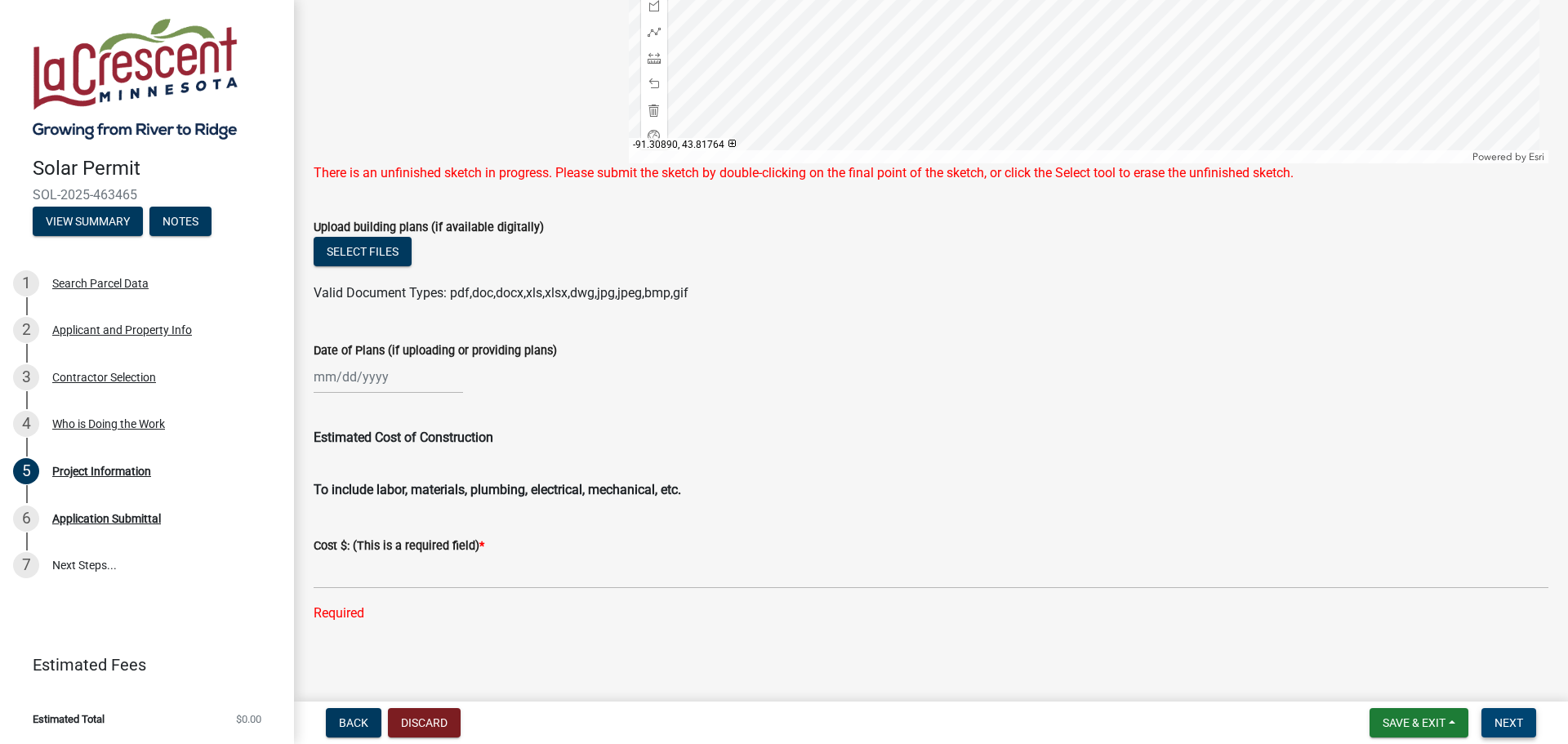
scroll to position [937, 0]
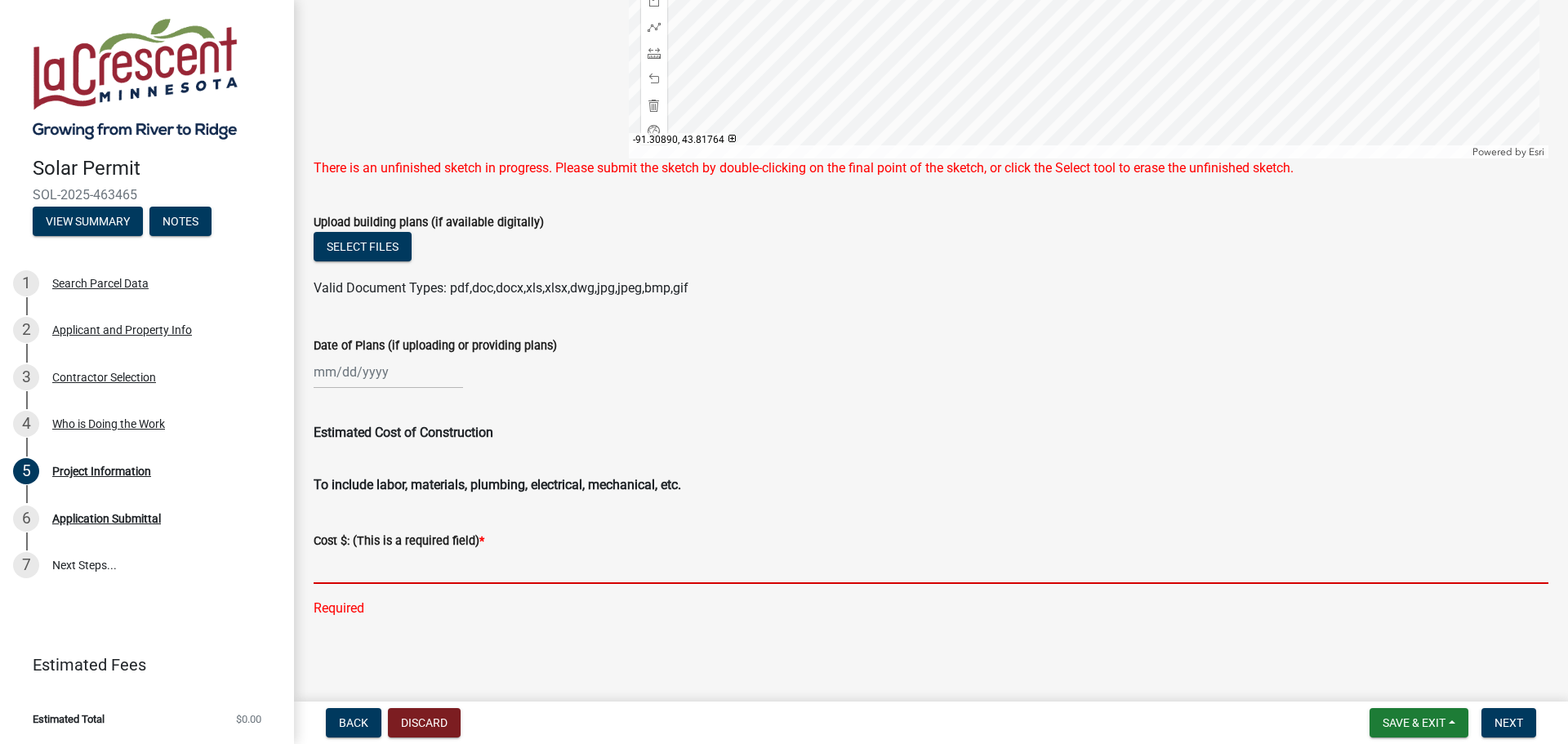
click at [442, 563] on input "text" at bounding box center [930, 567] width 1234 height 33
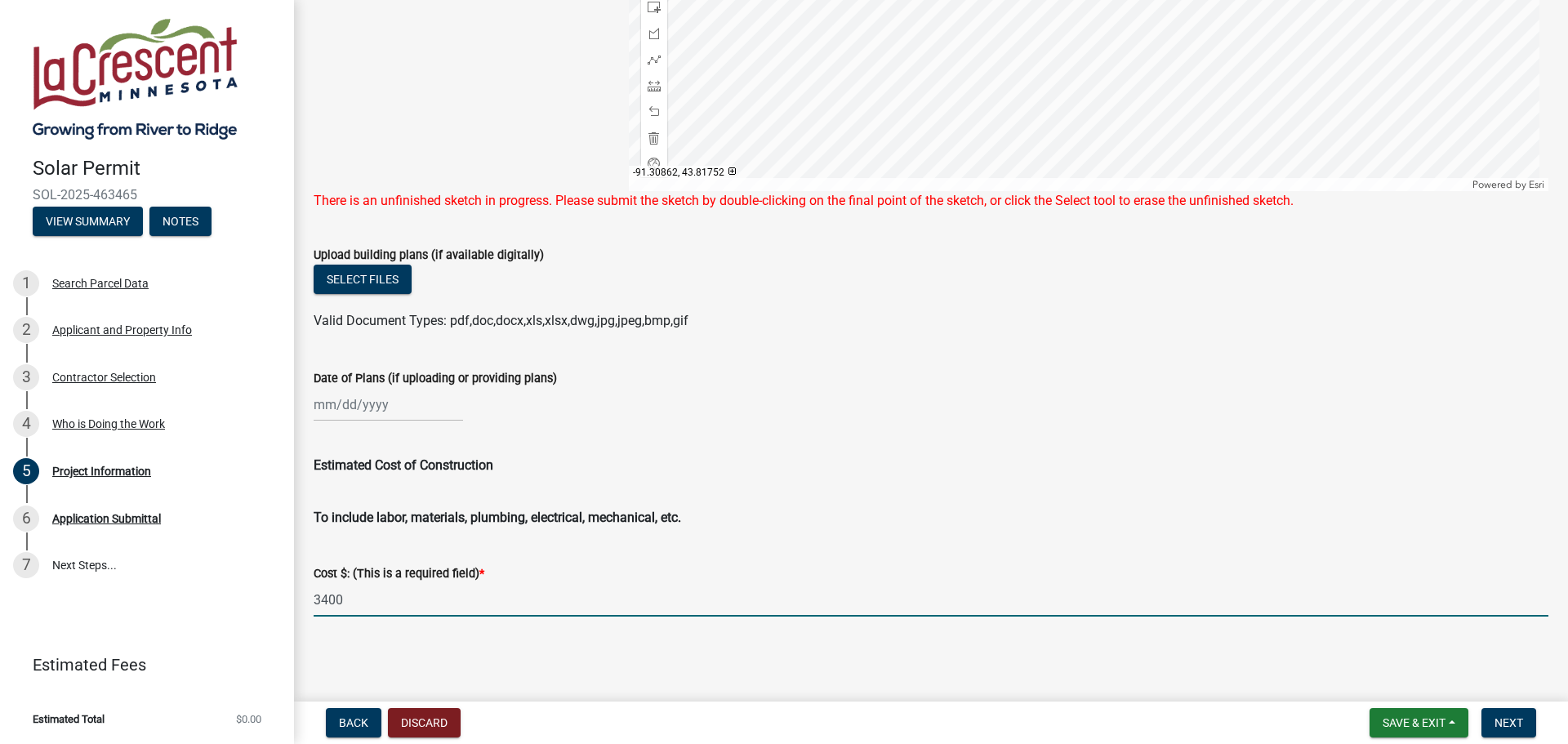
click at [396, 597] on input "3400" at bounding box center [930, 600] width 1234 height 33
click at [1513, 720] on span "Next" at bounding box center [1508, 723] width 29 height 13
drag, startPoint x: 373, startPoint y: 609, endPoint x: 348, endPoint y: 609, distance: 25.0
click at [352, 609] on input "-3400" at bounding box center [930, 600] width 1234 height 33
drag, startPoint x: 348, startPoint y: 609, endPoint x: 236, endPoint y: 609, distance: 112.0
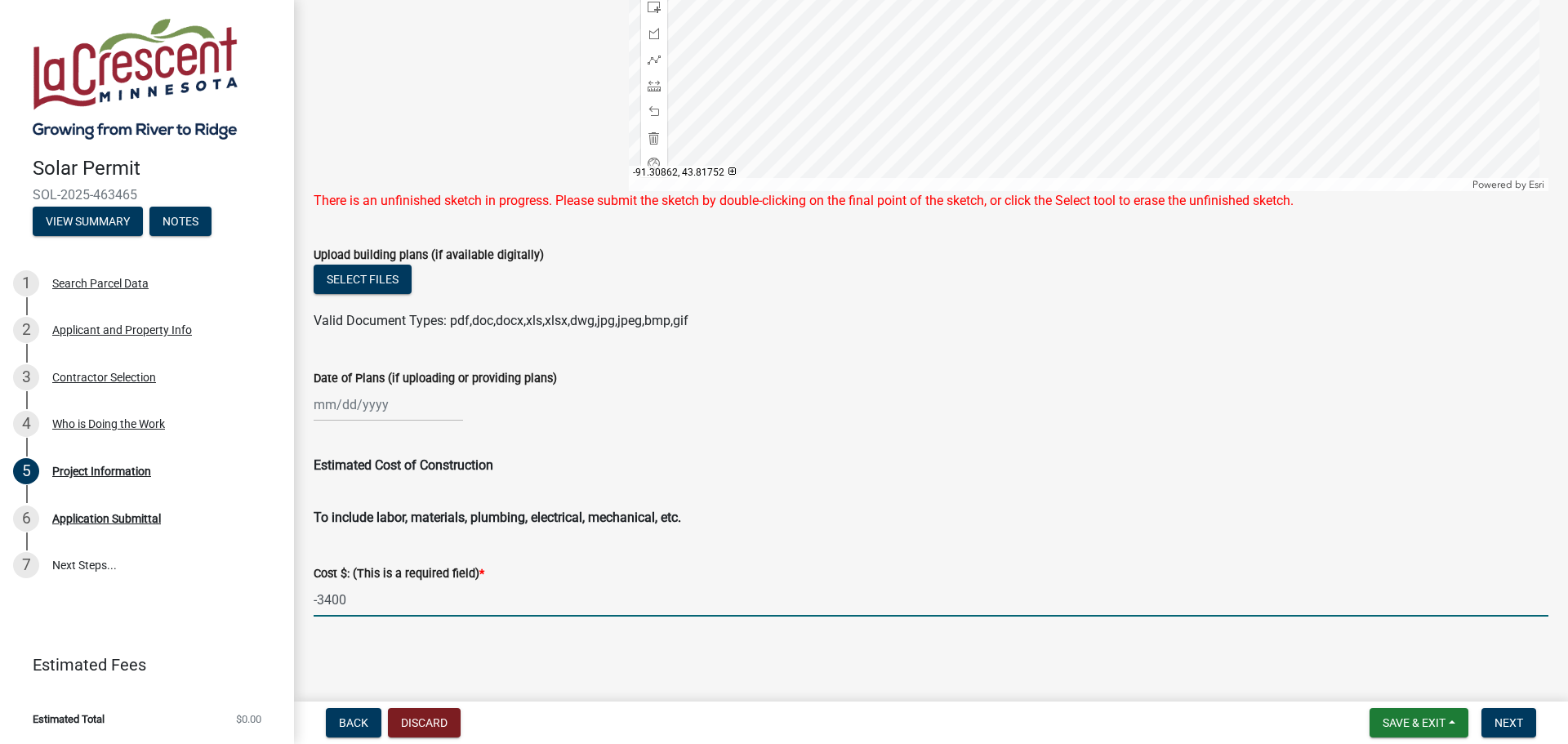
click at [236, 609] on div "Solar Permit SOL-2025-463465 View Summary Notes 1 Search Parcel Data 2 Applican…" at bounding box center [784, 372] width 1568 height 744
type input "3400"
click at [1514, 722] on span "Next" at bounding box center [1508, 723] width 29 height 13
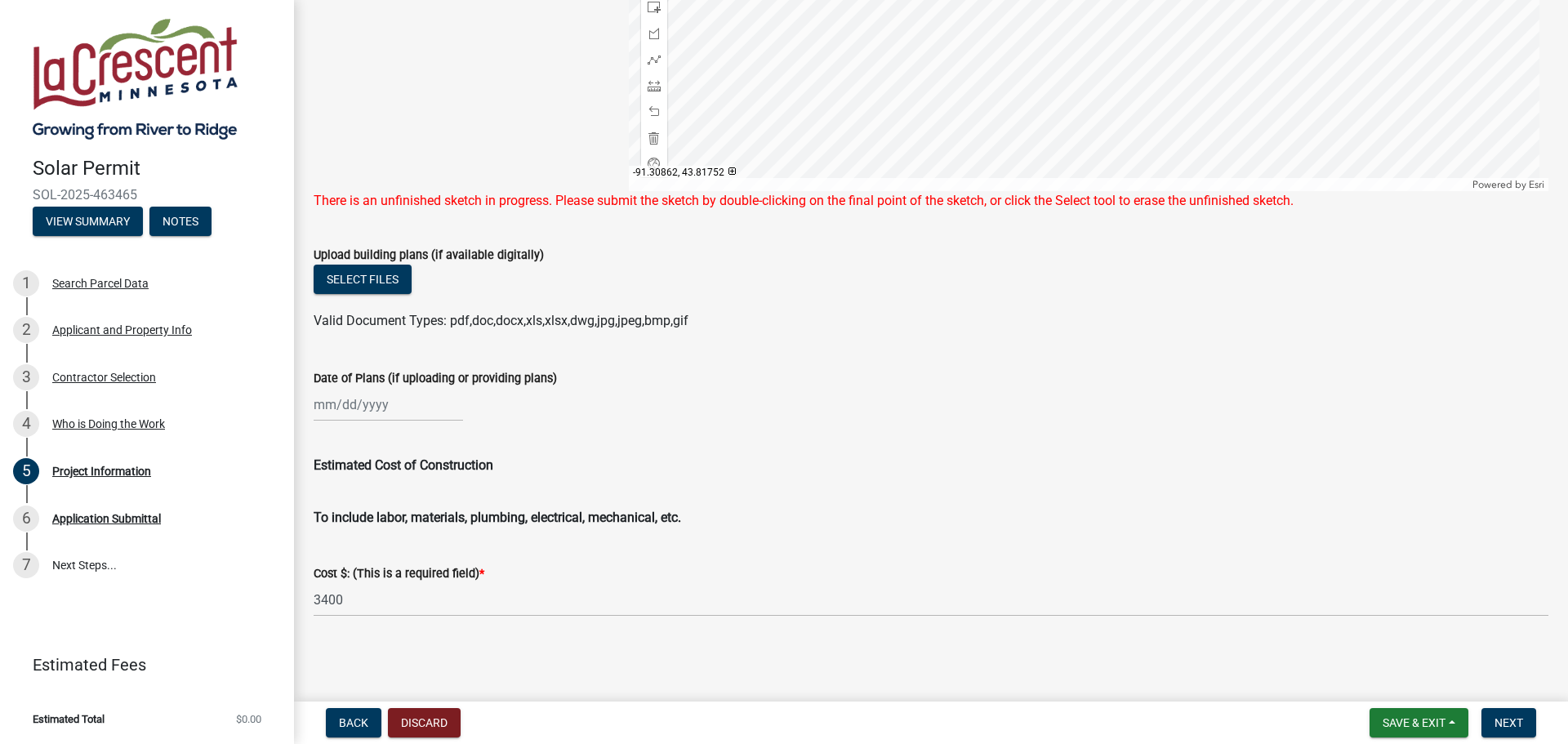
click at [344, 407] on div at bounding box center [388, 405] width 150 height 33
select select "8"
select select "2025"
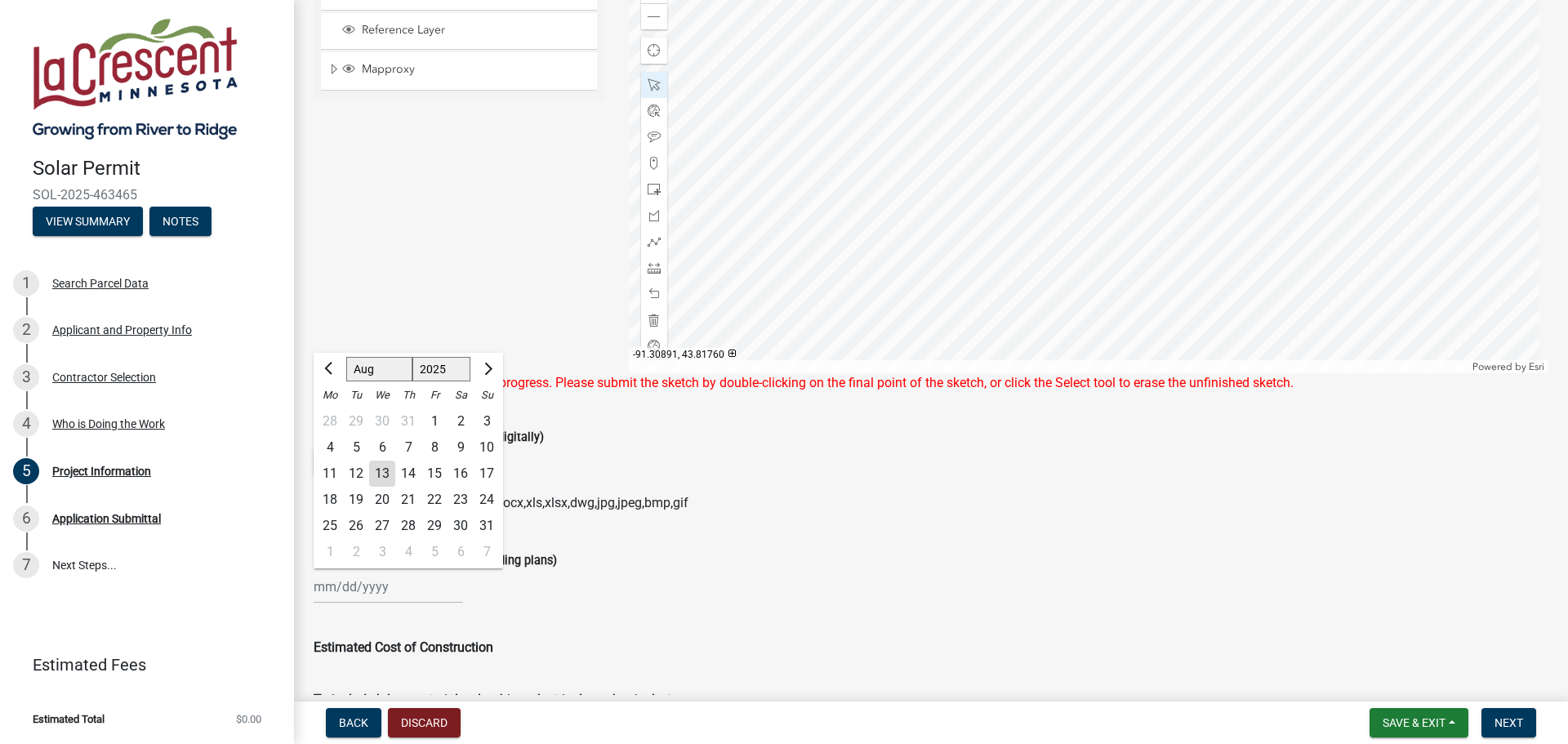
scroll to position [741, 0]
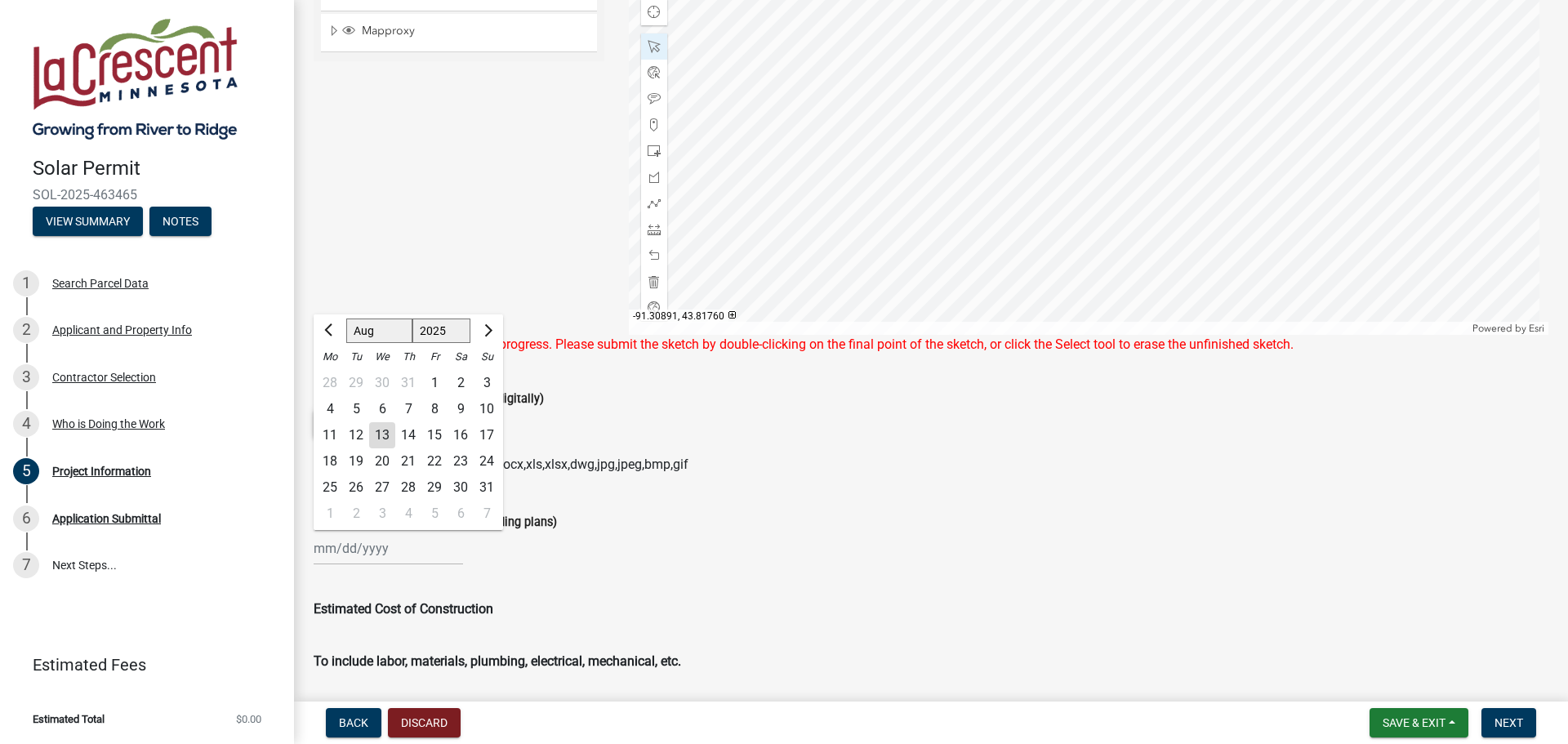
click at [408, 448] on div "14" at bounding box center [408, 435] width 26 height 26
type input "08/14/2025"
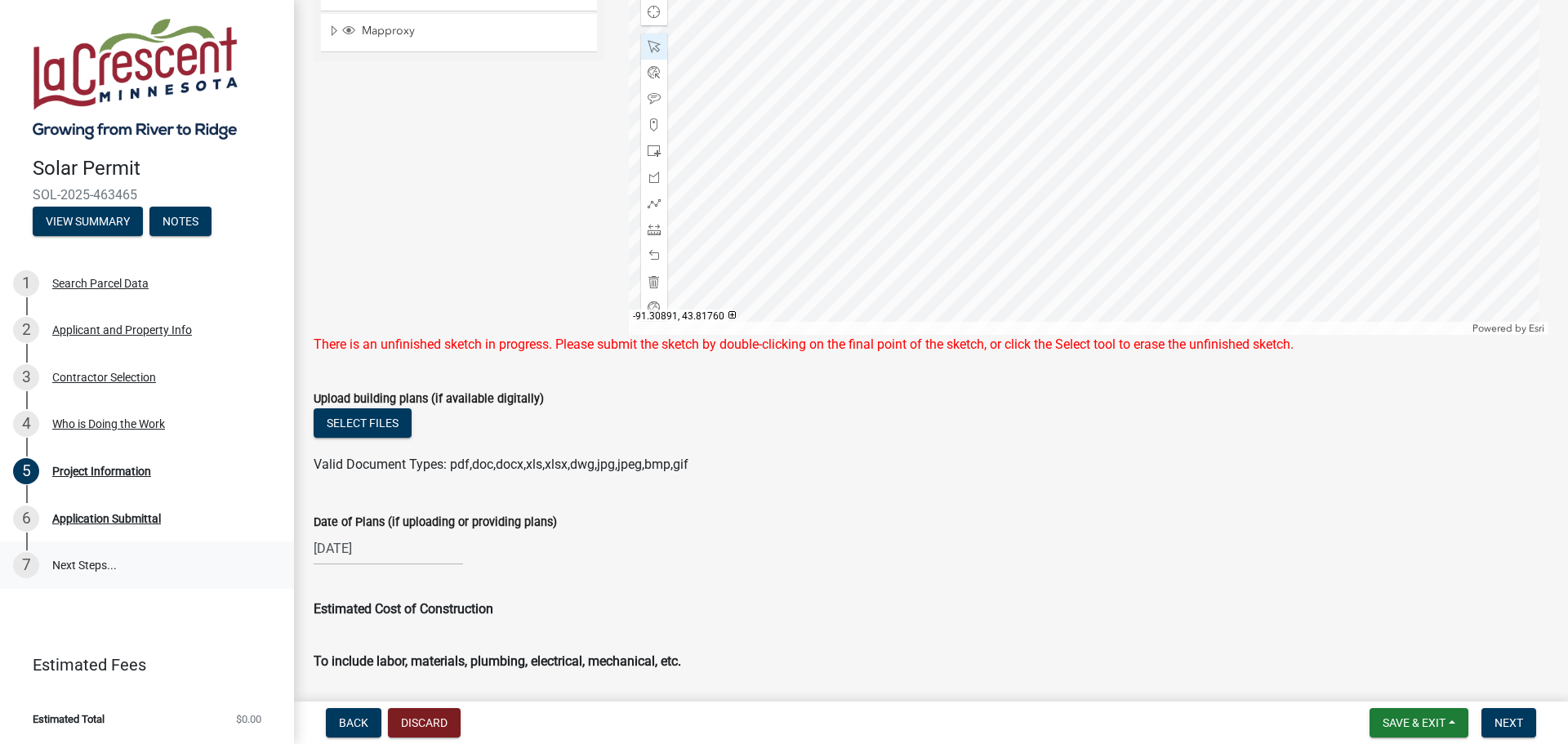
drag, startPoint x: 290, startPoint y: 577, endPoint x: 265, endPoint y: 577, distance: 25.0
click at [265, 577] on div "Solar Permit SOL-2025-463465 View Summary Notes 1 Search Parcel Data 2 Applican…" at bounding box center [784, 372] width 1568 height 744
select select "8"
select select "2025"
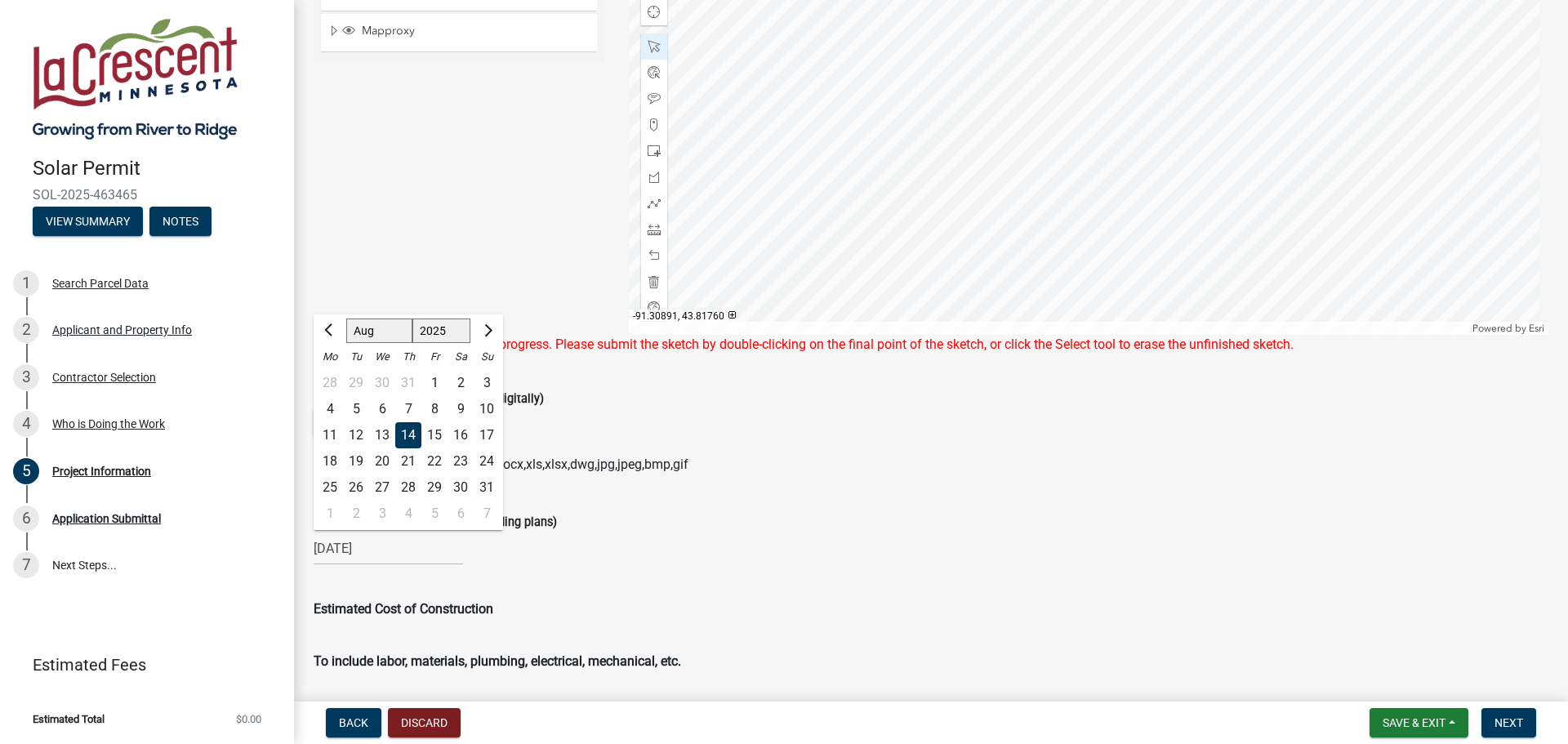
click at [628, 565] on div "08/14/2025 Jan Feb Mar Apr May Jun Jul Aug Sep Oct Nov Dec 1525 1526 1527 1528 …" at bounding box center [930, 548] width 1234 height 33
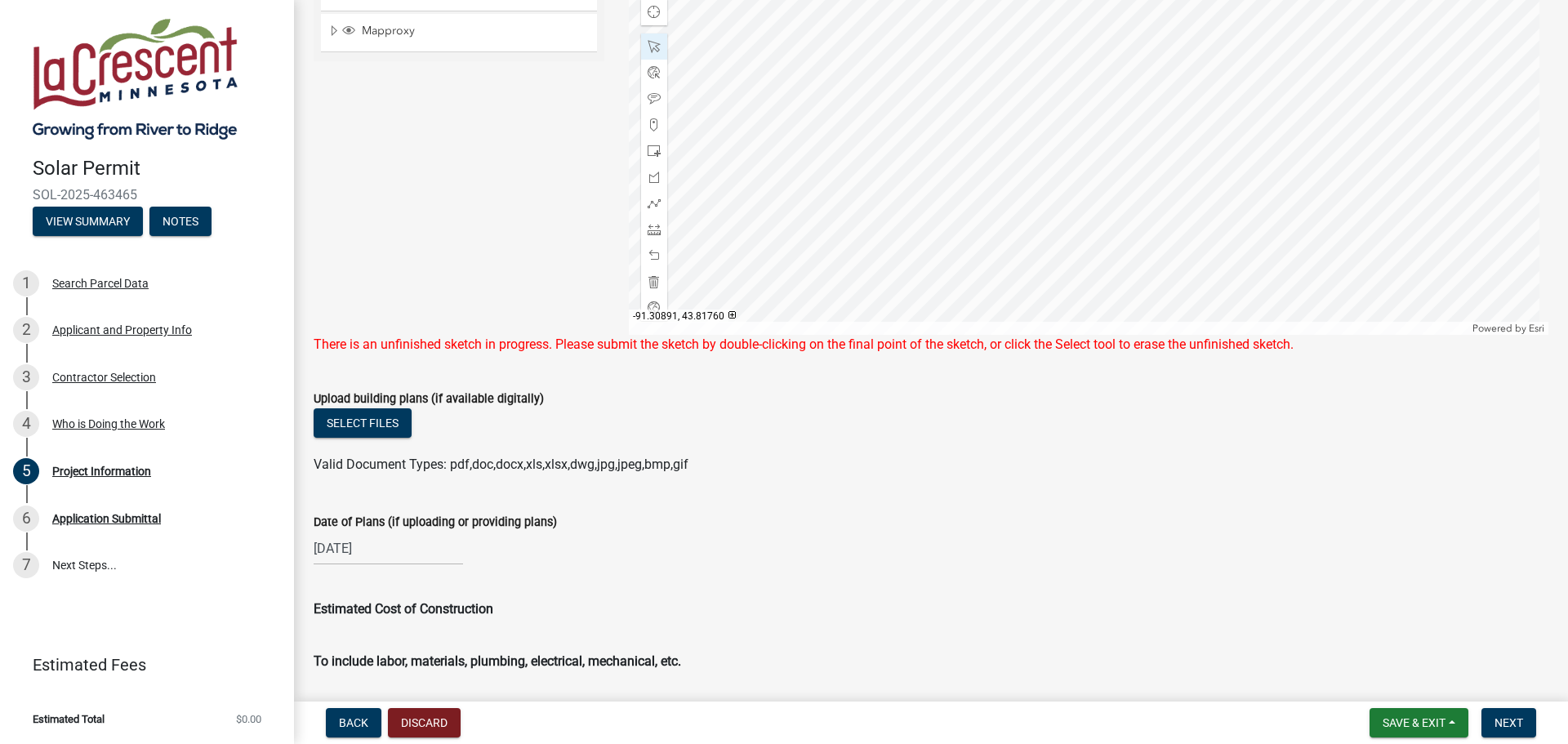
select select "8"
select select "2025"
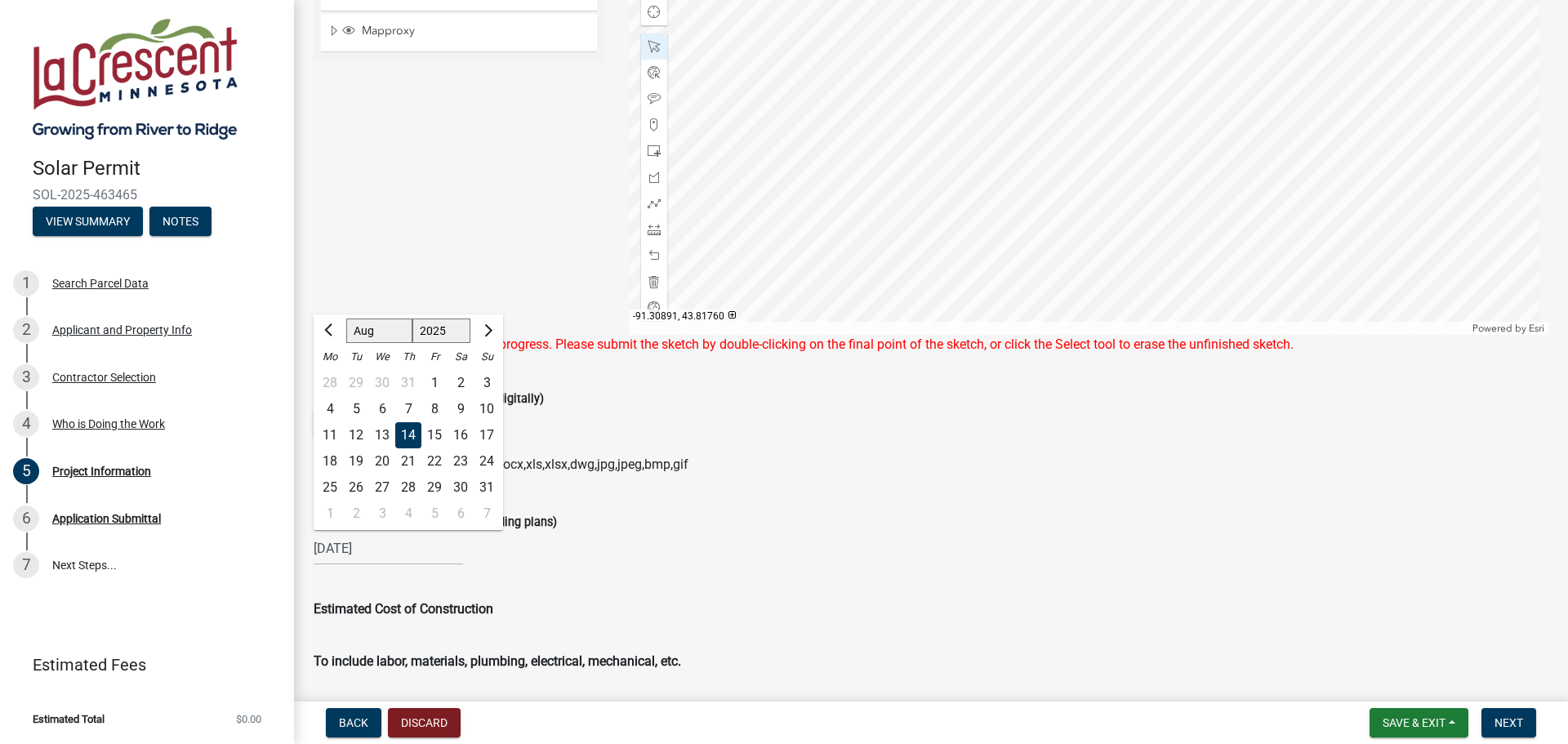
click at [346, 565] on div "08/14/2025 Jan Feb Mar Apr May Jun Jul Aug Sep Oct Nov Dec 1525 1526 1527 1528 …" at bounding box center [388, 548] width 150 height 33
click at [409, 474] on div "21" at bounding box center [408, 461] width 26 height 26
type input "08/21/2025"
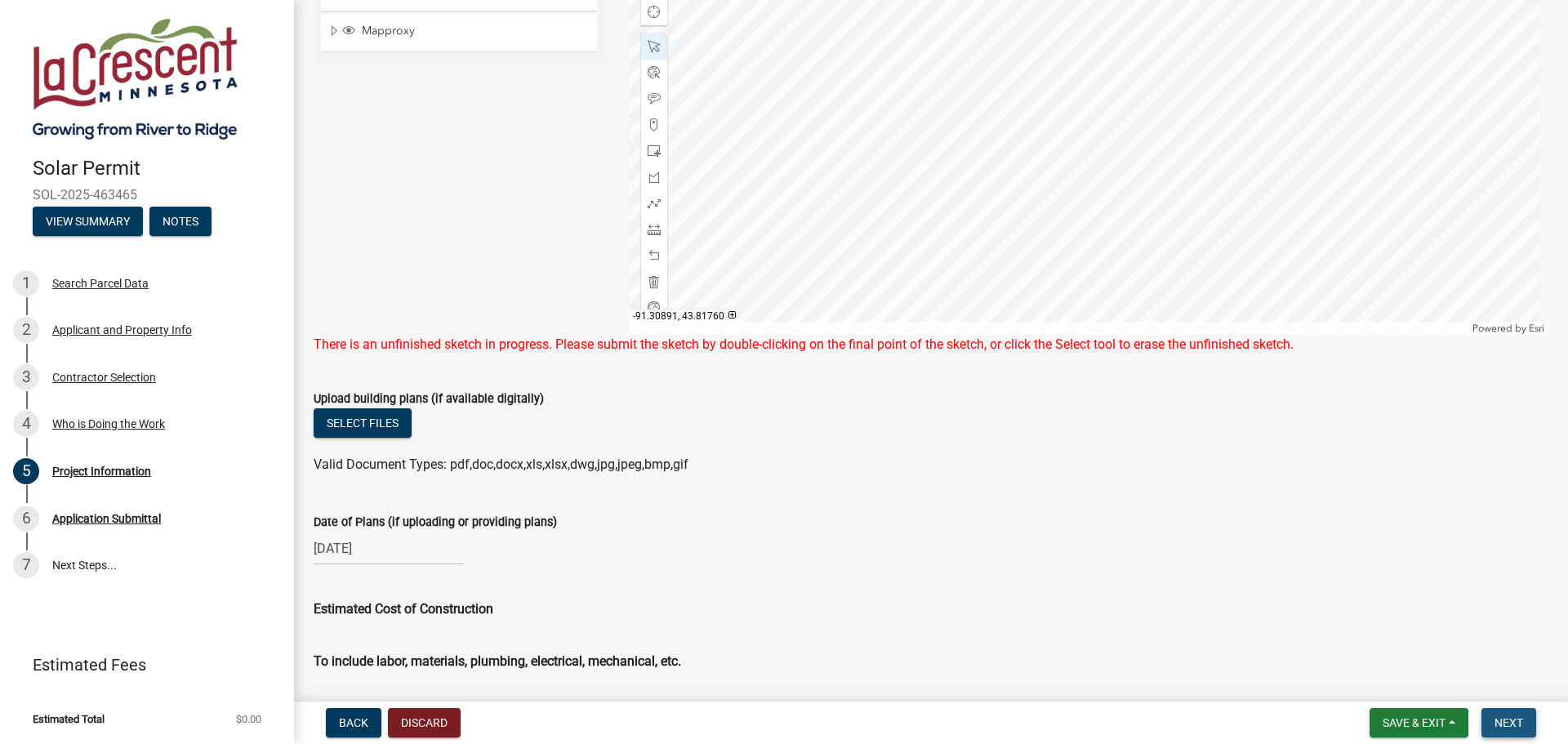
click at [1513, 727] on span "Next" at bounding box center [1508, 723] width 29 height 13
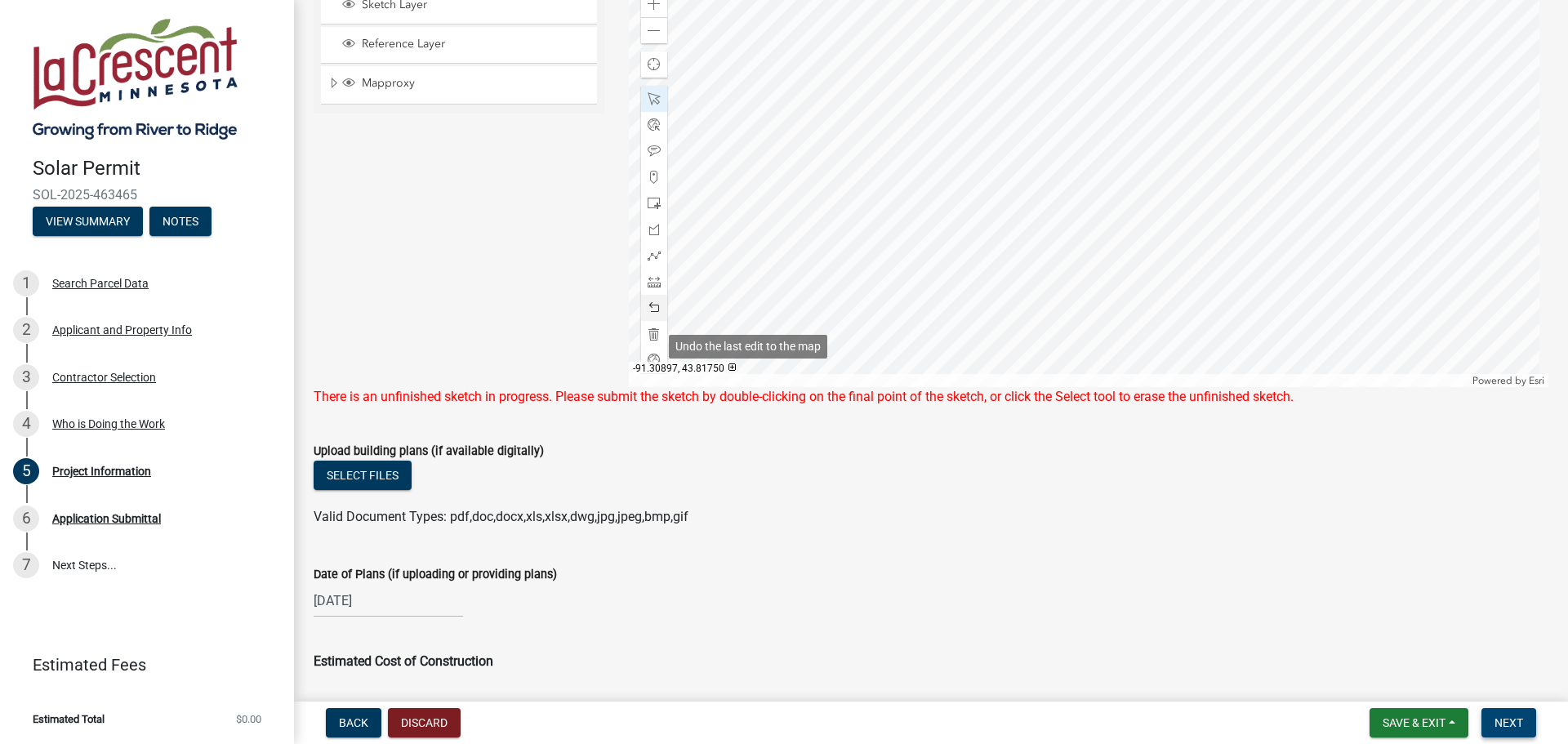
scroll to position [660, 0]
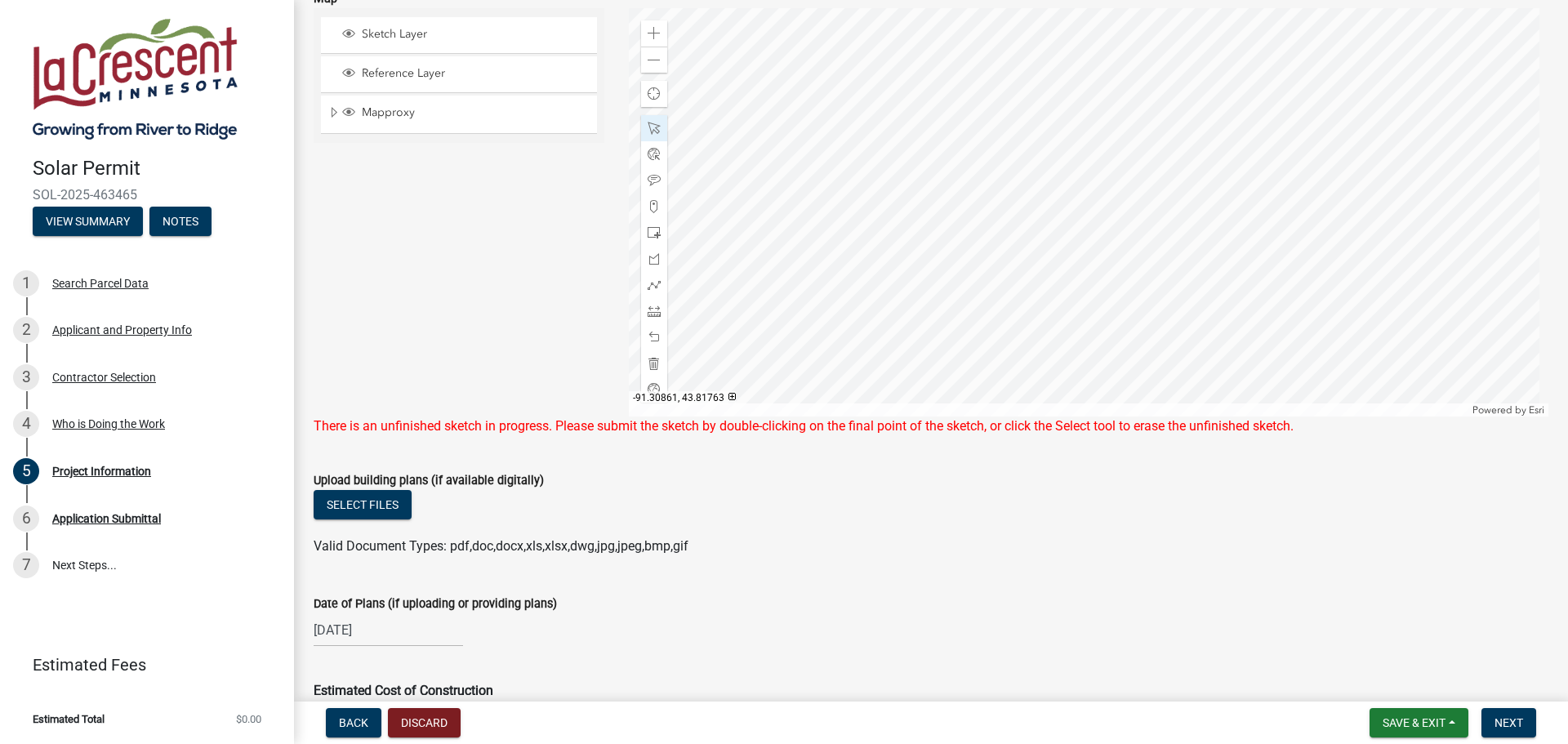
click at [995, 220] on div at bounding box center [1088, 213] width 920 height 409
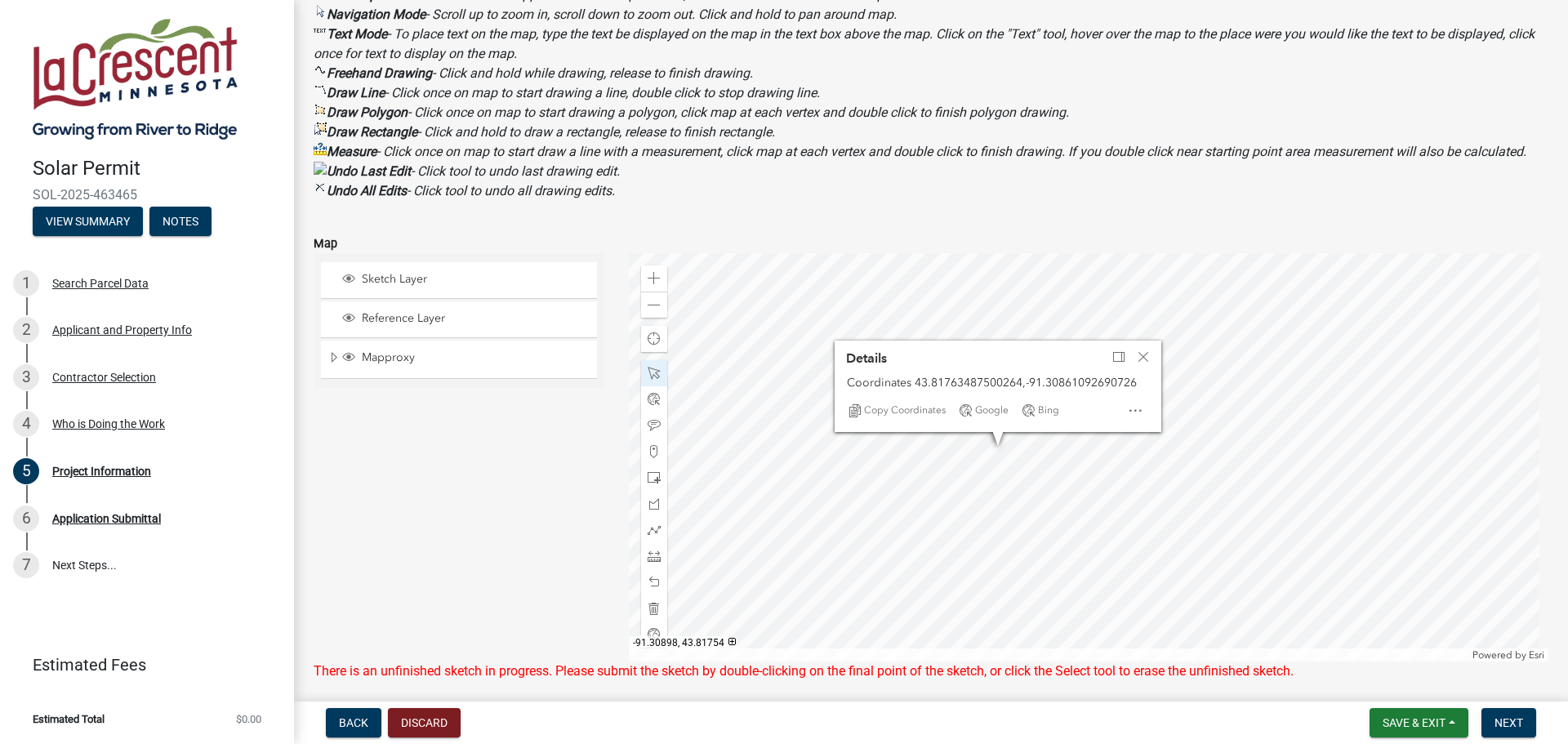
scroll to position [496, 0]
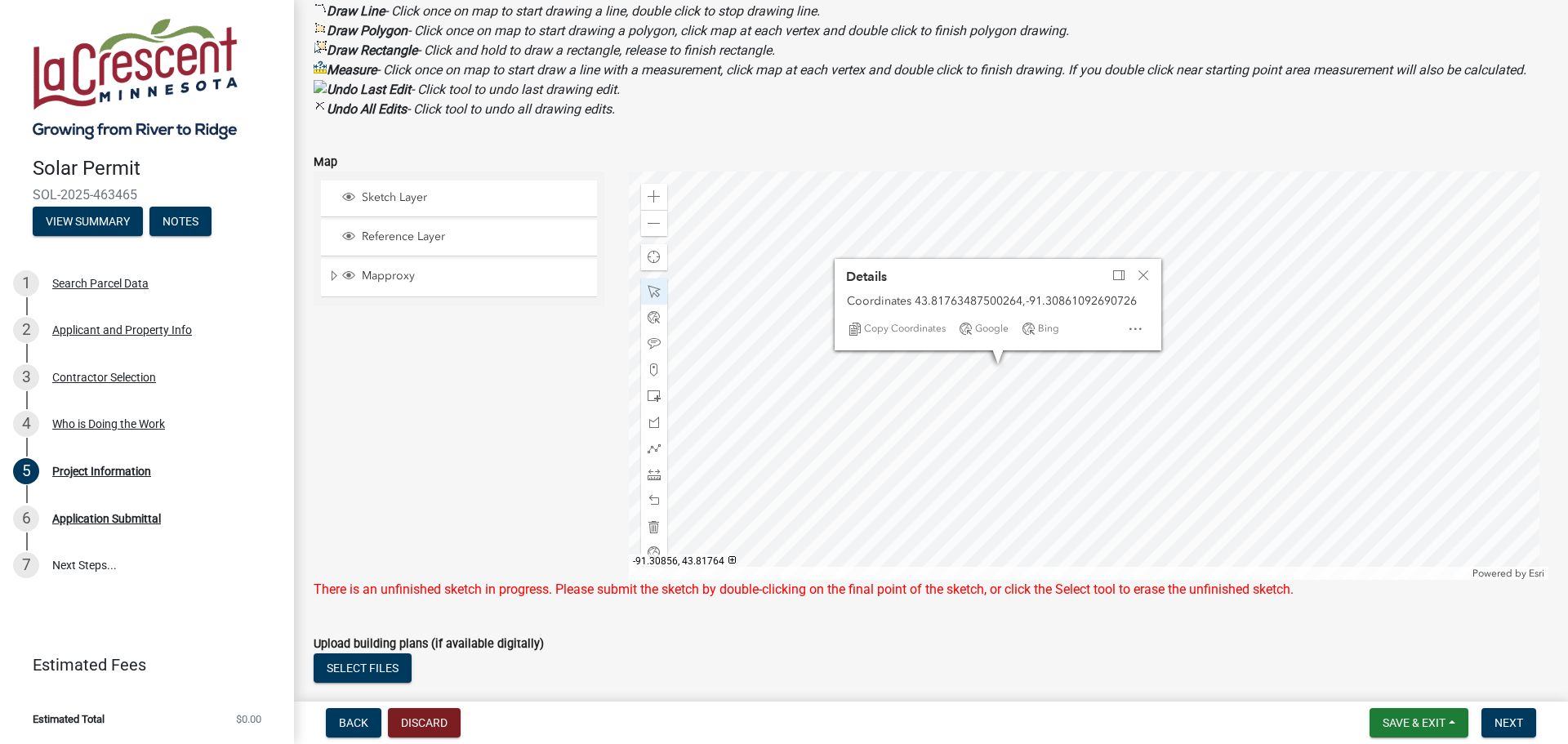
click at [1041, 380] on div at bounding box center [1088, 375] width 920 height 409
click at [983, 283] on div at bounding box center [1088, 375] width 920 height 409
click at [982, 288] on div at bounding box center [1088, 375] width 920 height 409
click at [465, 506] on div "Sketch Layer Reference Layer Mapproxy Corporate Limits Parcels Parcel Numbers H…" at bounding box center [459, 375] width 315 height 409
click at [1087, 677] on div "Select files" at bounding box center [930, 670] width 1234 height 33
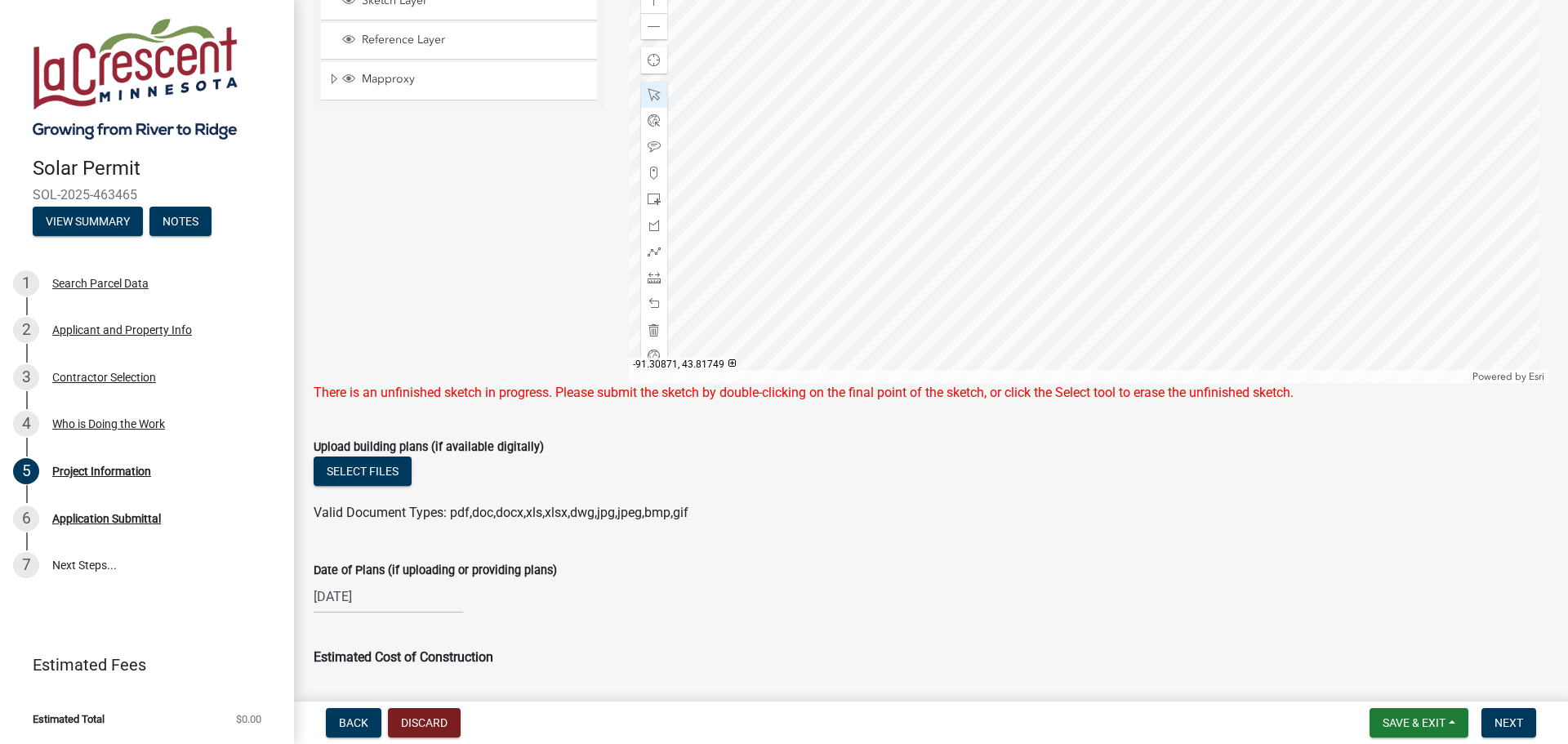
scroll to position [741, 0]
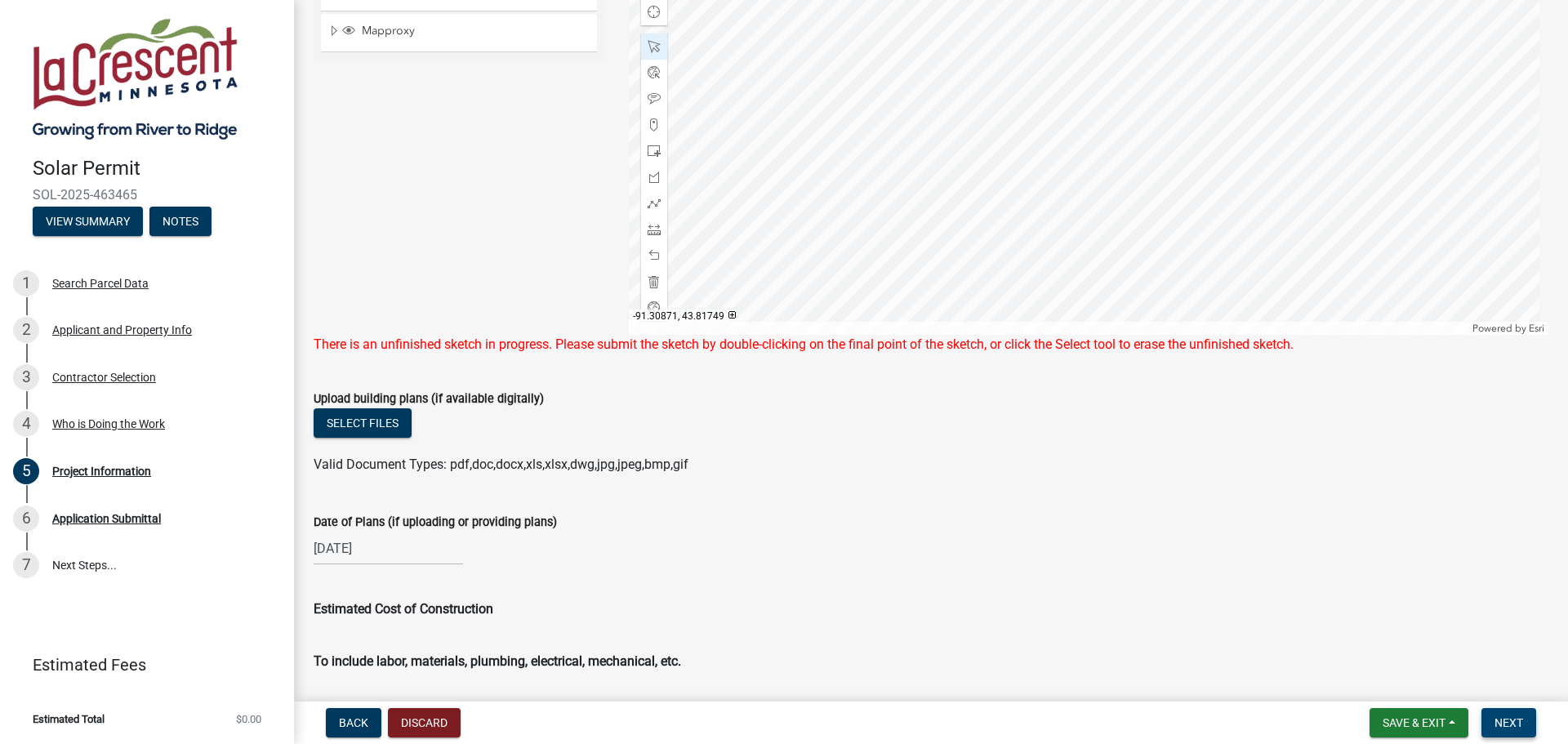
click at [1513, 728] on span "Next" at bounding box center [1508, 723] width 29 height 13
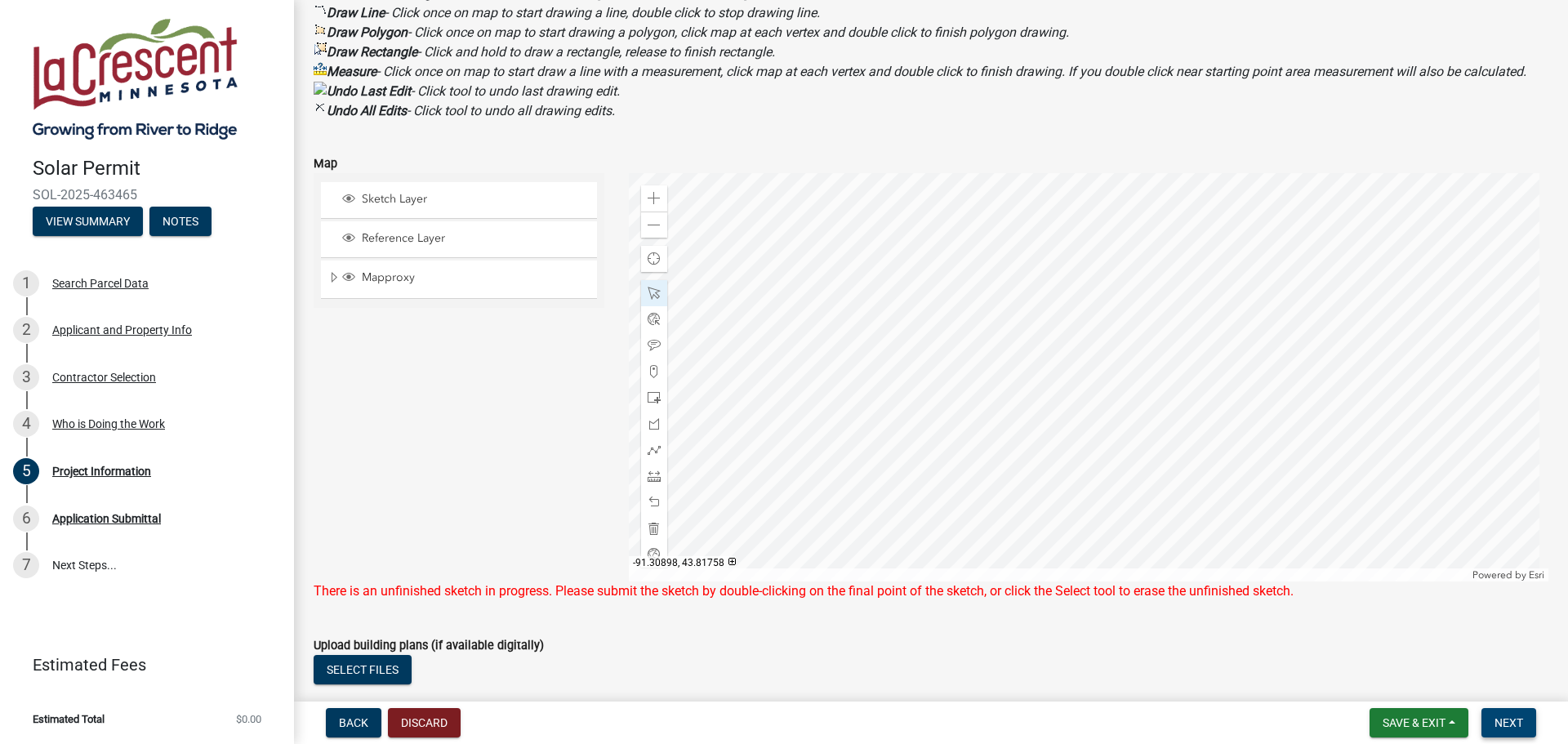
scroll to position [496, 0]
click at [415, 716] on button "Discard" at bounding box center [424, 723] width 73 height 30
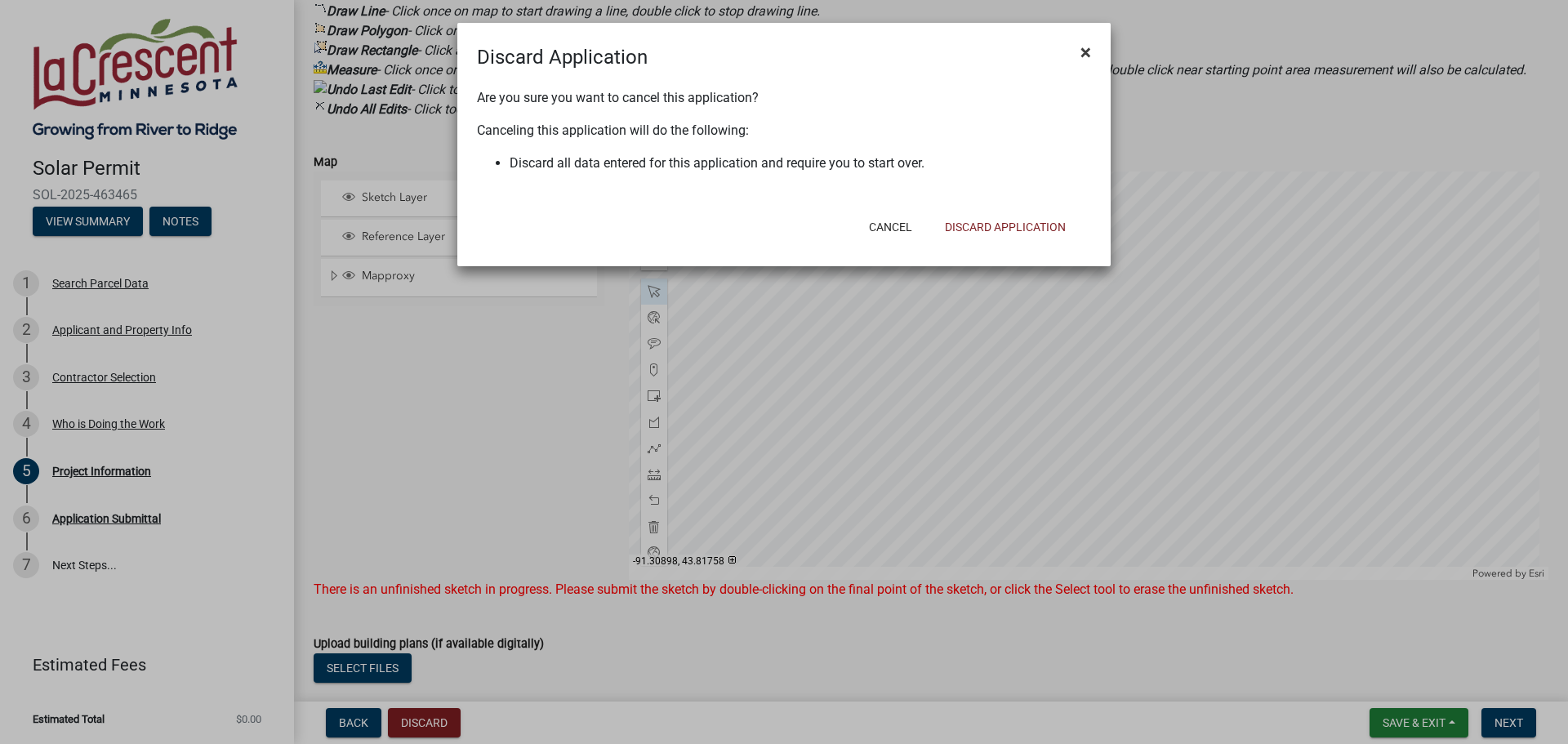
click at [1076, 54] on button "×" at bounding box center [1085, 52] width 37 height 45
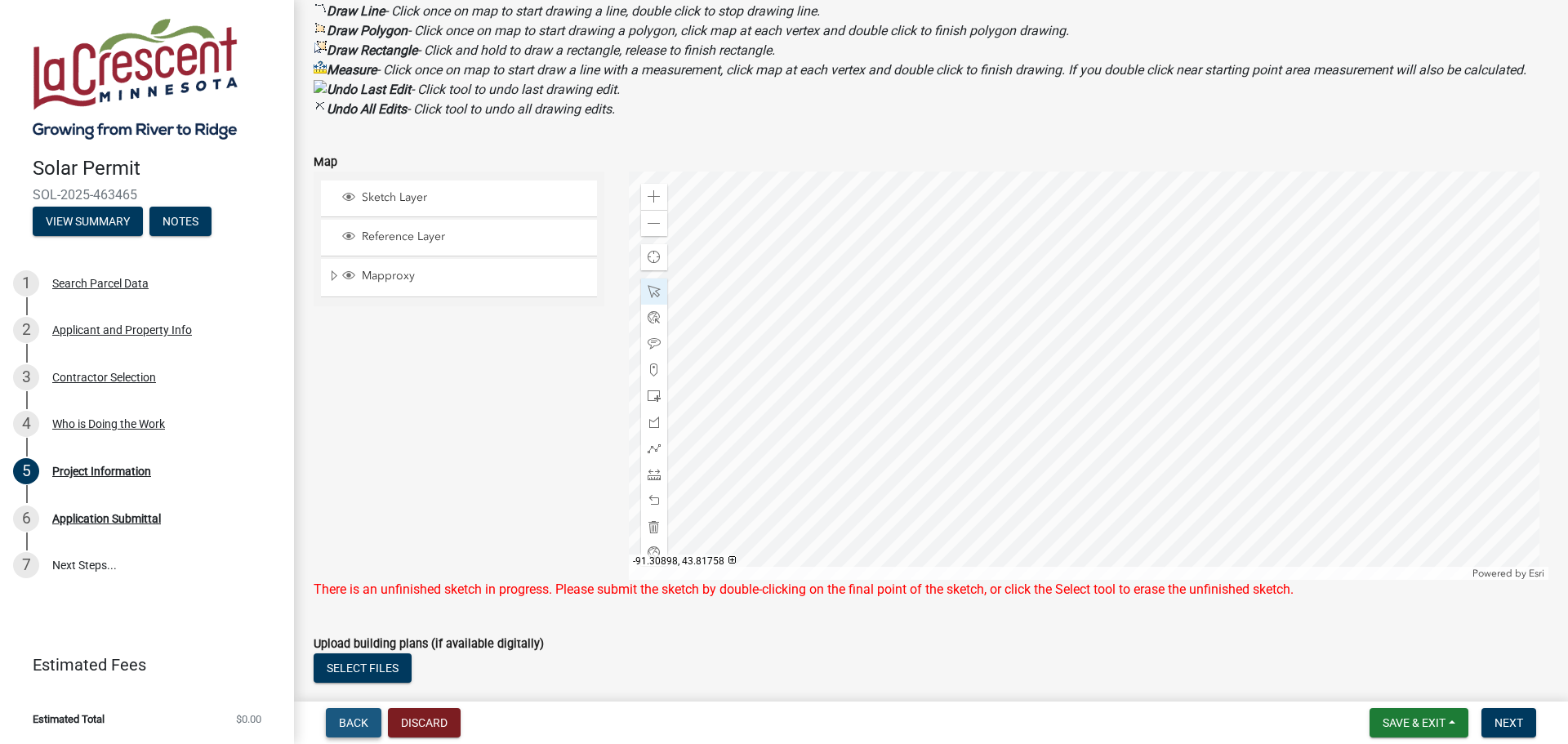
click at [373, 723] on button "Back" at bounding box center [353, 723] width 55 height 30
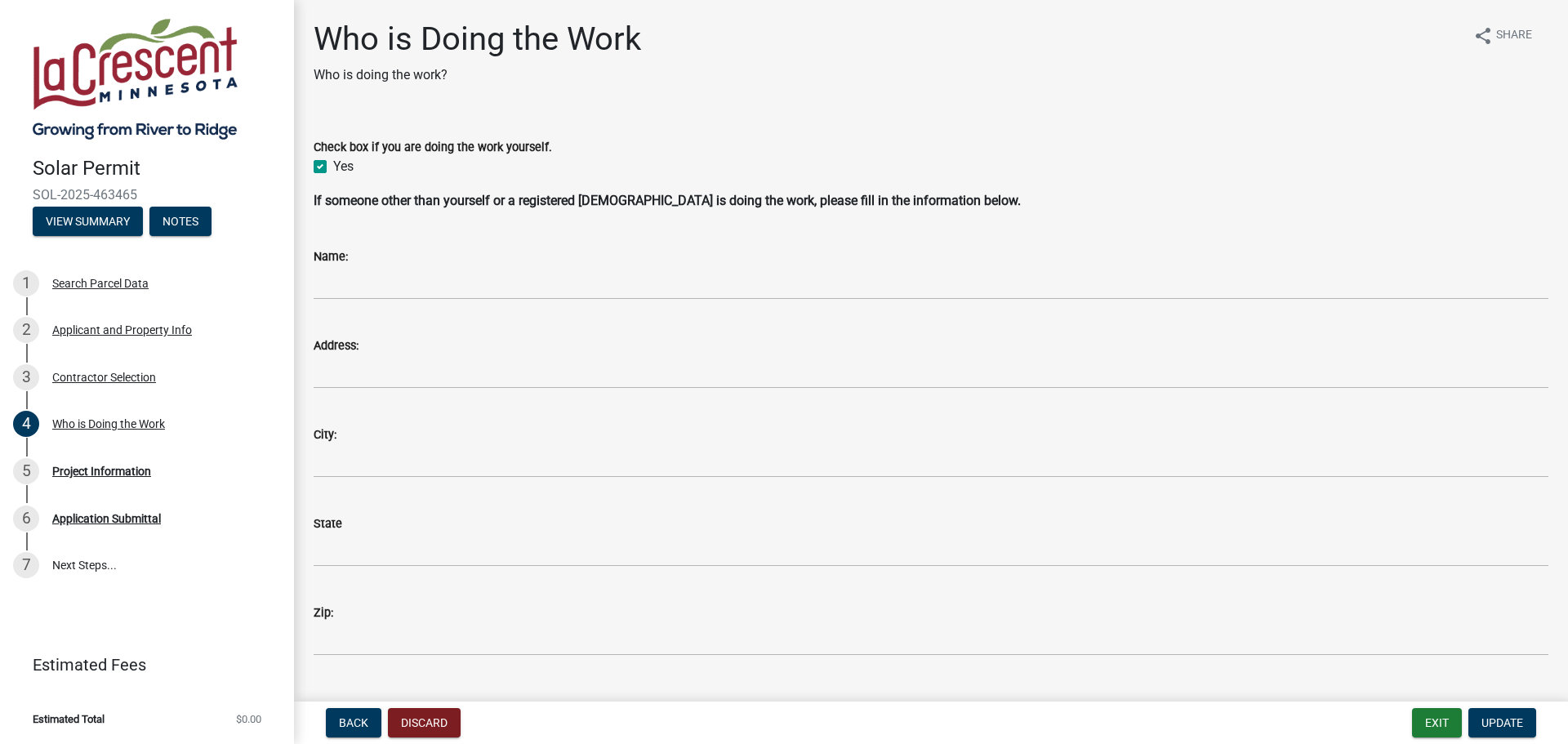
scroll to position [215, 0]
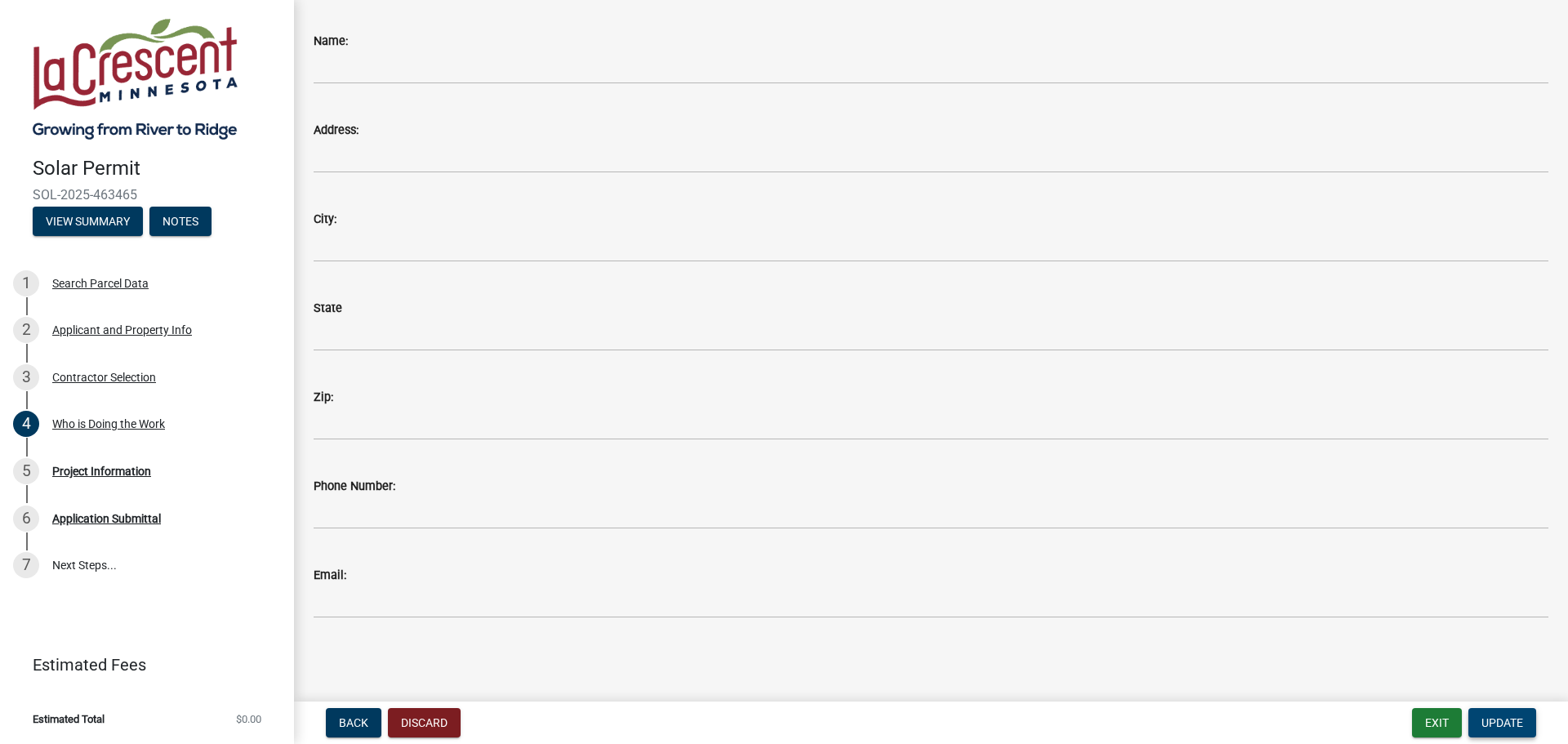
click at [1510, 720] on span "Update" at bounding box center [1501, 723] width 42 height 13
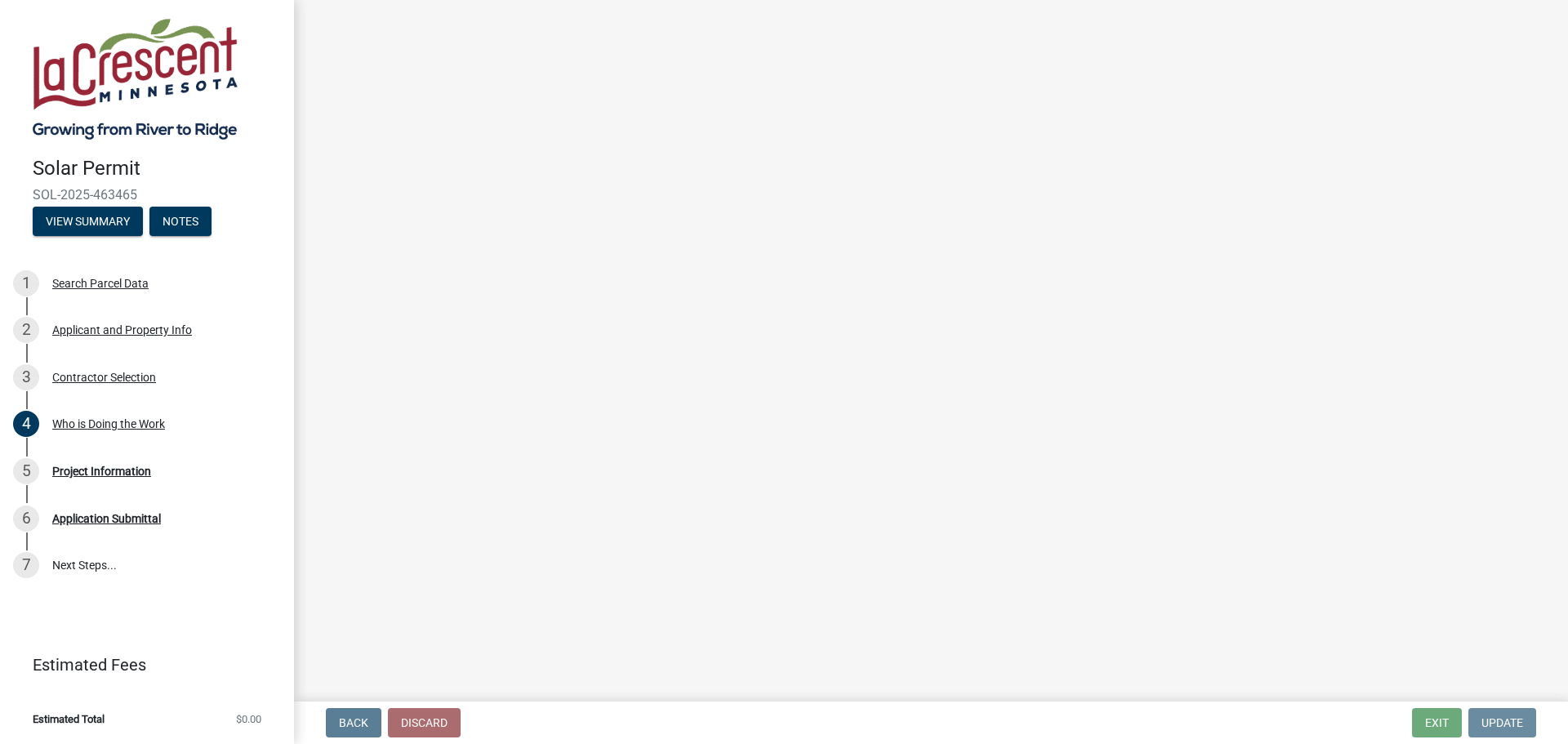
scroll to position [0, 0]
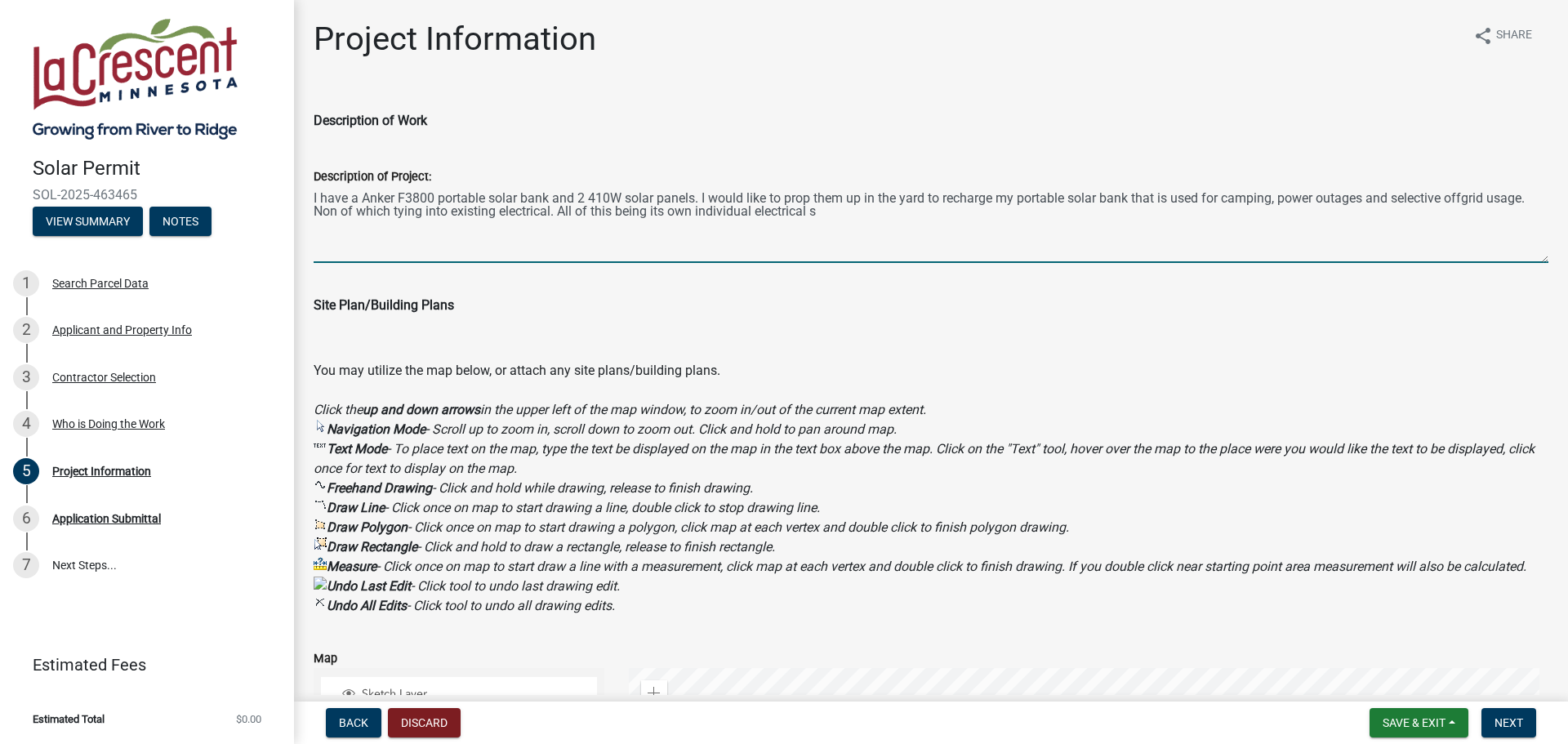
click at [824, 212] on textarea "I have a Anker F3800 portable solar bank and 2 410W solar panels. I would like …" at bounding box center [930, 224] width 1234 height 77
click at [1470, 195] on textarea "I have a Anker F3800 portable solar bank and 2 410W solar panels. I would like …" at bounding box center [930, 224] width 1234 height 77
click at [331, 212] on textarea "I have a Anker F3800 portable solar bank and 2 410W solar panels. I would like …" at bounding box center [930, 224] width 1234 height 77
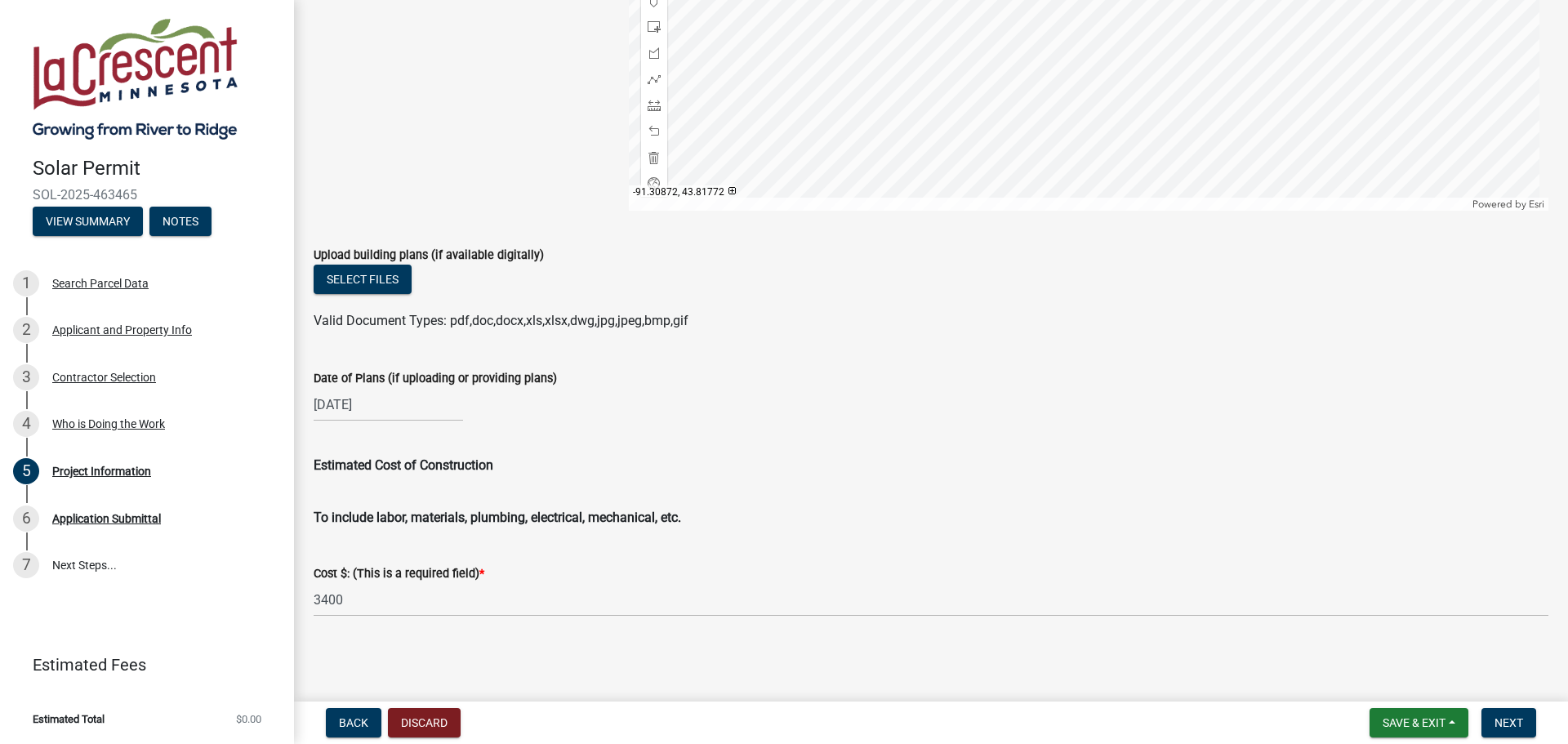
scroll to position [884, 0]
type textarea "I have a Anker F3800 portable solar bank and 2 410W solar panels. I would like …"
click at [1515, 720] on span "Next" at bounding box center [1508, 723] width 29 height 13
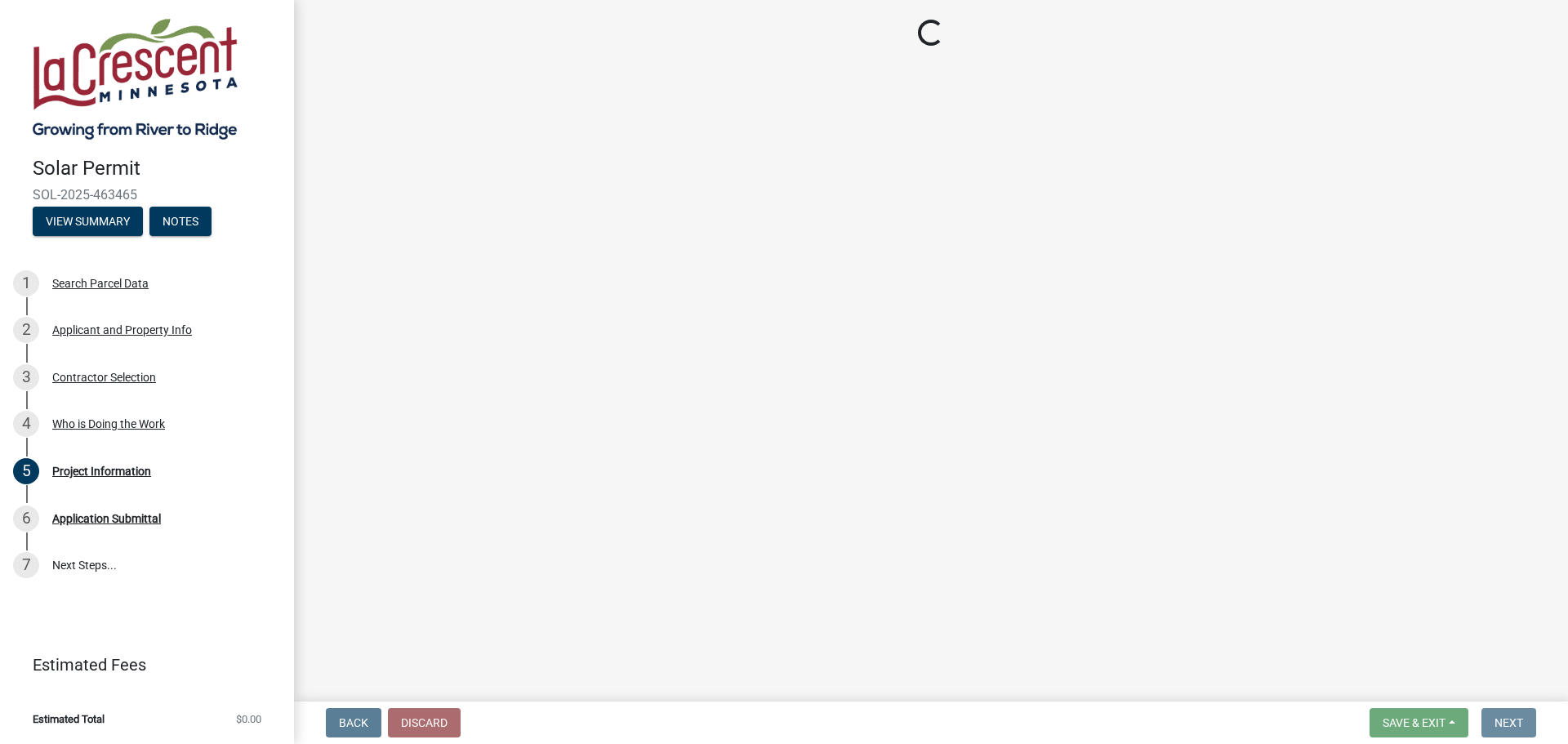
scroll to position [0, 0]
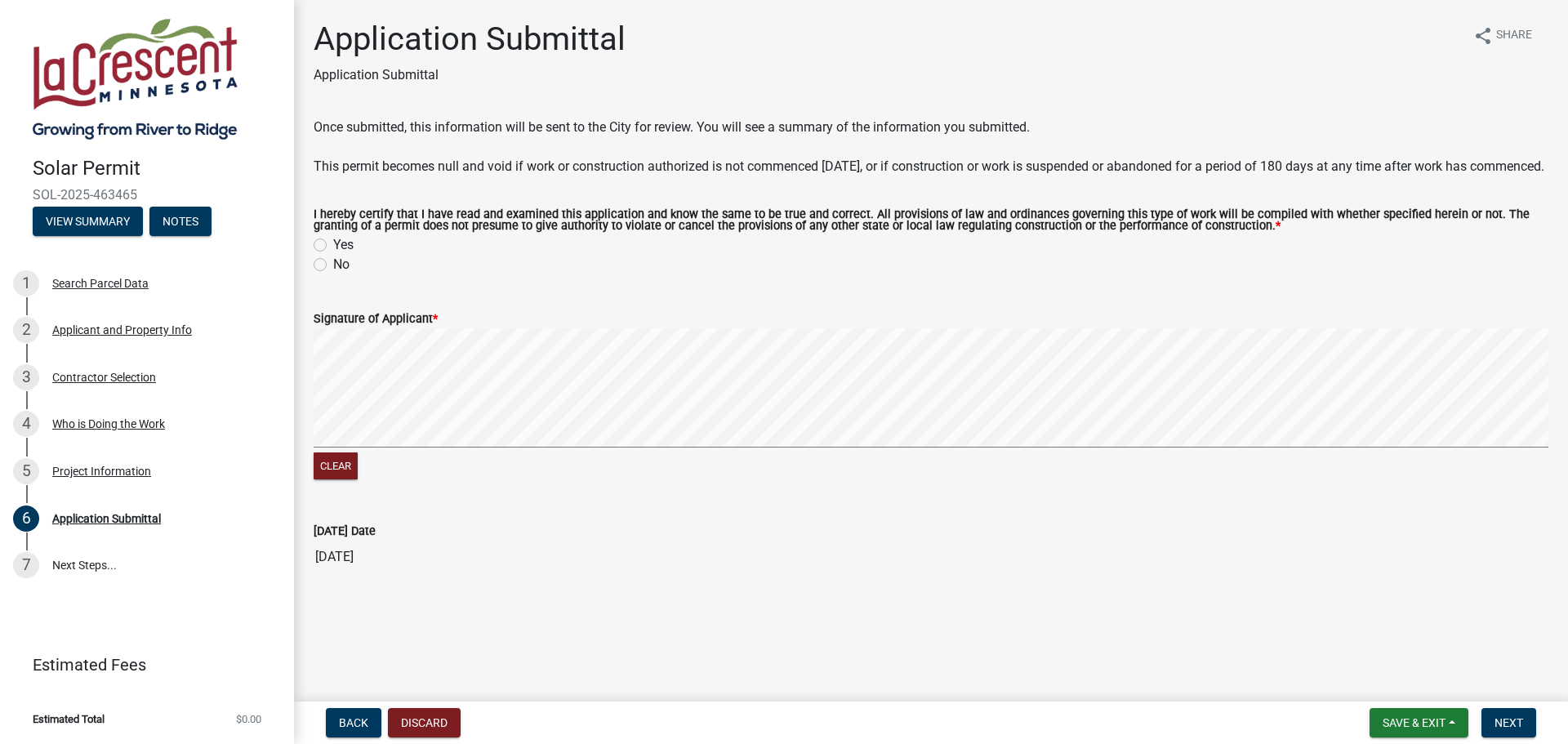
click at [333, 255] on label "Yes" at bounding box center [343, 244] width 20 height 19
click at [333, 246] on input "Yes" at bounding box center [337, 239] width 10 height 10
radio input "true"
click at [68, 556] on link "7 Next Steps..." at bounding box center [147, 565] width 294 height 47
